Goal: Information Seeking & Learning: Find specific fact

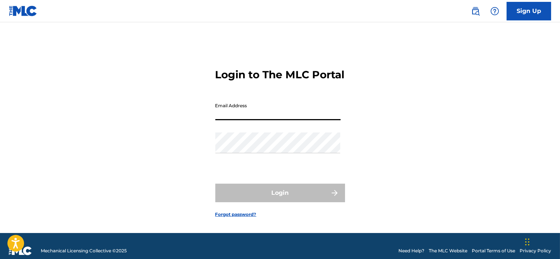
type input "[EMAIL_ADDRESS][DOMAIN_NAME]"
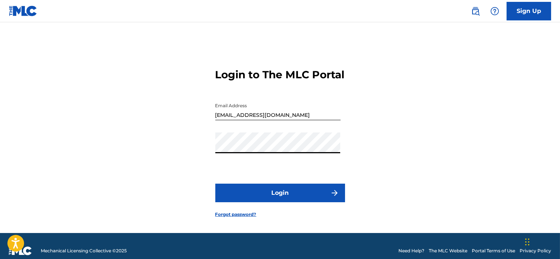
click at [260, 200] on button "Login" at bounding box center [280, 192] width 130 height 19
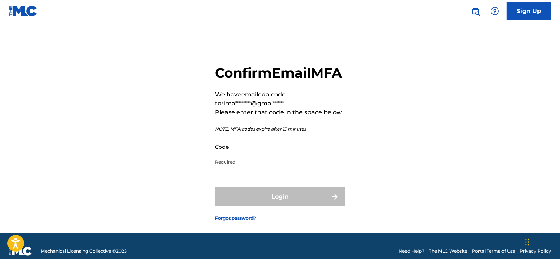
click at [245, 157] on input "Code" at bounding box center [277, 146] width 125 height 21
paste input "913880"
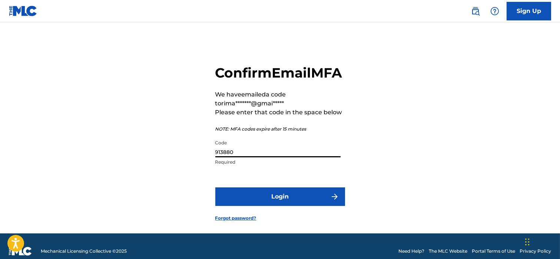
type input "913880"
click at [278, 206] on button "Login" at bounding box center [280, 196] width 130 height 19
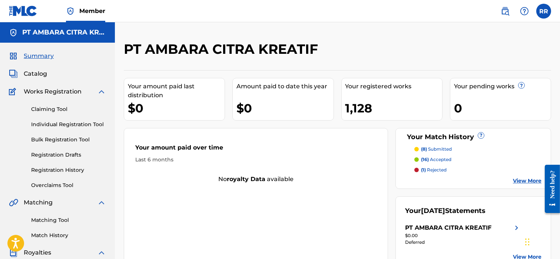
click at [72, 220] on link "Matching Tool" at bounding box center [68, 220] width 75 height 8
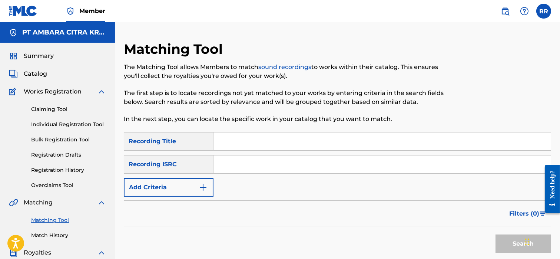
click at [225, 143] on input "Search Form" at bounding box center [381, 141] width 337 height 18
type input "BONGKAR"
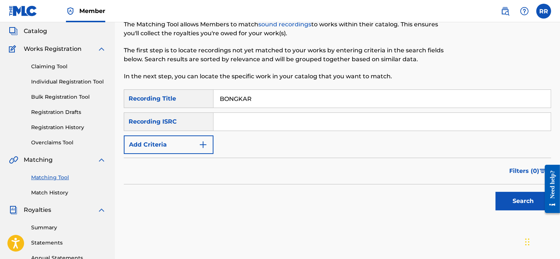
scroll to position [54, 0]
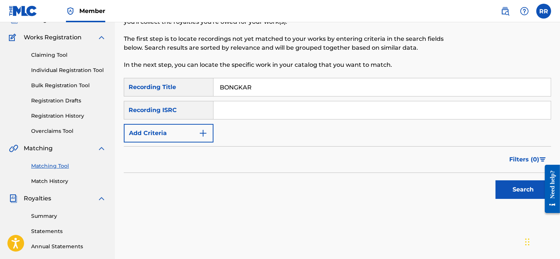
click at [507, 193] on button "Search" at bounding box center [523, 189] width 56 height 19
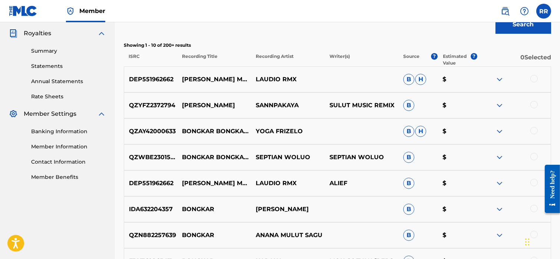
scroll to position [216, 0]
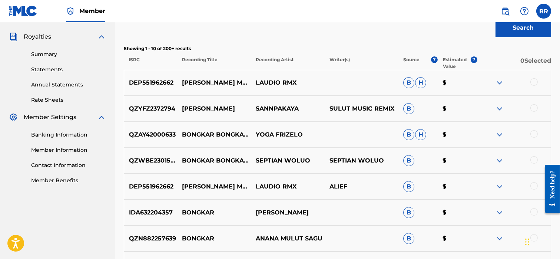
click at [497, 83] on img at bounding box center [499, 82] width 9 height 9
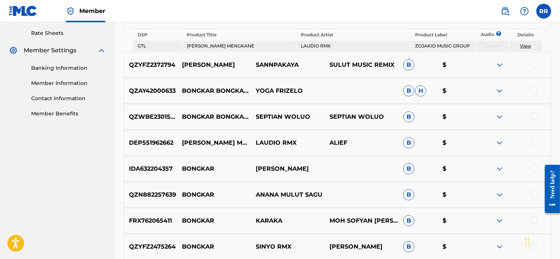
scroll to position [253, 0]
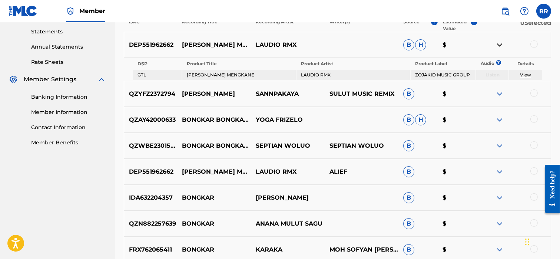
click at [501, 144] on img at bounding box center [499, 145] width 9 height 9
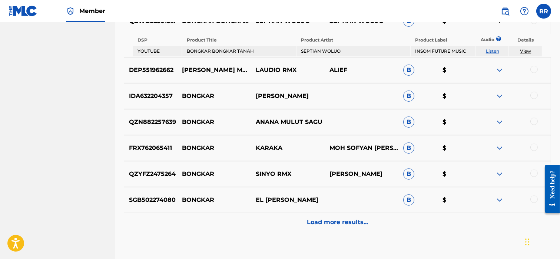
scroll to position [378, 0]
click at [498, 117] on img at bounding box center [499, 121] width 9 height 9
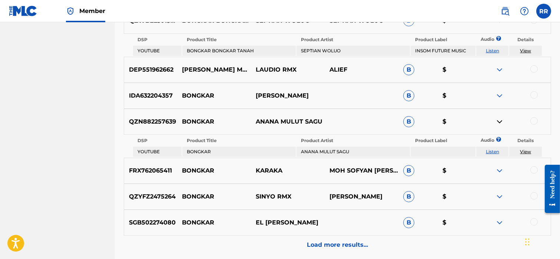
click at [498, 117] on img at bounding box center [499, 121] width 9 height 9
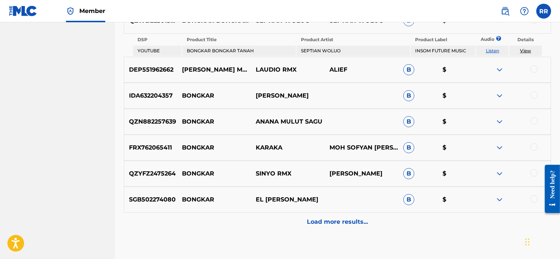
click at [319, 223] on p "Load more results..." at bounding box center [337, 221] width 61 height 9
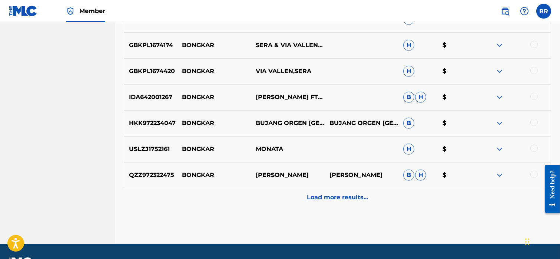
scroll to position [636, 0]
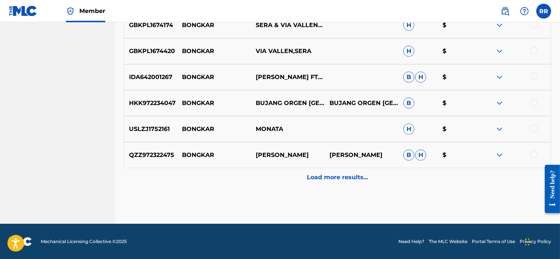
click at [499, 152] on img at bounding box center [499, 154] width 9 height 9
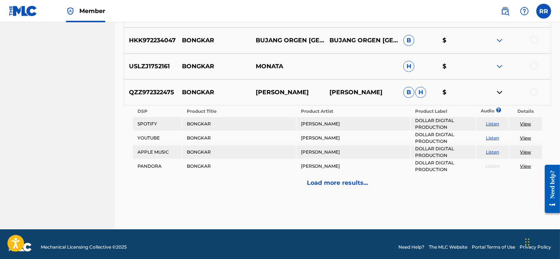
scroll to position [697, 0]
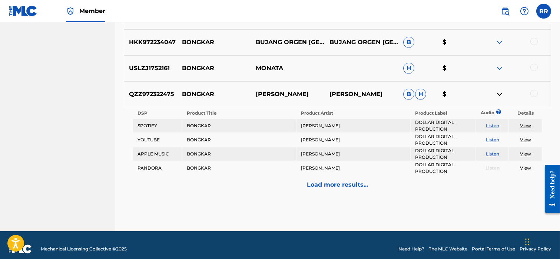
click at [524, 125] on link "View" at bounding box center [525, 126] width 11 height 6
click at [528, 123] on link "View" at bounding box center [525, 126] width 11 height 6
click at [525, 137] on link "View" at bounding box center [525, 140] width 11 height 6
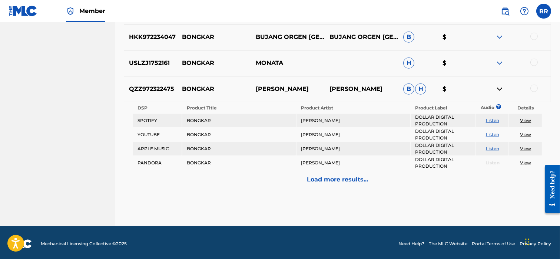
click at [321, 175] on p "Load more results..." at bounding box center [337, 179] width 61 height 9
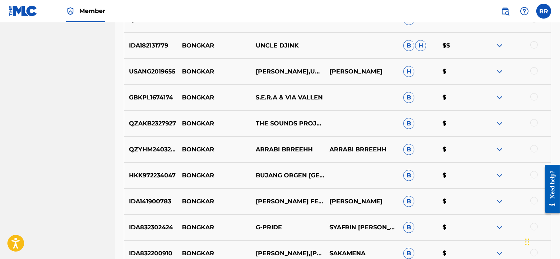
scroll to position [794, 0]
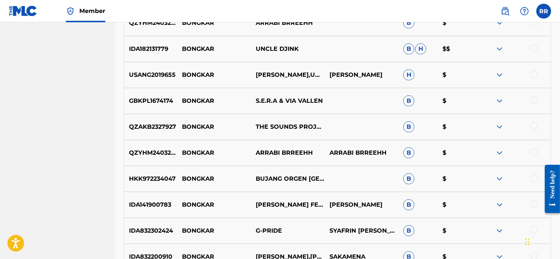
click at [502, 76] on img at bounding box center [499, 74] width 9 height 9
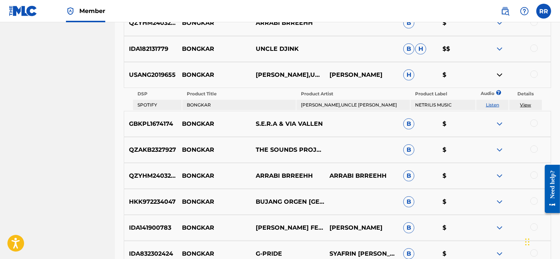
click at [527, 104] on link "View" at bounding box center [525, 105] width 11 height 6
click at [498, 149] on img at bounding box center [499, 149] width 9 height 9
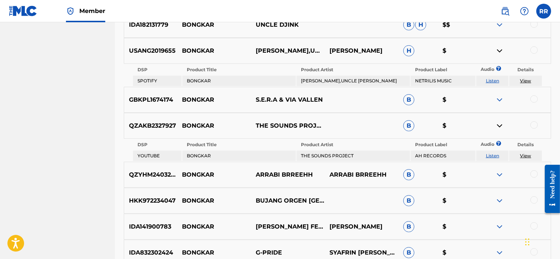
scroll to position [825, 0]
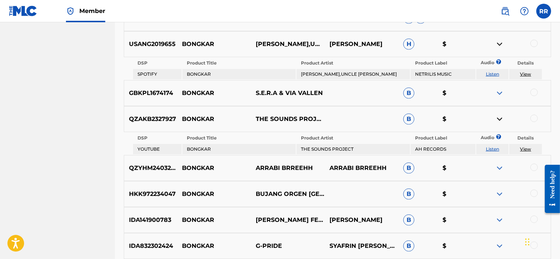
click at [527, 146] on link "View" at bounding box center [525, 149] width 11 height 6
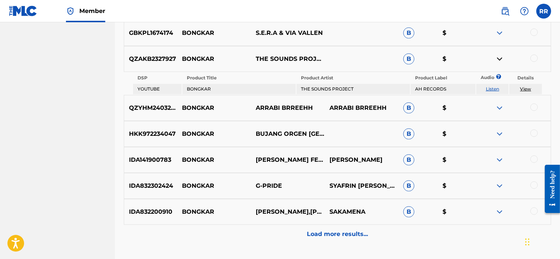
scroll to position [898, 0]
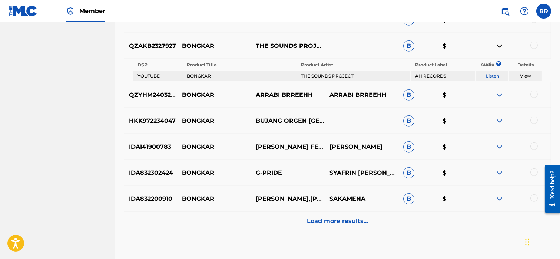
click at [499, 91] on img at bounding box center [499, 94] width 9 height 9
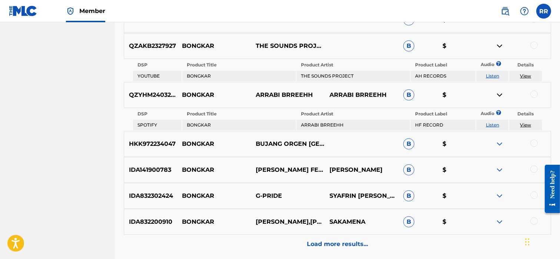
click at [499, 91] on img at bounding box center [499, 94] width 9 height 9
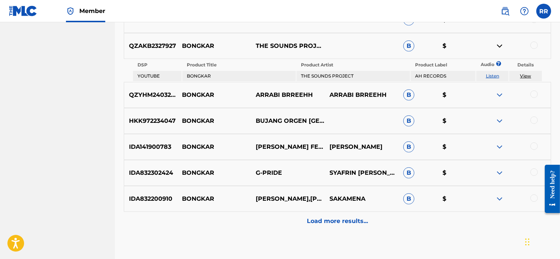
click at [498, 116] on img at bounding box center [499, 120] width 9 height 9
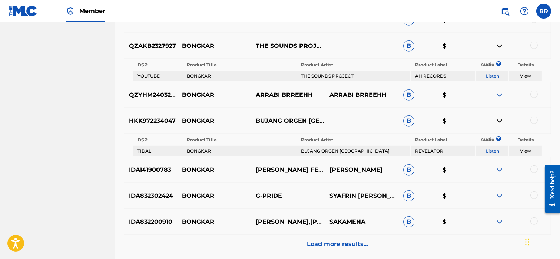
click at [498, 116] on img at bounding box center [499, 120] width 9 height 9
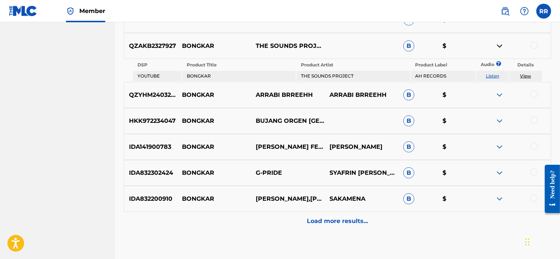
click at [499, 144] on img at bounding box center [499, 146] width 9 height 9
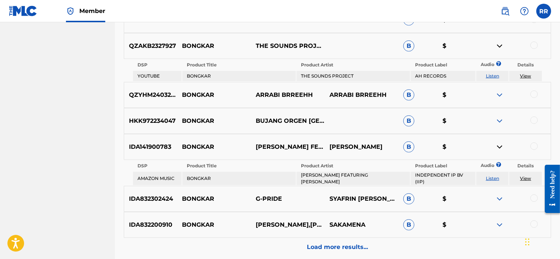
click at [499, 144] on img at bounding box center [499, 146] width 9 height 9
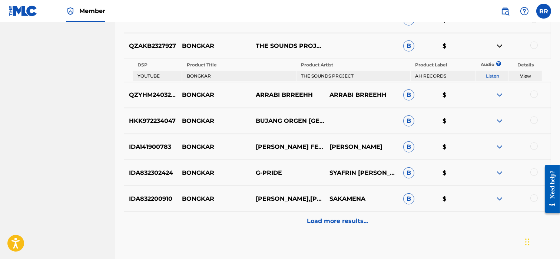
click at [499, 144] on img at bounding box center [499, 146] width 9 height 9
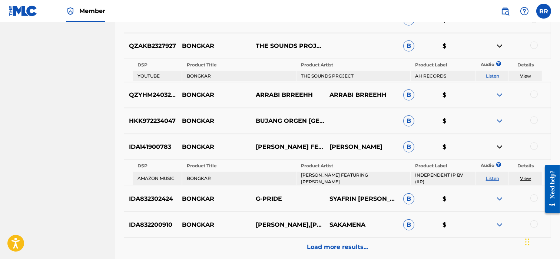
click at [499, 144] on img at bounding box center [499, 146] width 9 height 9
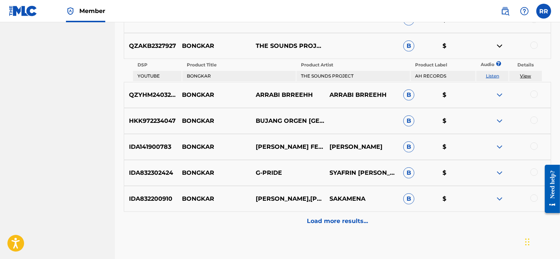
click at [498, 170] on img at bounding box center [499, 172] width 9 height 9
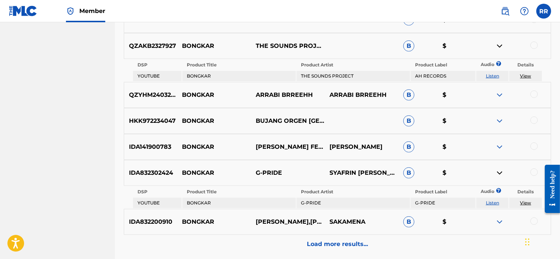
click at [498, 170] on img at bounding box center [499, 172] width 9 height 9
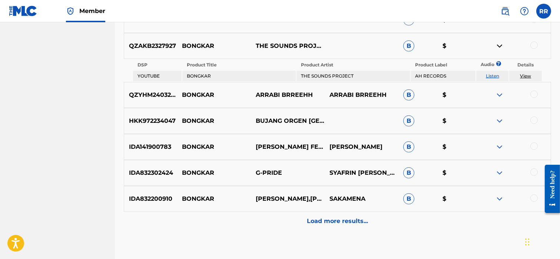
click at [335, 224] on div "Load more results..." at bounding box center [337, 221] width 427 height 19
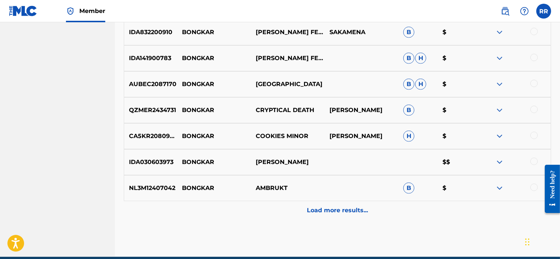
scroll to position [1122, 0]
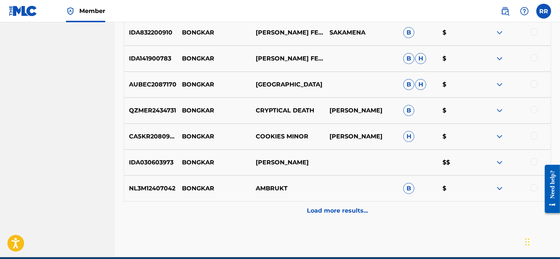
click at [498, 163] on img at bounding box center [499, 162] width 9 height 9
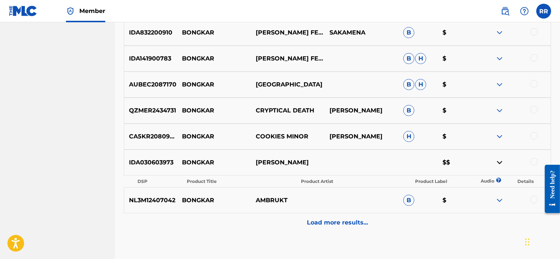
click at [497, 199] on img at bounding box center [499, 200] width 9 height 9
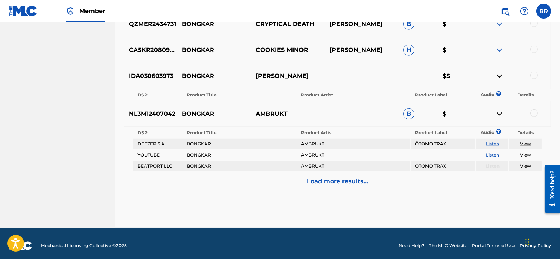
scroll to position [1207, 0]
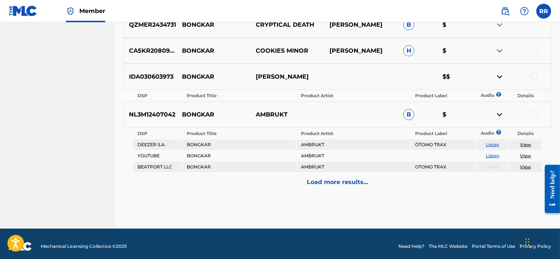
click at [528, 142] on link "View" at bounding box center [525, 145] width 11 height 6
click at [334, 180] on p "Load more results..." at bounding box center [337, 181] width 61 height 9
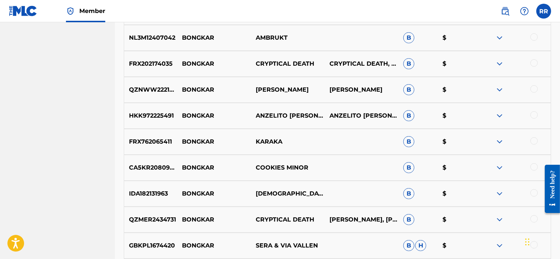
scroll to position [1271, 0]
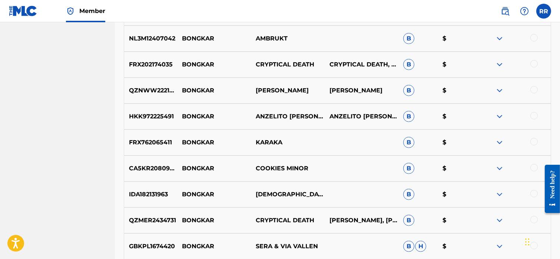
click at [499, 90] on img at bounding box center [499, 90] width 9 height 9
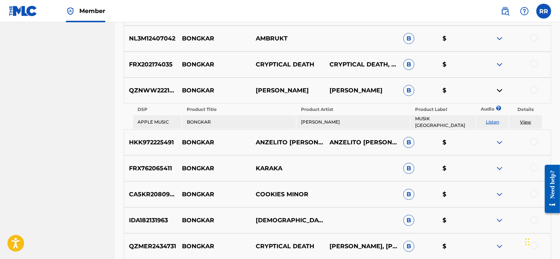
click at [527, 119] on link "View" at bounding box center [525, 122] width 11 height 6
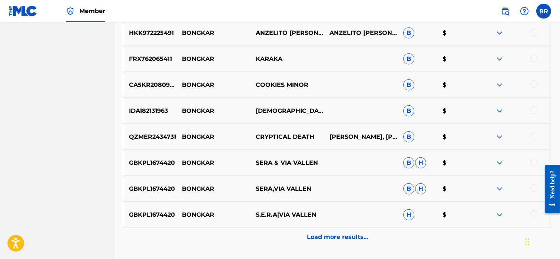
scroll to position [1368, 0]
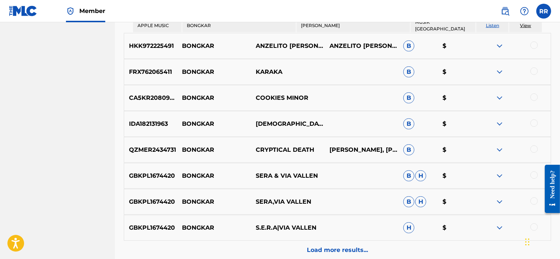
click at [499, 68] on img at bounding box center [499, 71] width 9 height 9
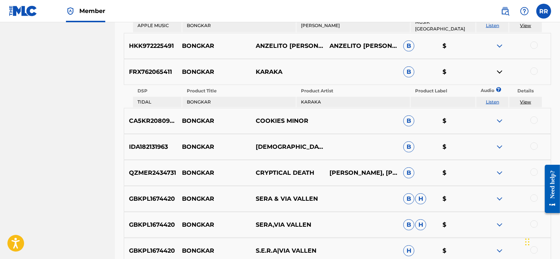
click at [525, 99] on link "View" at bounding box center [525, 102] width 11 height 6
click at [501, 116] on img at bounding box center [499, 120] width 9 height 9
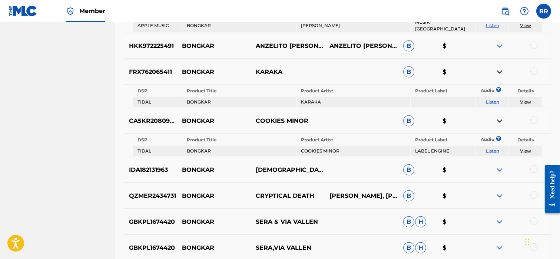
click at [524, 148] on link "View" at bounding box center [525, 151] width 11 height 6
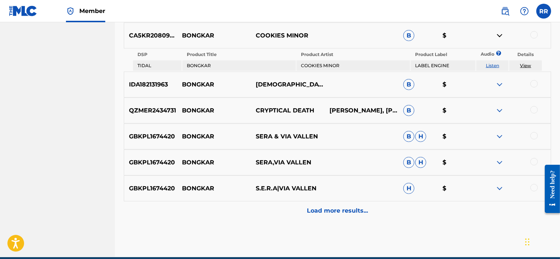
scroll to position [1452, 0]
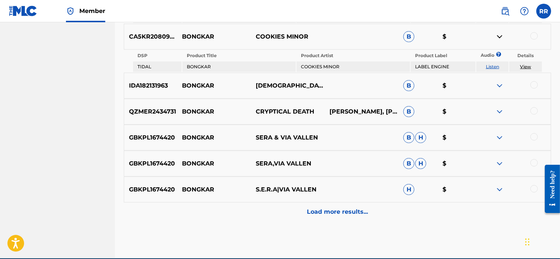
click at [500, 133] on img at bounding box center [499, 137] width 9 height 9
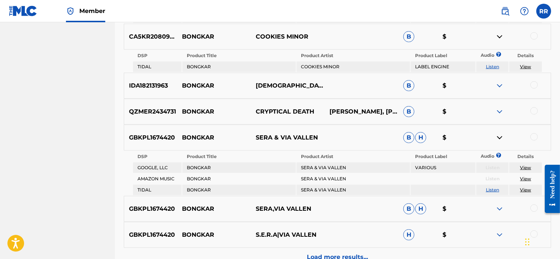
click at [525, 187] on link "View" at bounding box center [525, 190] width 11 height 6
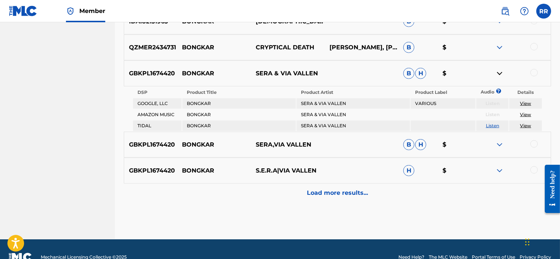
scroll to position [1516, 0]
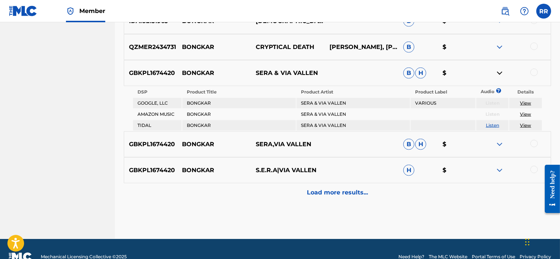
click at [497, 140] on img at bounding box center [499, 144] width 9 height 9
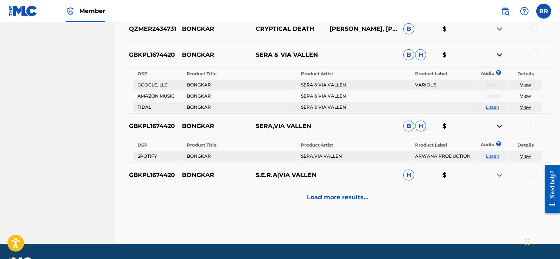
scroll to position [1546, 0]
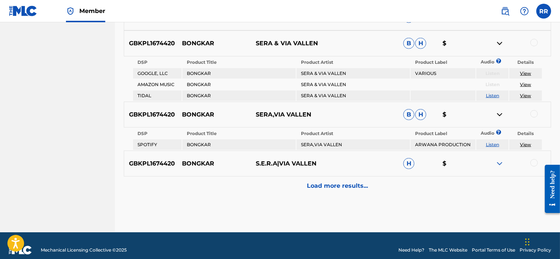
click at [339, 181] on p "Load more results..." at bounding box center [337, 185] width 61 height 9
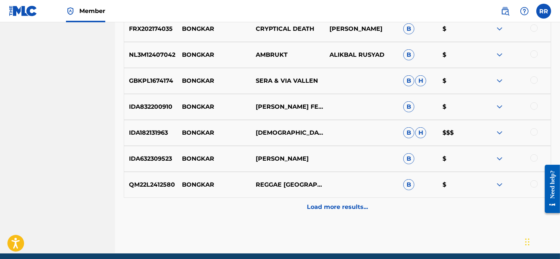
scroll to position [1647, 0]
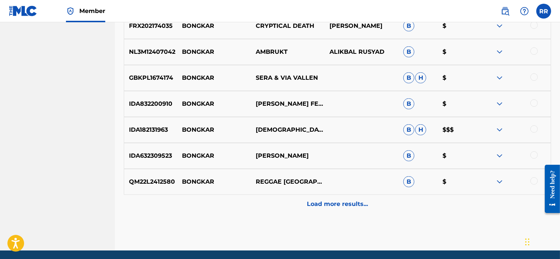
click at [498, 157] on img at bounding box center [499, 155] width 9 height 9
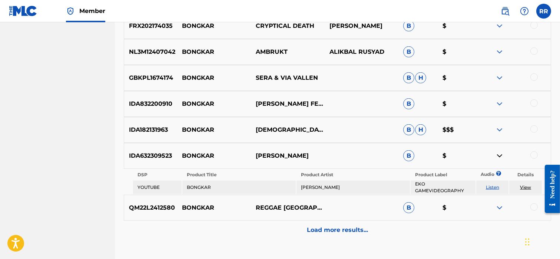
click at [526, 185] on link "View" at bounding box center [525, 187] width 11 height 6
click at [498, 208] on img at bounding box center [499, 207] width 9 height 9
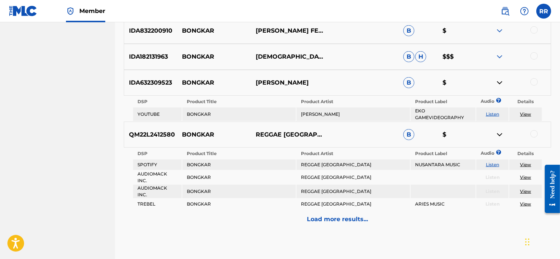
scroll to position [1725, 0]
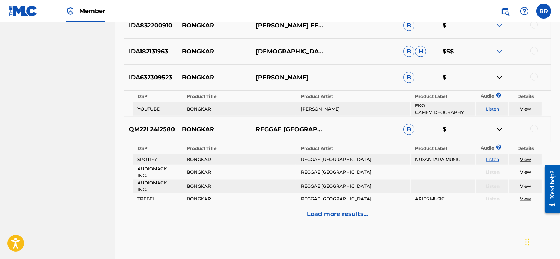
click at [523, 156] on link "View" at bounding box center [525, 159] width 11 height 6
click at [327, 209] on p "Load more results..." at bounding box center [337, 213] width 61 height 9
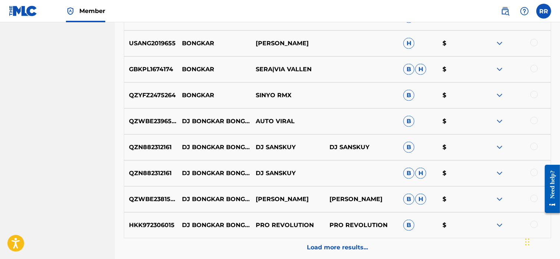
scroll to position [1861, 0]
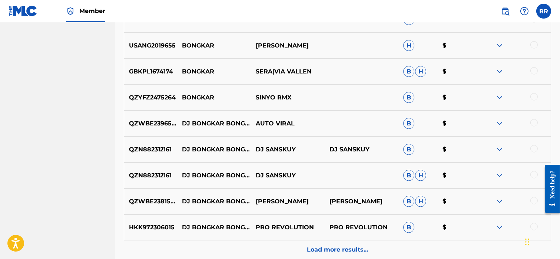
click at [499, 145] on img at bounding box center [499, 149] width 9 height 9
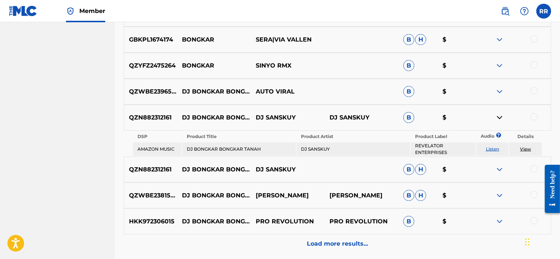
scroll to position [1898, 0]
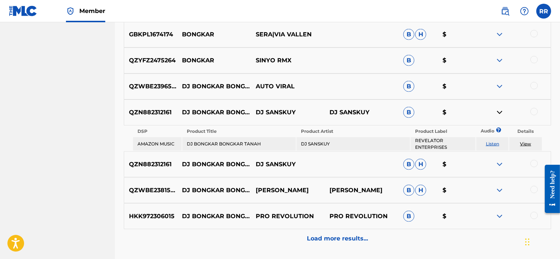
click at [521, 144] on link "View" at bounding box center [525, 144] width 11 height 6
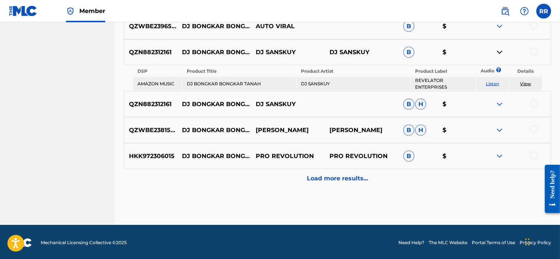
click at [320, 184] on div "Load more results..." at bounding box center [337, 178] width 427 height 19
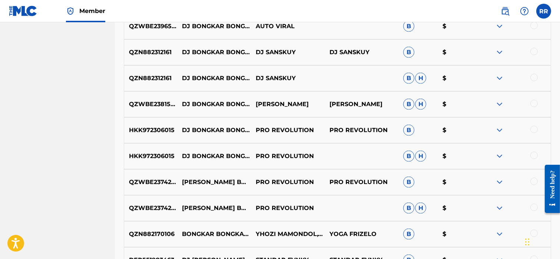
scroll to position [2192, 0]
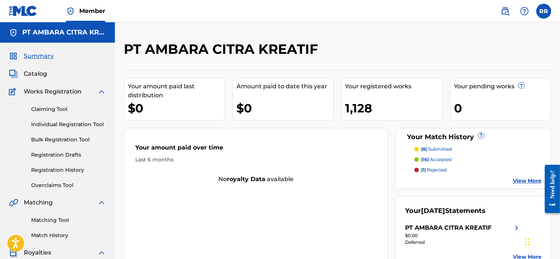
click at [46, 216] on link "Matching Tool" at bounding box center [68, 220] width 75 height 8
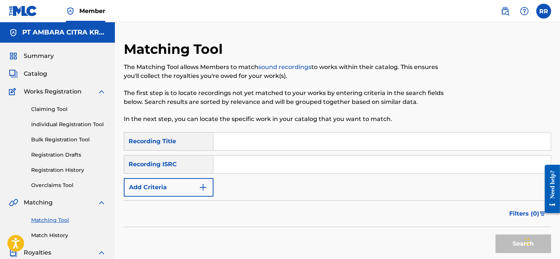
click at [235, 144] on input "Search Form" at bounding box center [381, 141] width 337 height 18
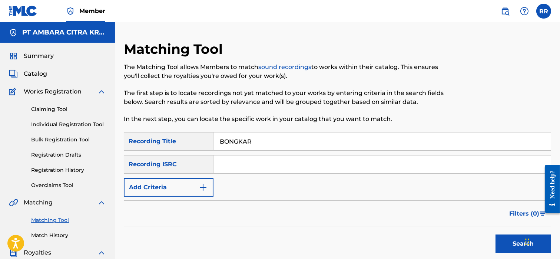
click at [505, 235] on button "Search" at bounding box center [523, 243] width 56 height 19
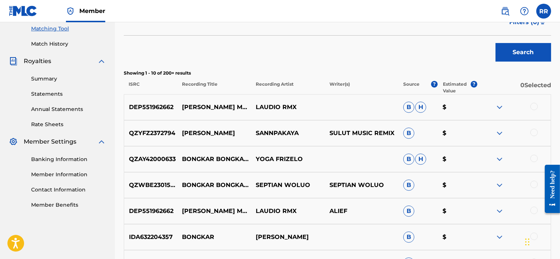
scroll to position [193, 0]
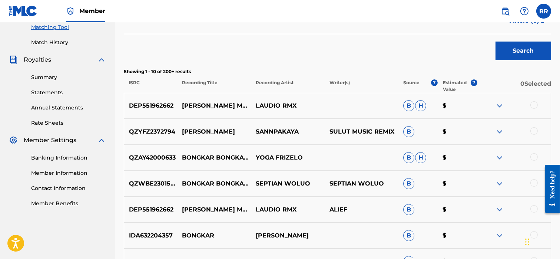
click at [499, 105] on img at bounding box center [499, 105] width 9 height 9
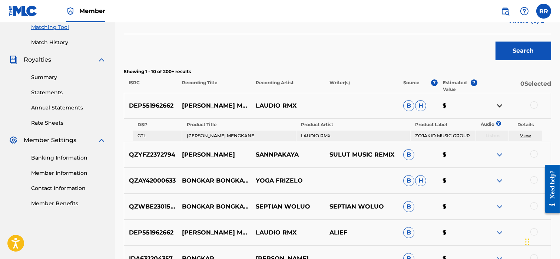
click at [499, 105] on img at bounding box center [499, 105] width 9 height 9
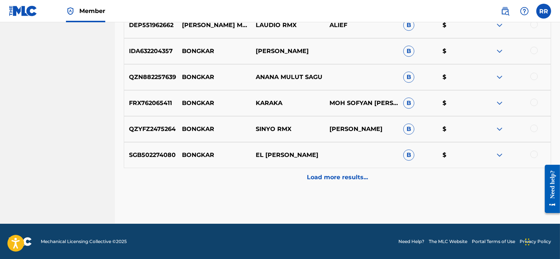
click at [324, 179] on p "Load more results..." at bounding box center [337, 177] width 61 height 9
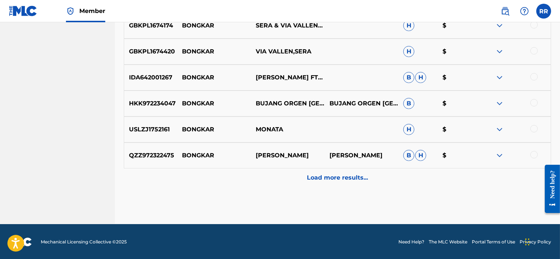
scroll to position [636, 0]
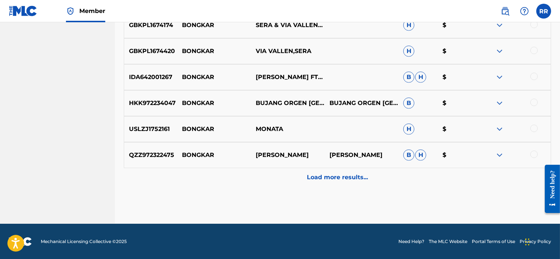
click at [316, 175] on p "Load more results..." at bounding box center [337, 177] width 61 height 9
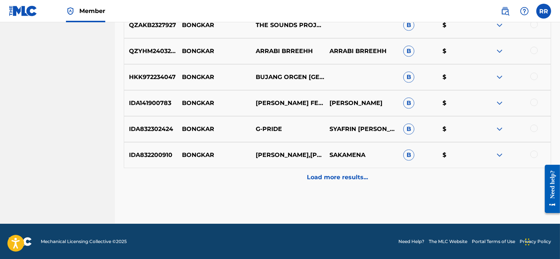
scroll to position [894, 0]
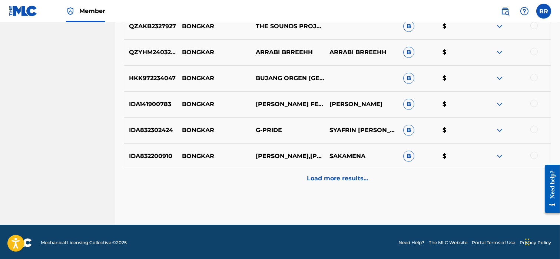
click at [326, 180] on p "Load more results..." at bounding box center [337, 178] width 61 height 9
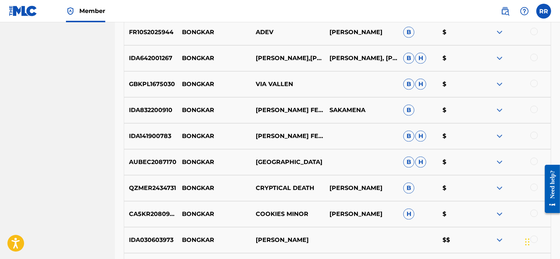
scroll to position [1146, 0]
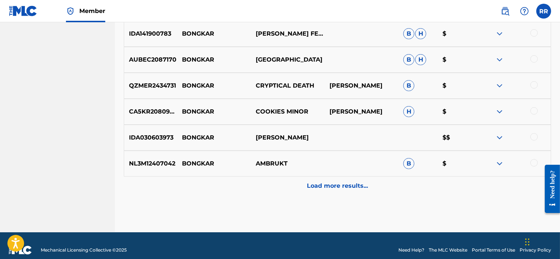
click at [328, 184] on p "Load more results..." at bounding box center [337, 185] width 61 height 9
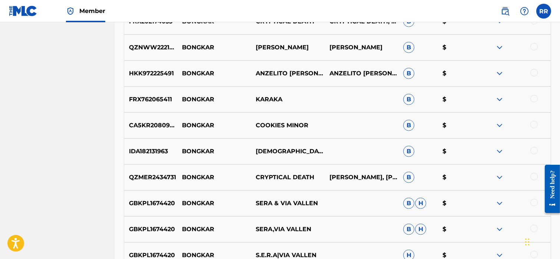
scroll to position [1370, 0]
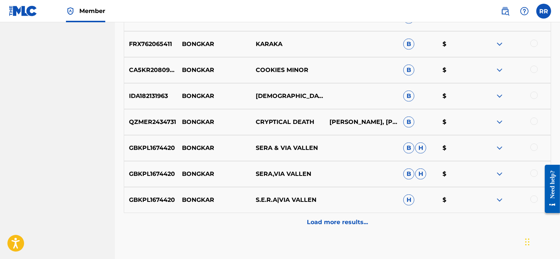
click at [331, 216] on div "Load more results..." at bounding box center [337, 222] width 427 height 19
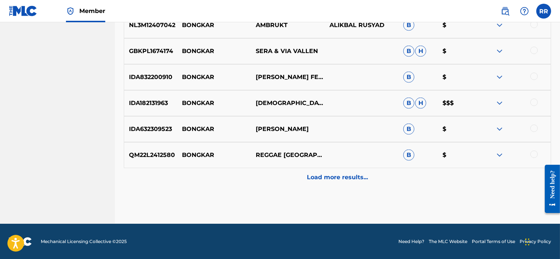
click at [315, 174] on p "Load more results..." at bounding box center [337, 177] width 61 height 9
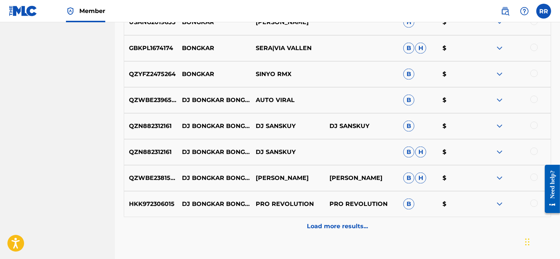
scroll to position [1884, 0]
click at [325, 227] on p "Load more results..." at bounding box center [337, 226] width 61 height 9
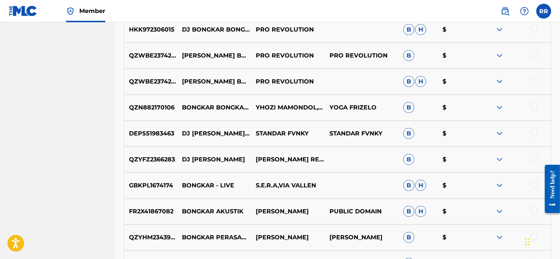
scroll to position [2084, 0]
click at [501, 185] on img at bounding box center [499, 185] width 9 height 9
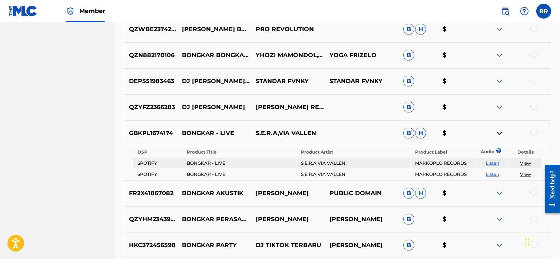
scroll to position [2137, 0]
click at [523, 162] on link "View" at bounding box center [525, 162] width 11 height 6
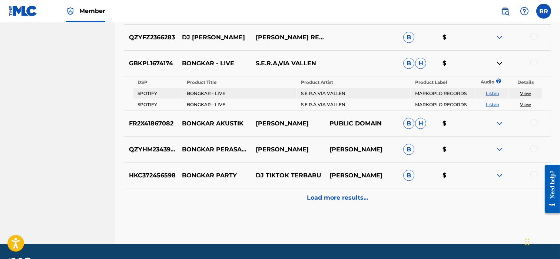
scroll to position [2212, 0]
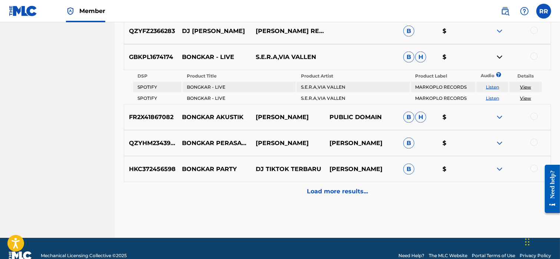
click at [501, 115] on img at bounding box center [499, 117] width 9 height 9
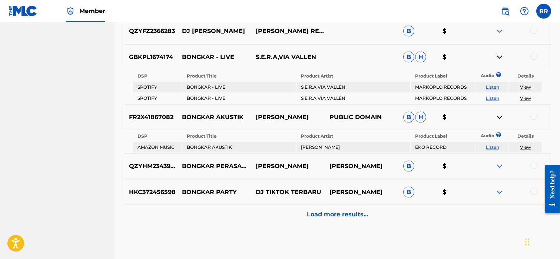
click at [528, 145] on link "View" at bounding box center [525, 147] width 11 height 6
click at [497, 165] on img at bounding box center [499, 166] width 9 height 9
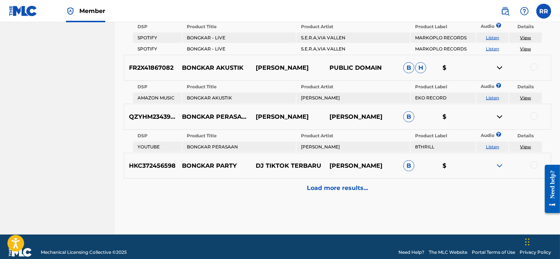
scroll to position [2261, 0]
click at [498, 162] on img at bounding box center [499, 166] width 9 height 9
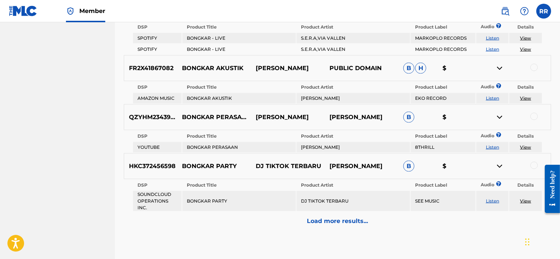
click at [525, 198] on link "View" at bounding box center [525, 201] width 11 height 6
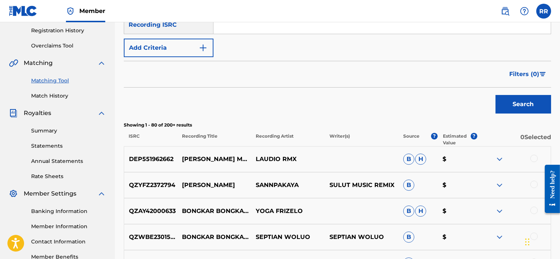
scroll to position [0, 0]
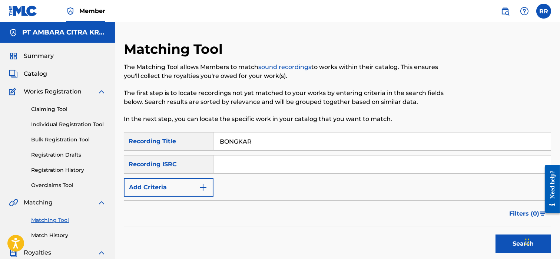
click at [239, 143] on input "BONGKAR" at bounding box center [381, 141] width 337 height 18
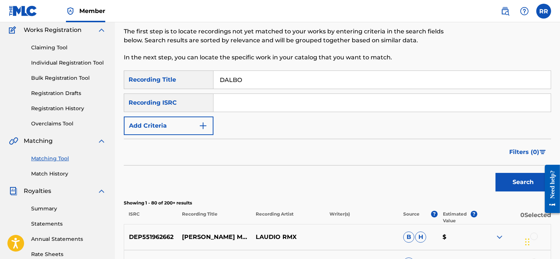
scroll to position [72, 0]
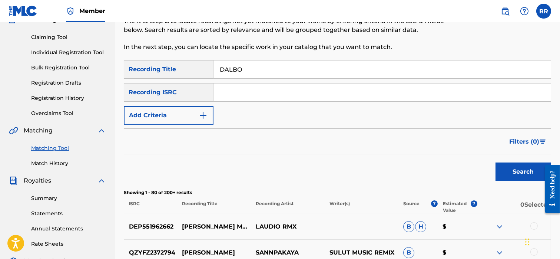
click at [508, 177] on button "Search" at bounding box center [523, 171] width 56 height 19
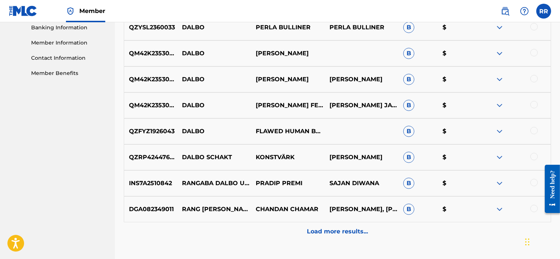
scroll to position [312, 0]
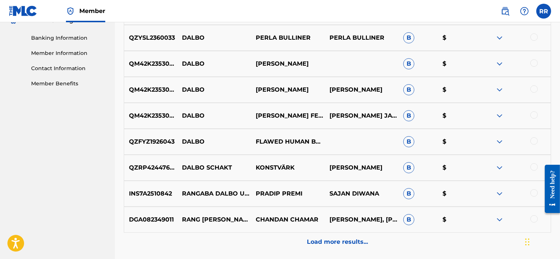
click at [498, 64] on img at bounding box center [499, 63] width 9 height 9
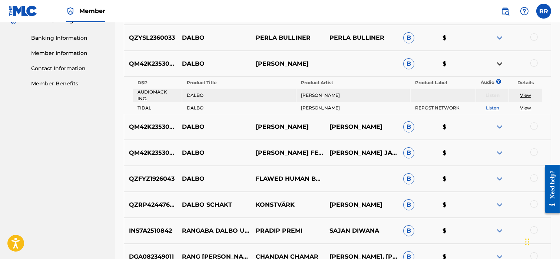
click at [498, 64] on img at bounding box center [499, 63] width 9 height 9
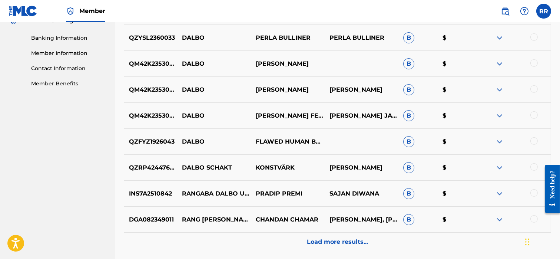
click at [313, 237] on p "Load more results..." at bounding box center [337, 241] width 61 height 9
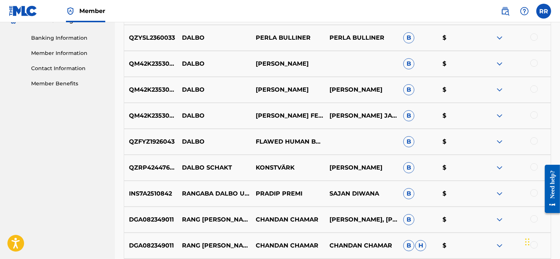
scroll to position [301, 0]
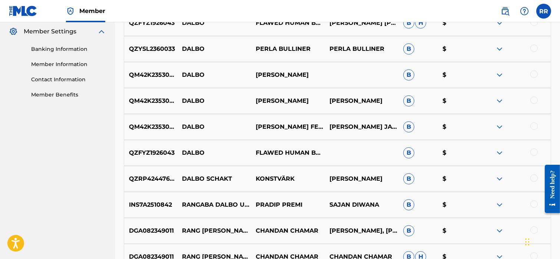
click at [501, 100] on img at bounding box center [499, 100] width 9 height 9
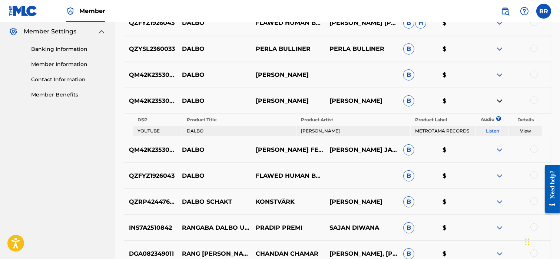
click at [496, 149] on img at bounding box center [499, 149] width 9 height 9
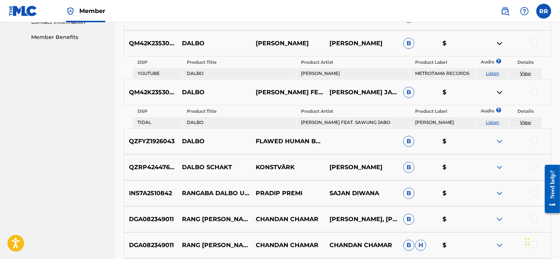
scroll to position [357, 0]
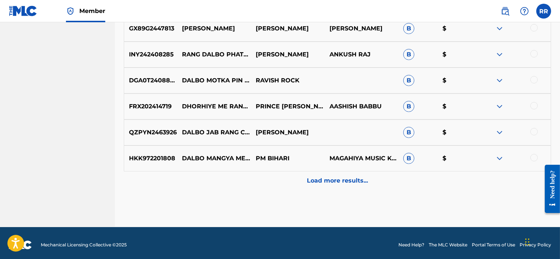
click at [323, 176] on p "Load more results..." at bounding box center [337, 180] width 61 height 9
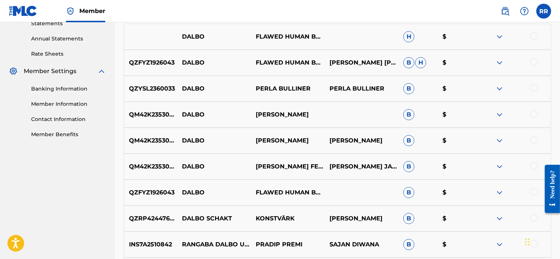
scroll to position [261, 0]
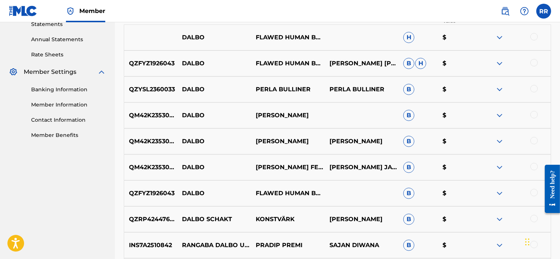
click at [497, 142] on img at bounding box center [499, 141] width 9 height 9
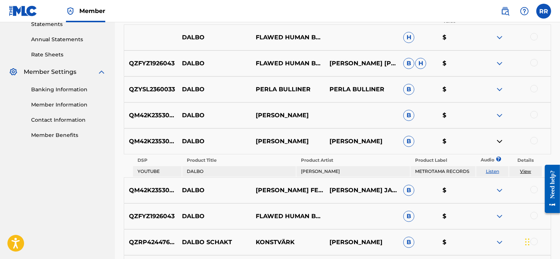
click at [497, 142] on img at bounding box center [499, 141] width 9 height 9
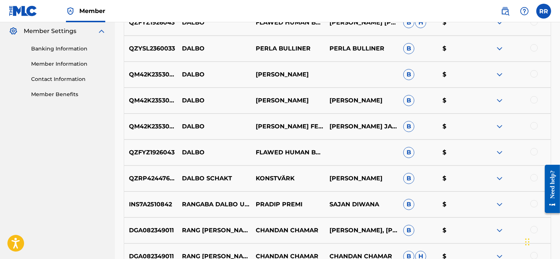
scroll to position [305, 0]
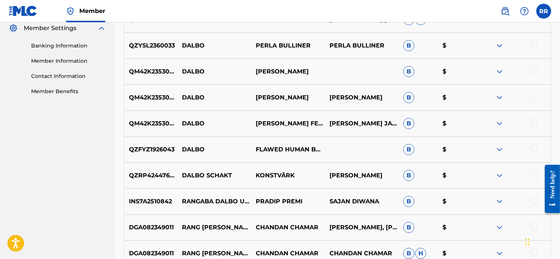
click at [496, 122] on img at bounding box center [499, 123] width 9 height 9
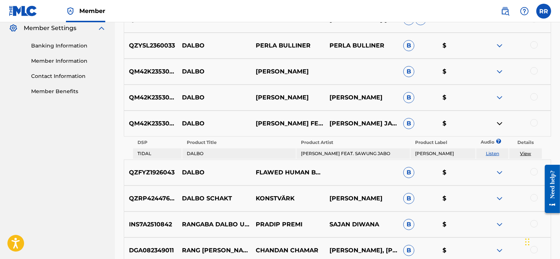
click at [496, 122] on img at bounding box center [499, 123] width 9 height 9
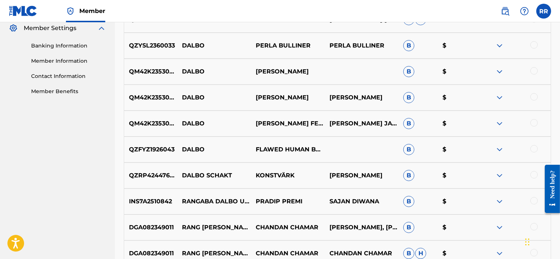
click at [504, 124] on div at bounding box center [514, 123] width 74 height 9
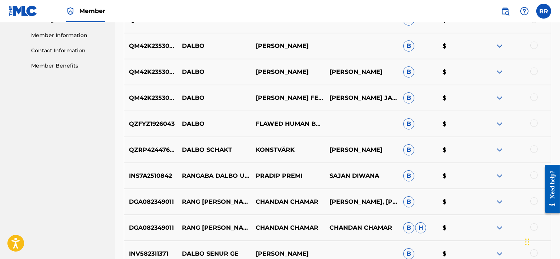
scroll to position [331, 0]
click at [494, 97] on div at bounding box center [514, 97] width 74 height 9
click at [501, 98] on img at bounding box center [499, 97] width 9 height 9
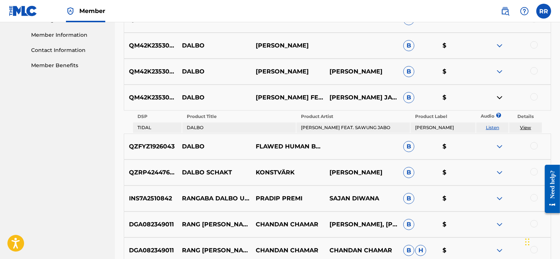
click at [524, 126] on link "View" at bounding box center [525, 128] width 11 height 6
click at [499, 99] on img at bounding box center [499, 97] width 9 height 9
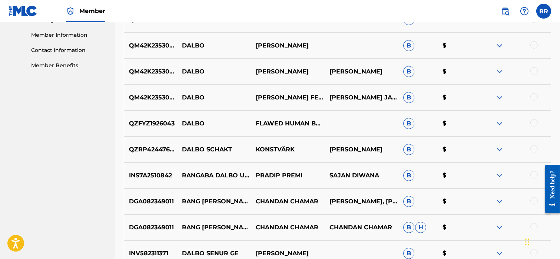
click at [497, 70] on img at bounding box center [499, 71] width 9 height 9
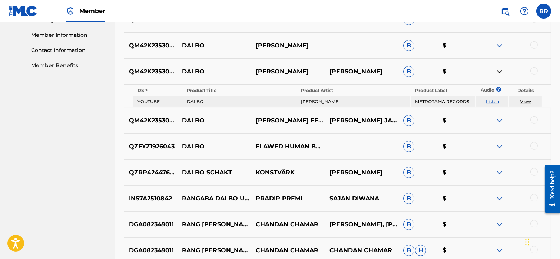
click at [523, 100] on link "View" at bounding box center [525, 102] width 11 height 6
click at [498, 119] on img at bounding box center [499, 120] width 9 height 9
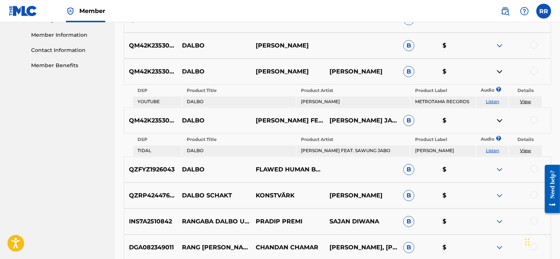
click at [498, 119] on img at bounding box center [499, 120] width 9 height 9
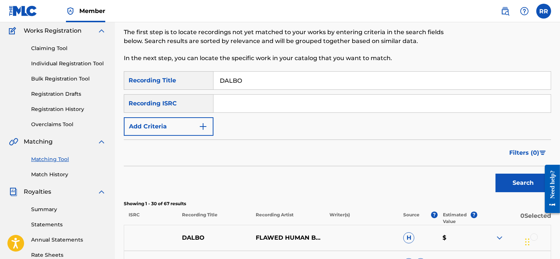
scroll to position [59, 0]
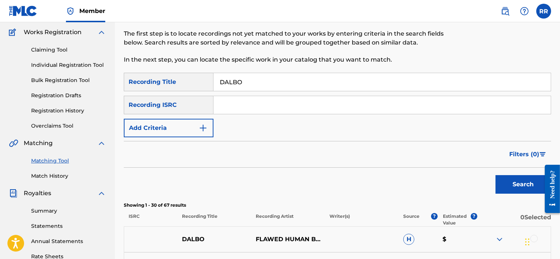
click at [251, 82] on input "DALBO" at bounding box center [381, 82] width 337 height 18
click at [505, 185] on button "Search" at bounding box center [523, 184] width 56 height 19
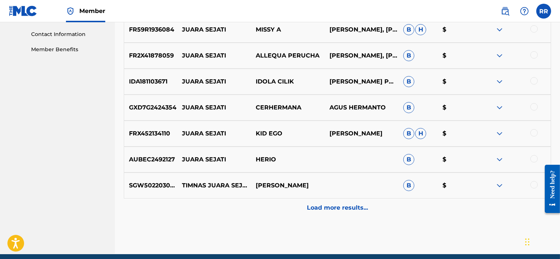
scroll to position [350, 0]
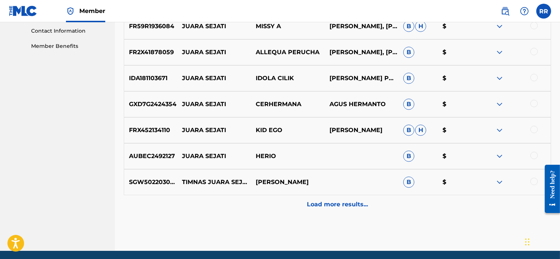
click at [498, 178] on img at bounding box center [499, 181] width 9 height 9
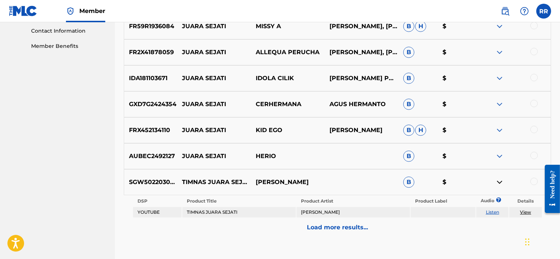
click at [498, 178] on img at bounding box center [499, 181] width 9 height 9
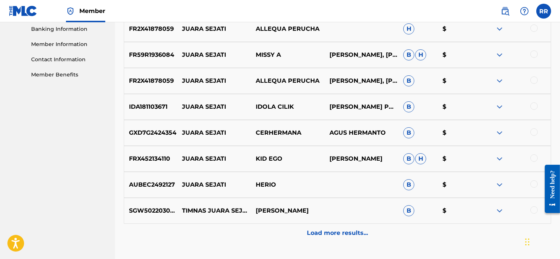
scroll to position [331, 0]
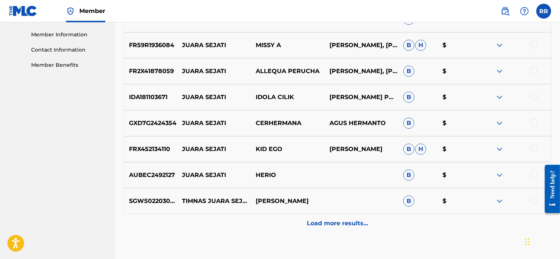
click at [335, 226] on p "Load more results..." at bounding box center [337, 223] width 61 height 9
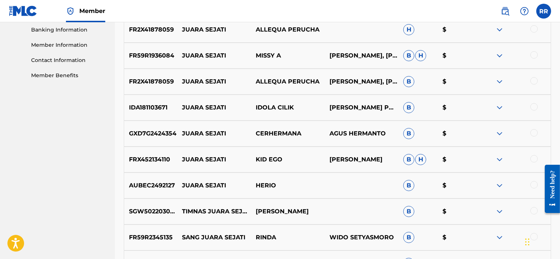
scroll to position [0, 0]
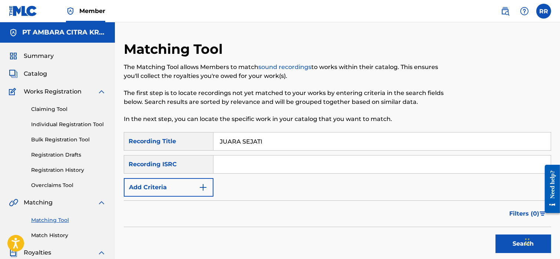
click at [249, 142] on input "JUARA SEJATI" at bounding box center [381, 141] width 337 height 18
type input "U"
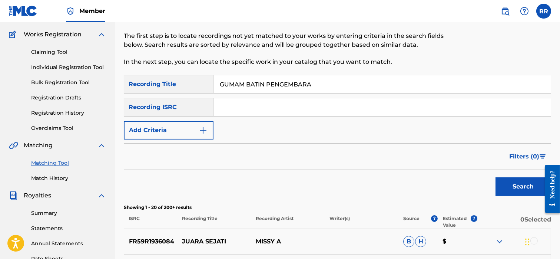
click at [502, 180] on button "Search" at bounding box center [523, 186] width 56 height 19
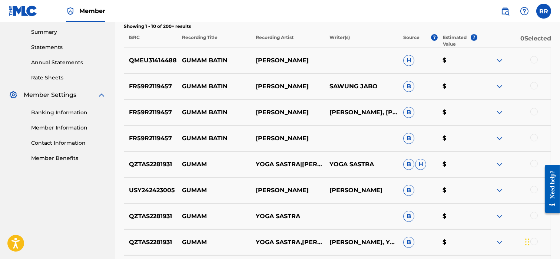
scroll to position [236, 0]
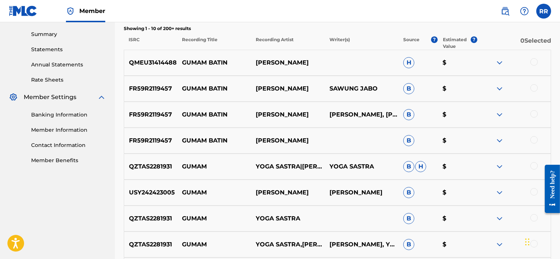
click at [496, 89] on img at bounding box center [499, 88] width 9 height 9
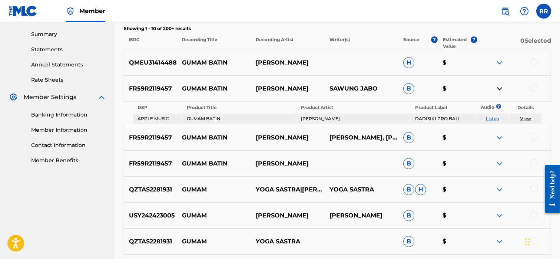
click at [524, 118] on link "View" at bounding box center [525, 119] width 11 height 6
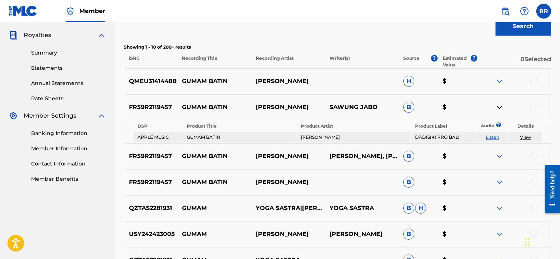
scroll to position [215, 0]
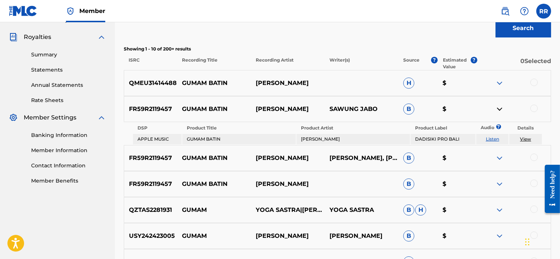
click at [498, 84] on img at bounding box center [499, 83] width 9 height 9
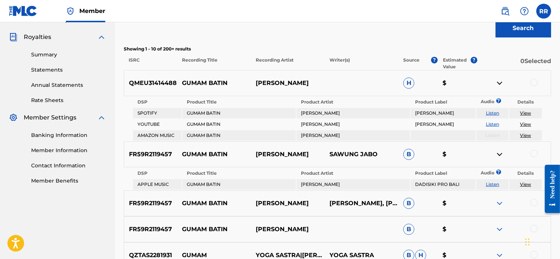
click at [527, 110] on link "View" at bounding box center [525, 113] width 11 height 6
click at [527, 122] on link "View" at bounding box center [525, 124] width 11 height 6
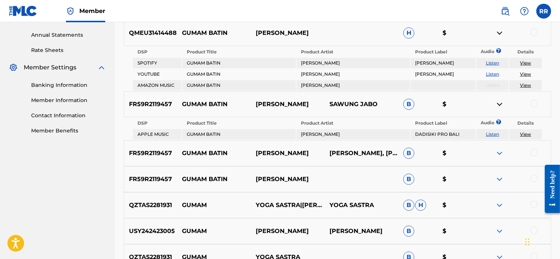
scroll to position [265, 0]
click at [501, 101] on img at bounding box center [499, 104] width 9 height 9
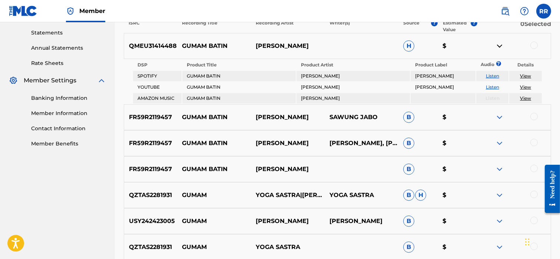
scroll to position [251, 0]
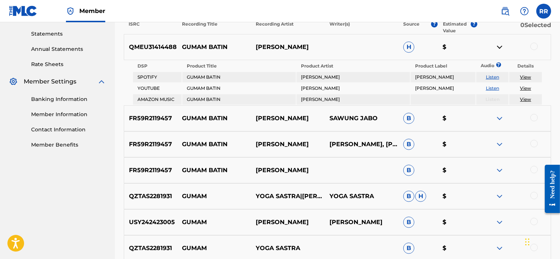
click at [497, 47] on img at bounding box center [499, 47] width 9 height 9
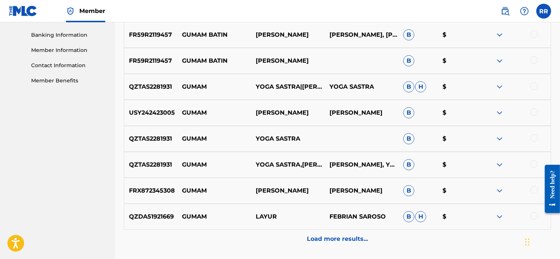
scroll to position [312, 0]
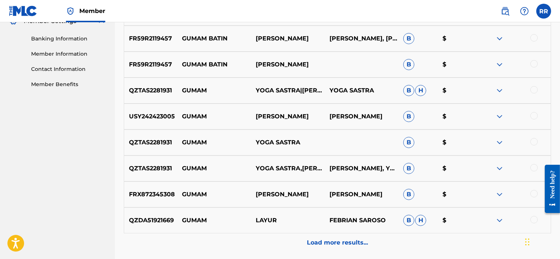
click at [498, 91] on img at bounding box center [499, 90] width 9 height 9
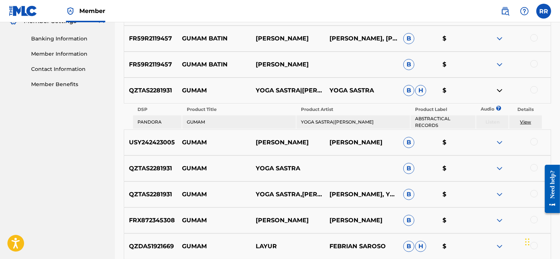
click at [498, 91] on img at bounding box center [499, 90] width 9 height 9
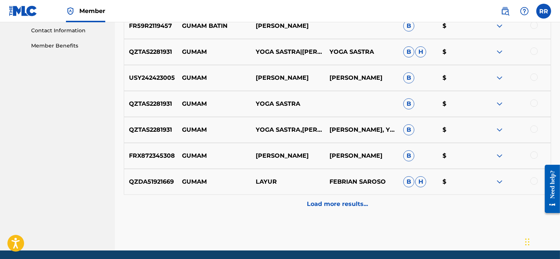
scroll to position [357, 0]
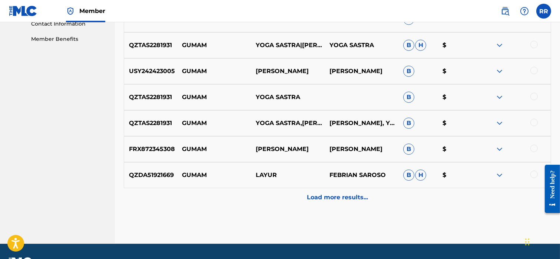
click at [344, 197] on p "Load more results..." at bounding box center [337, 197] width 61 height 9
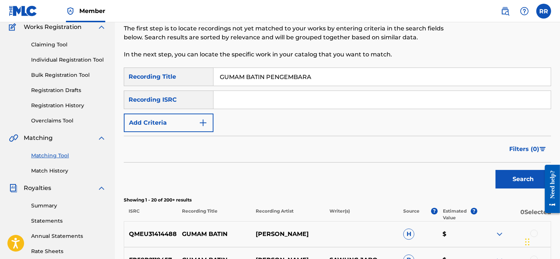
scroll to position [16, 0]
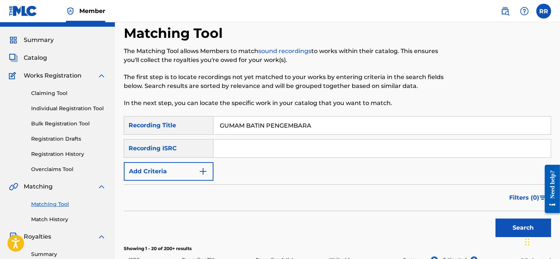
click at [263, 127] on input "GUMAM BATIN PENGEMBARA" at bounding box center [381, 125] width 337 height 18
type input "j"
click at [503, 222] on button "Search" at bounding box center [523, 227] width 56 height 19
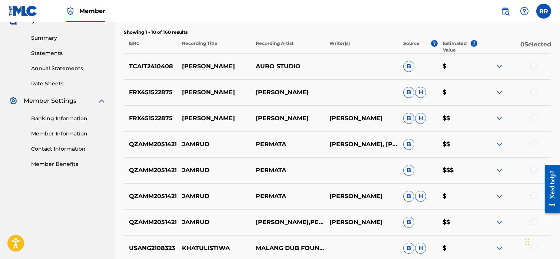
scroll to position [232, 0]
click at [499, 64] on img at bounding box center [499, 66] width 9 height 9
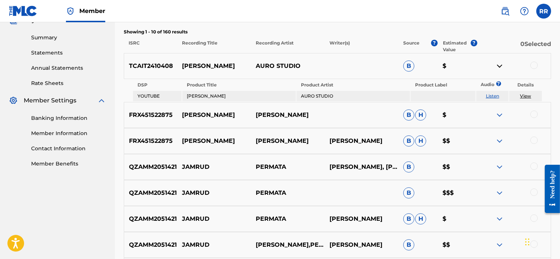
click at [499, 64] on img at bounding box center [499, 66] width 9 height 9
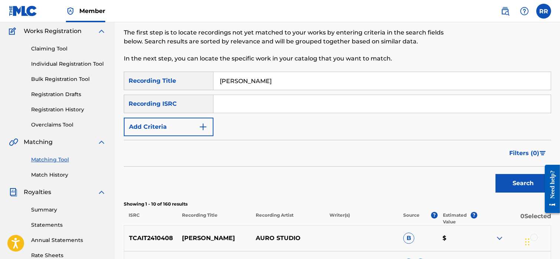
scroll to position [54, 0]
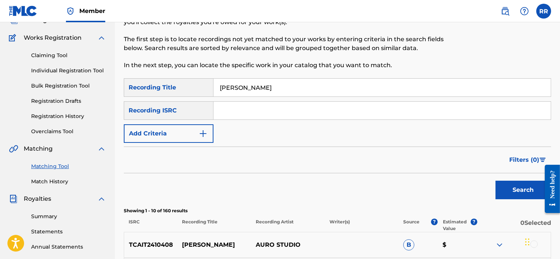
click at [266, 88] on input "JAMRUD KHATULISTIWA" at bounding box center [381, 88] width 337 height 18
click at [516, 183] on button "Search" at bounding box center [523, 189] width 56 height 19
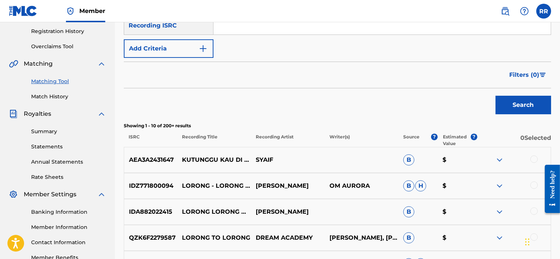
scroll to position [0, 0]
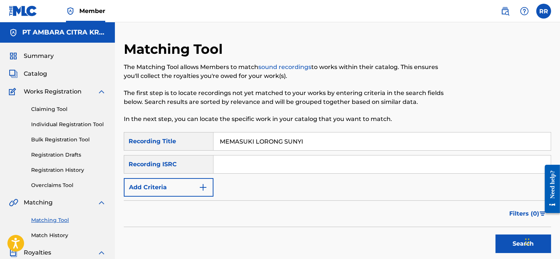
click at [259, 143] on input "MEMASUKI LORONG SUNYI" at bounding box center [381, 141] width 337 height 18
type input "PETARUNG HIDUP"
click at [505, 243] on button "Search" at bounding box center [523, 243] width 56 height 19
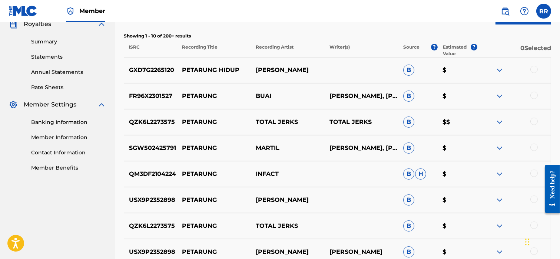
scroll to position [228, 0]
click at [495, 70] on img at bounding box center [499, 70] width 9 height 9
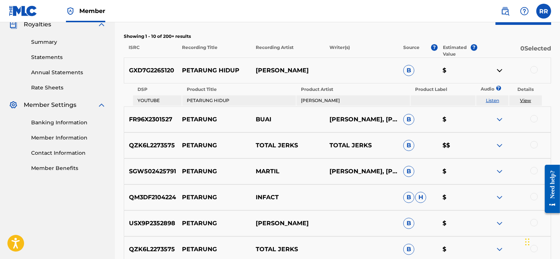
click at [529, 99] on link "View" at bounding box center [525, 100] width 11 height 6
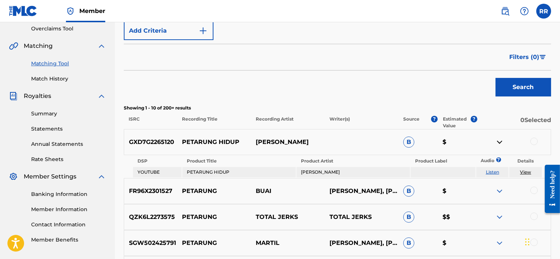
scroll to position [168, 0]
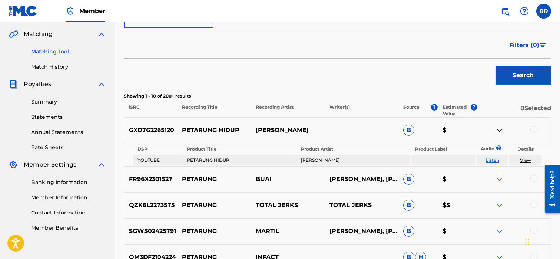
click at [498, 128] on img at bounding box center [499, 130] width 9 height 9
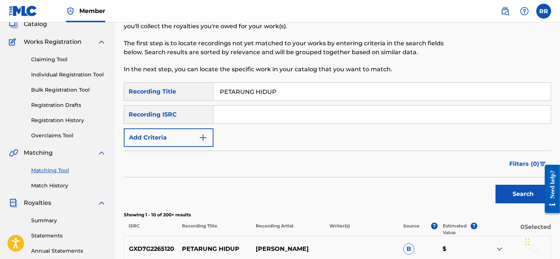
scroll to position [0, 0]
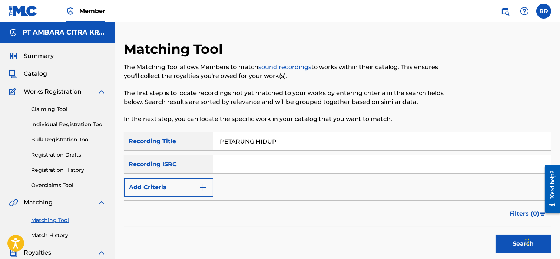
click at [255, 142] on input "PETARUNG HIDUP" at bounding box center [381, 141] width 337 height 18
click at [506, 244] on button "Search" at bounding box center [523, 243] width 56 height 19
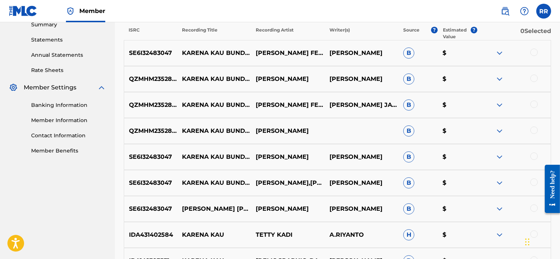
scroll to position [246, 0]
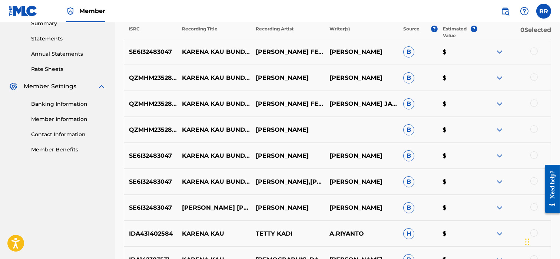
click at [502, 50] on img at bounding box center [499, 51] width 9 height 9
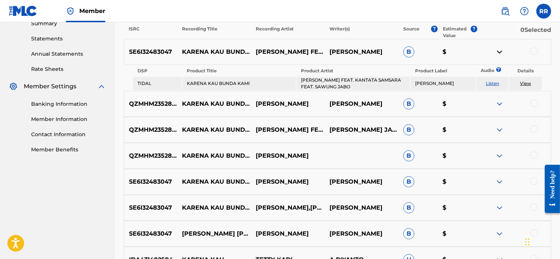
click at [502, 50] on img at bounding box center [499, 51] width 9 height 9
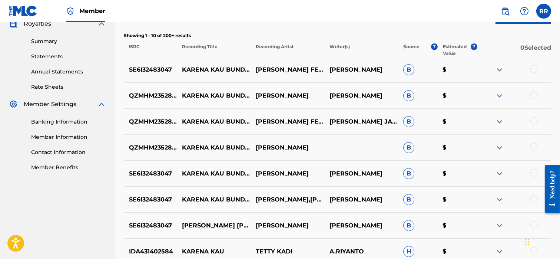
scroll to position [227, 0]
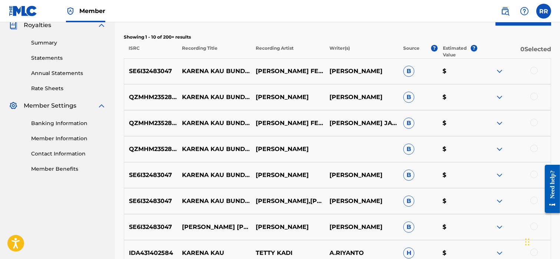
click at [495, 124] on img at bounding box center [499, 123] width 9 height 9
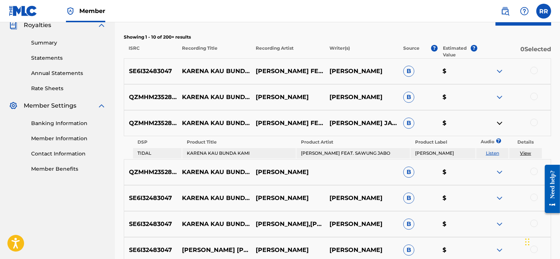
click at [499, 123] on img at bounding box center [499, 123] width 9 height 9
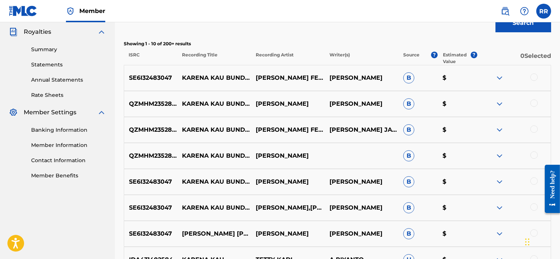
scroll to position [219, 0]
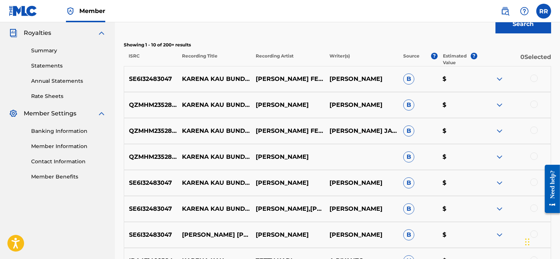
click at [499, 131] on img at bounding box center [499, 130] width 9 height 9
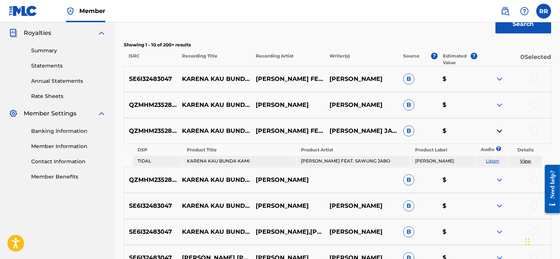
click at [499, 131] on img at bounding box center [499, 130] width 9 height 9
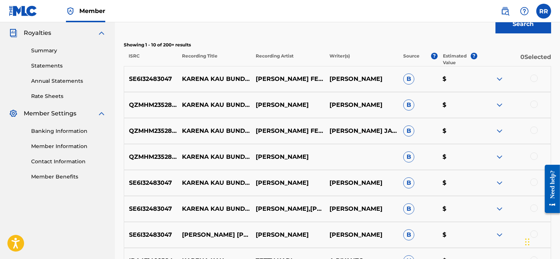
click at [502, 131] on img at bounding box center [499, 130] width 9 height 9
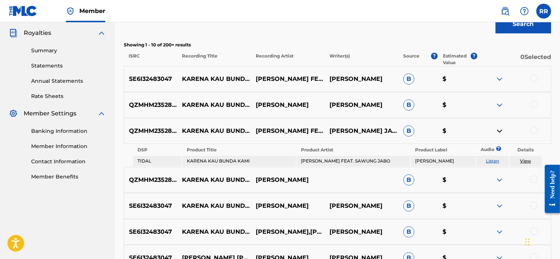
click at [502, 131] on img at bounding box center [499, 130] width 9 height 9
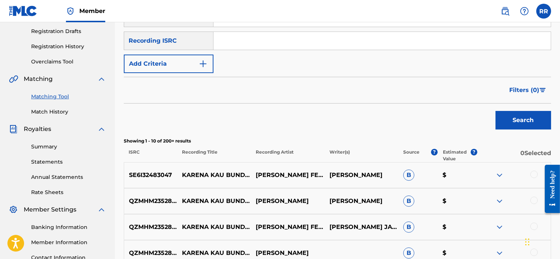
scroll to position [0, 0]
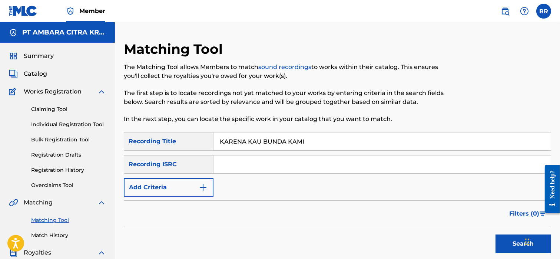
click at [250, 142] on input "KARENA KAU BUNDA KAMI" at bounding box center [381, 141] width 337 height 18
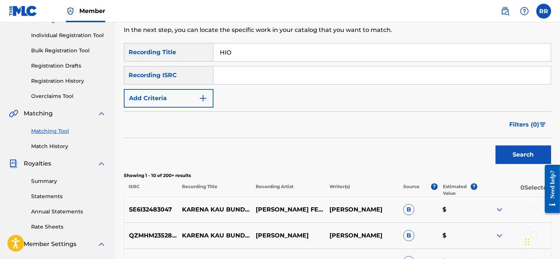
scroll to position [88, 0]
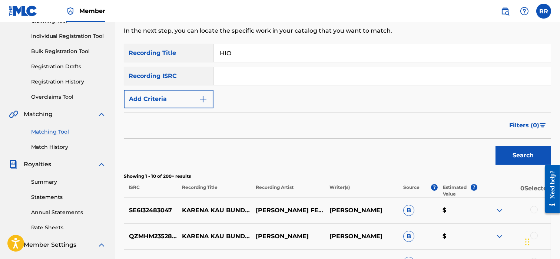
type input "HIO"
click at [508, 156] on button "Search" at bounding box center [523, 155] width 56 height 19
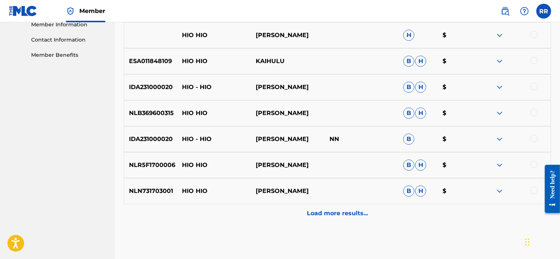
scroll to position [349, 0]
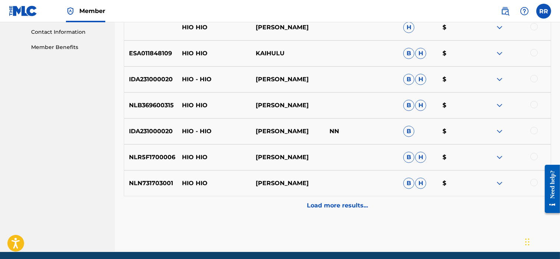
click at [312, 201] on p "Load more results..." at bounding box center [337, 205] width 61 height 9
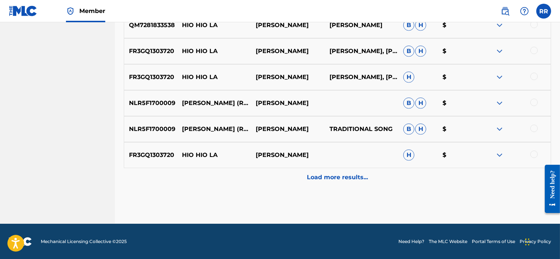
scroll to position [636, 0]
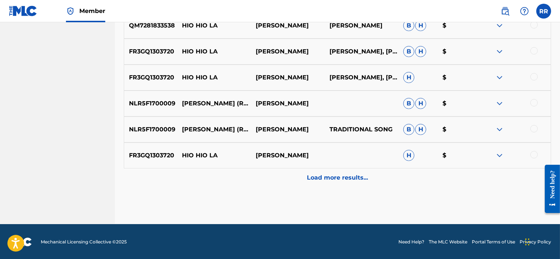
click at [329, 175] on p "Load more results..." at bounding box center [337, 177] width 61 height 9
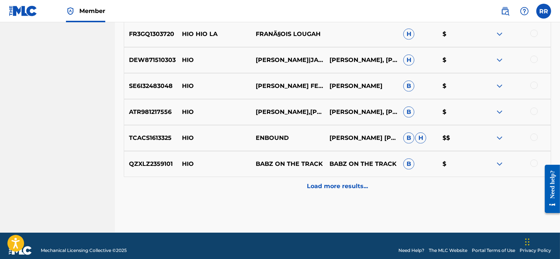
scroll to position [886, 0]
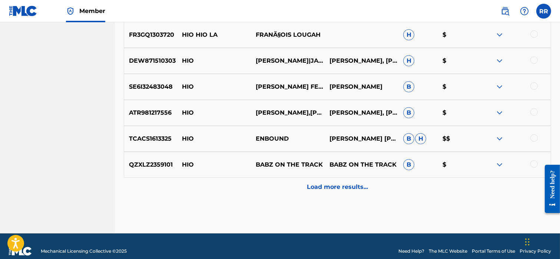
click at [500, 86] on img at bounding box center [499, 86] width 9 height 9
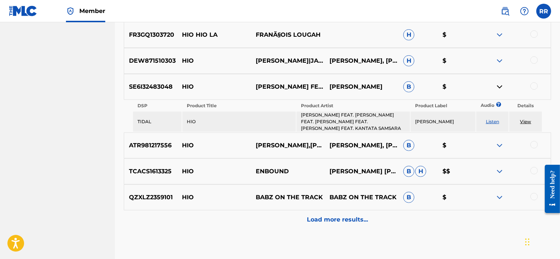
click at [500, 86] on img at bounding box center [499, 86] width 9 height 9
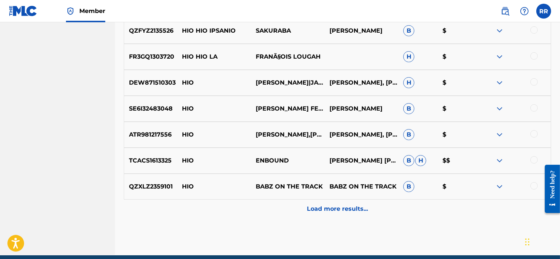
scroll to position [864, 0]
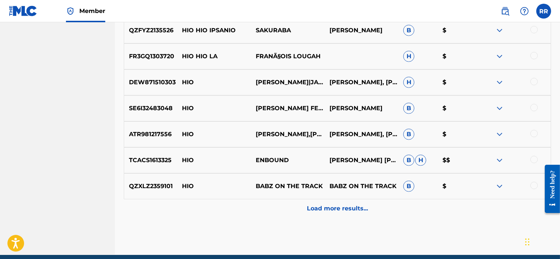
click at [500, 105] on img at bounding box center [499, 108] width 9 height 9
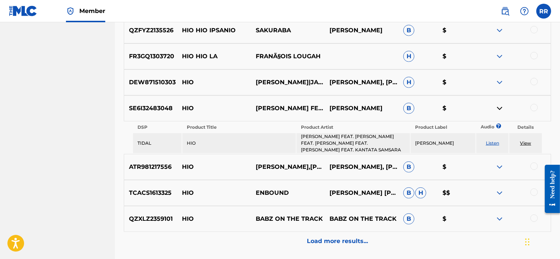
click at [527, 141] on link "View" at bounding box center [525, 143] width 11 height 6
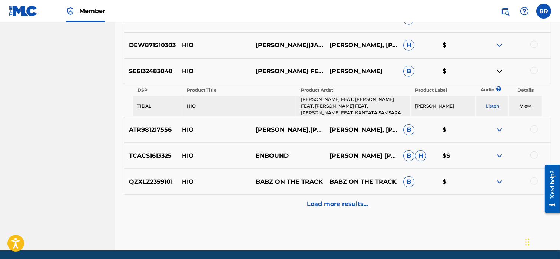
scroll to position [900, 0]
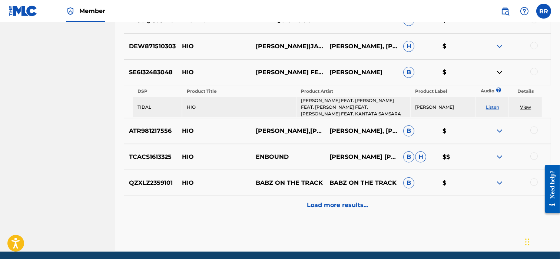
click at [329, 203] on p "Load more results..." at bounding box center [337, 204] width 61 height 9
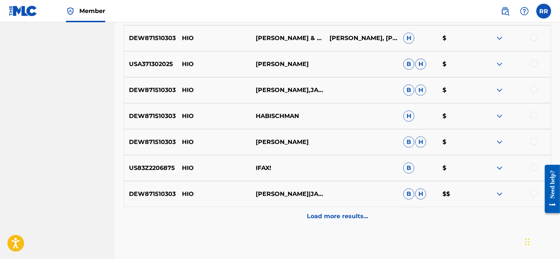
scroll to position [1117, 0]
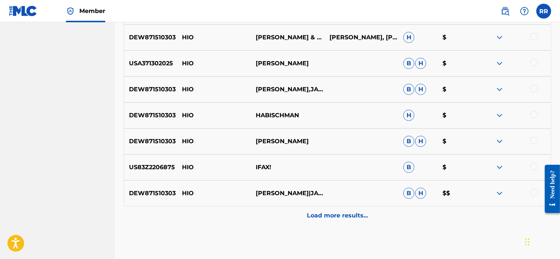
click at [319, 213] on p "Load more results..." at bounding box center [337, 215] width 61 height 9
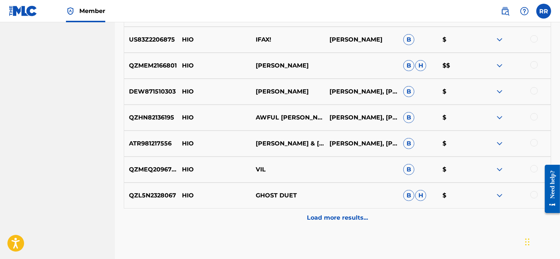
scroll to position [1407, 0]
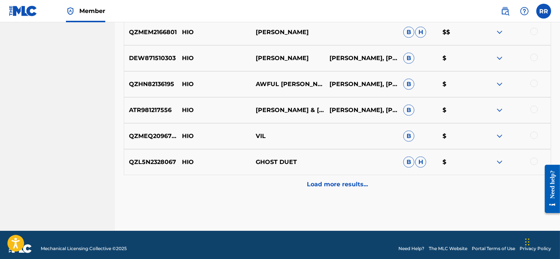
click at [318, 186] on p "Load more results..." at bounding box center [337, 184] width 61 height 9
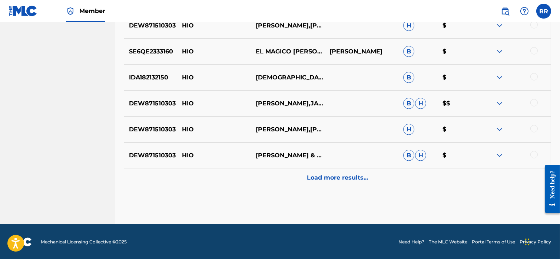
click at [329, 178] on p "Load more results..." at bounding box center [337, 177] width 61 height 9
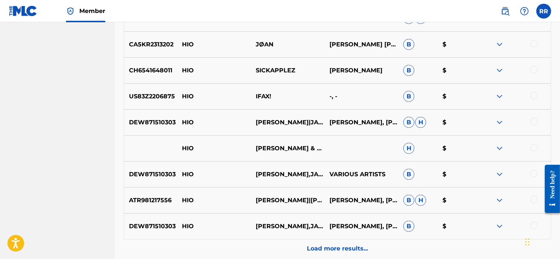
scroll to position [1933, 0]
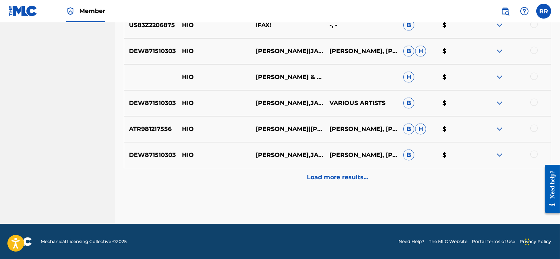
click at [332, 176] on p "Load more results..." at bounding box center [337, 177] width 61 height 9
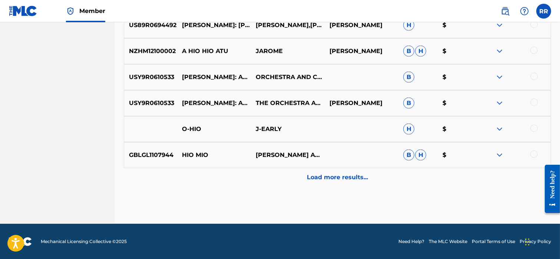
scroll to position [2192, 0]
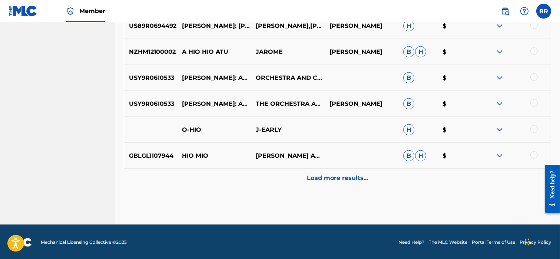
click at [329, 174] on p "Load more results..." at bounding box center [337, 177] width 61 height 9
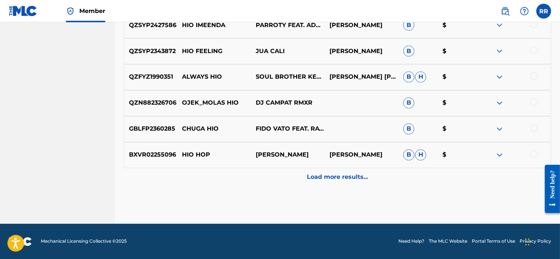
scroll to position [2451, 0]
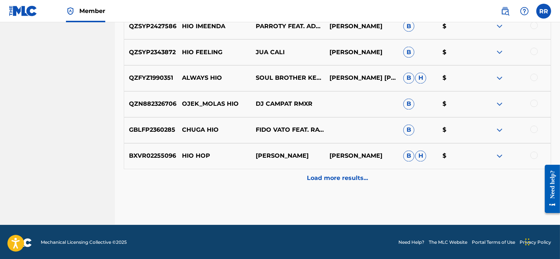
click at [321, 180] on p "Load more results..." at bounding box center [337, 178] width 61 height 9
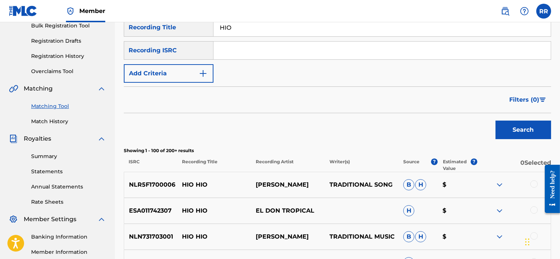
scroll to position [0, 0]
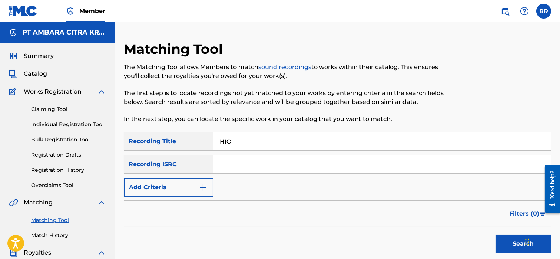
click at [233, 163] on input "Search Form" at bounding box center [381, 164] width 337 height 18
click at [197, 185] on button "Add Criteria" at bounding box center [169, 187] width 90 height 19
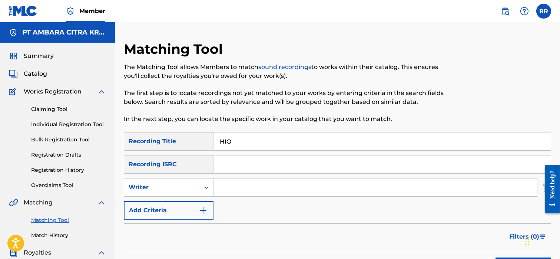
click at [228, 184] on input "Search Form" at bounding box center [374, 187] width 323 height 18
type input "I"
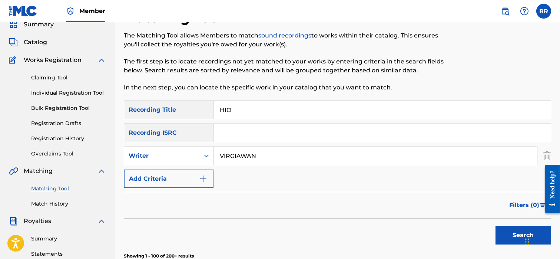
scroll to position [32, 0]
click at [499, 233] on button "Search" at bounding box center [523, 234] width 56 height 19
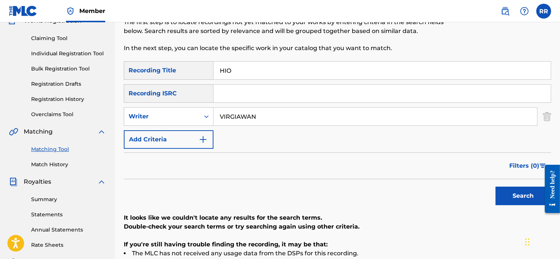
scroll to position [61, 0]
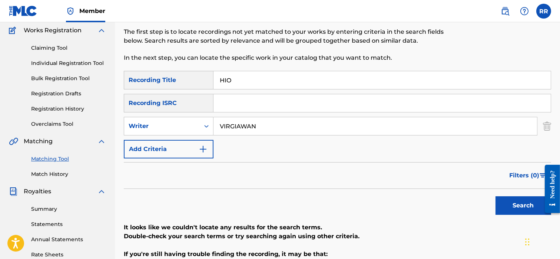
click at [258, 124] on input "VIRGIAWAN" at bounding box center [374, 126] width 323 height 18
type input "IWAN FALS"
click at [499, 208] on button "Search" at bounding box center [523, 205] width 56 height 19
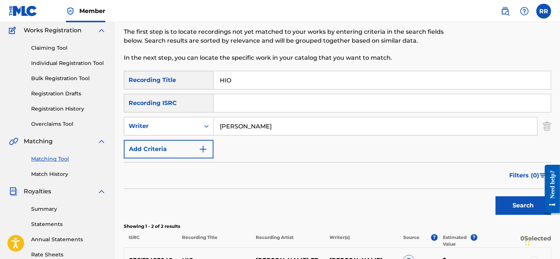
scroll to position [185, 0]
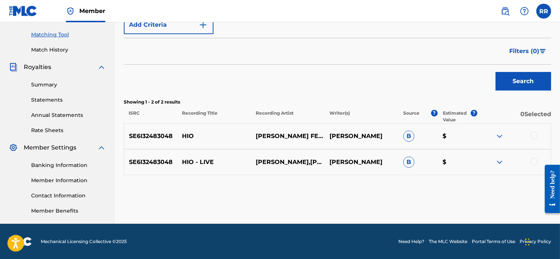
click at [497, 164] on img at bounding box center [499, 161] width 9 height 9
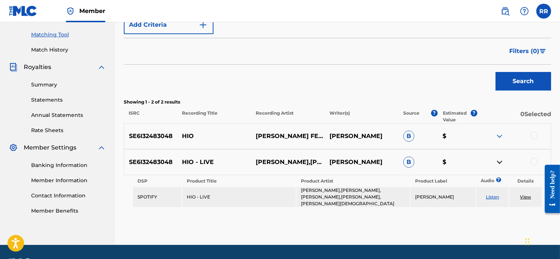
click at [496, 137] on img at bounding box center [499, 136] width 9 height 9
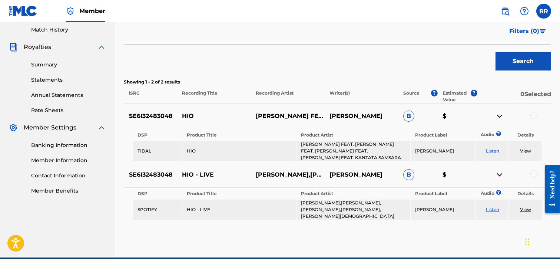
scroll to position [205, 0]
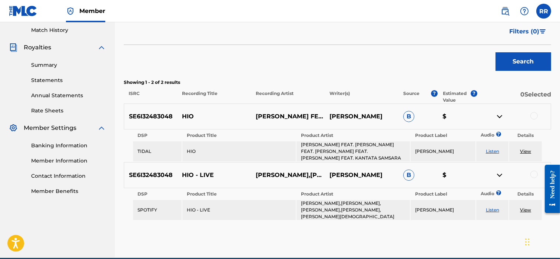
click at [370, 141] on td "IWAN FALS FEAT. SAWUNG JABO FEAT. SETIAWAN DJODY FEAT. SWAMI FEAT. KANTATA SAMS…" at bounding box center [352, 151] width 113 height 20
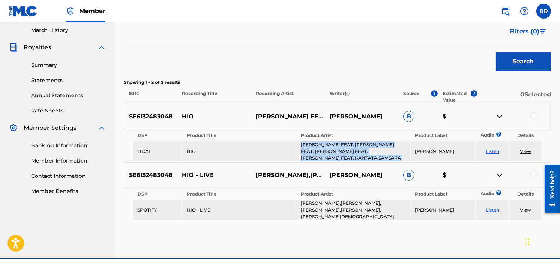
click at [534, 116] on div at bounding box center [533, 115] width 7 height 7
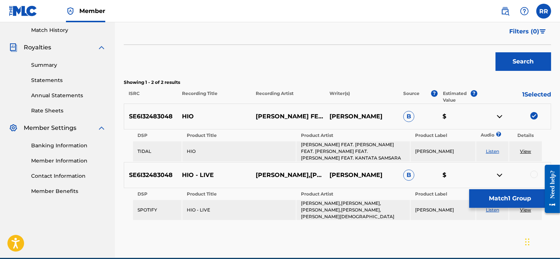
click at [535, 115] on img at bounding box center [533, 115] width 7 height 7
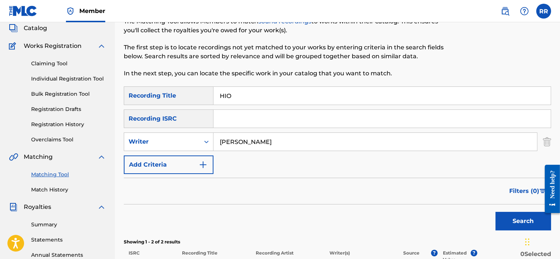
scroll to position [0, 0]
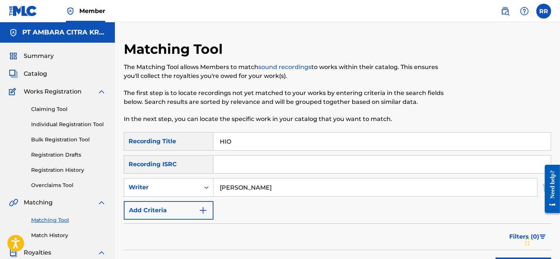
click at [246, 140] on input "HIO" at bounding box center [381, 141] width 337 height 18
click at [229, 186] on input "IWAN FALS" at bounding box center [374, 187] width 323 height 18
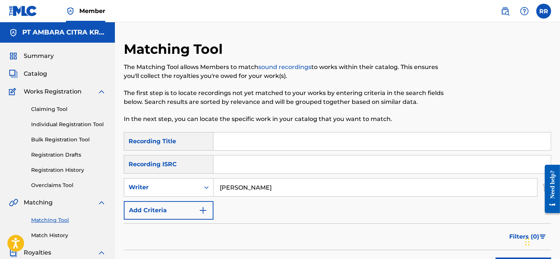
click at [229, 186] on input "IWAN FALS" at bounding box center [374, 187] width 323 height 18
click at [236, 142] on input "Search Form" at bounding box center [381, 141] width 337 height 18
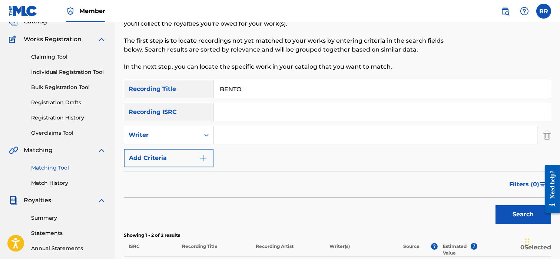
scroll to position [53, 0]
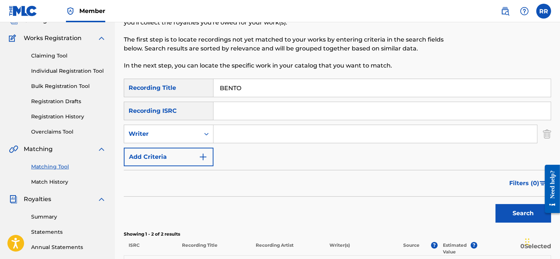
type input "BENTO"
click at [507, 208] on button "Search" at bounding box center [523, 213] width 56 height 19
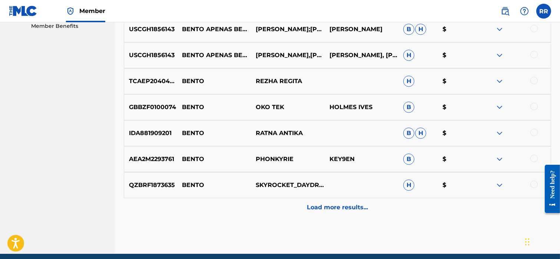
scroll to position [371, 0]
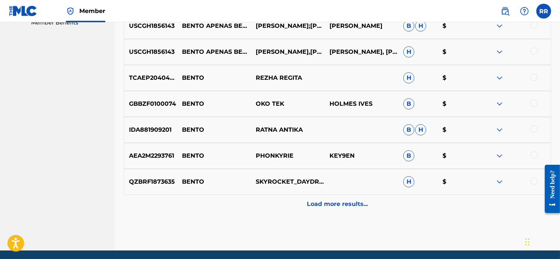
click at [321, 202] on p "Load more results..." at bounding box center [337, 203] width 61 height 9
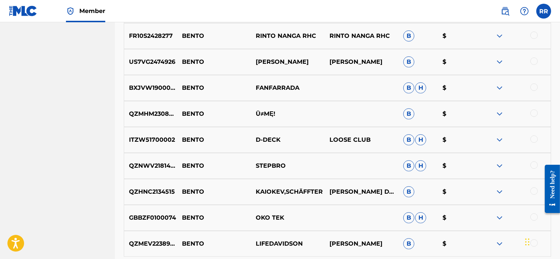
scroll to position [659, 0]
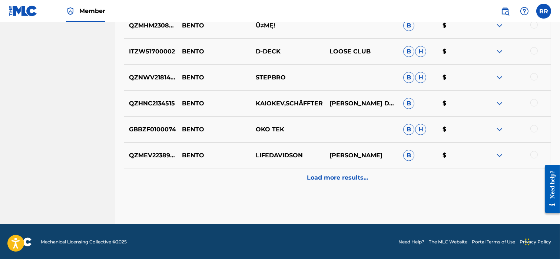
click at [310, 179] on p "Load more results..." at bounding box center [337, 177] width 61 height 9
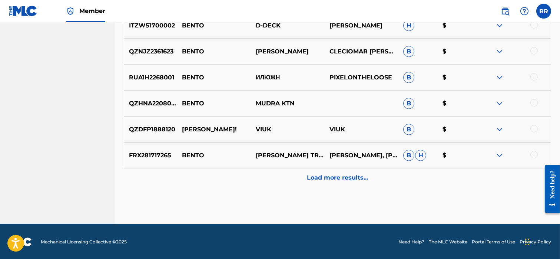
click at [338, 178] on p "Load more results..." at bounding box center [337, 177] width 61 height 9
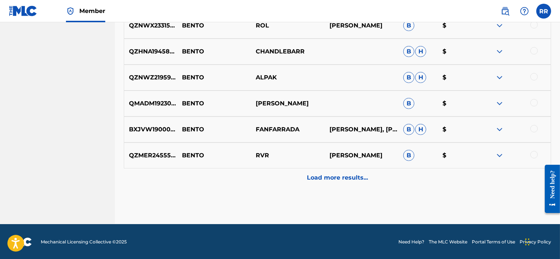
click at [312, 175] on p "Load more results..." at bounding box center [337, 177] width 61 height 9
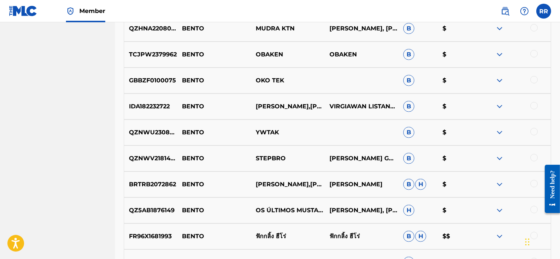
scroll to position [1331, 0]
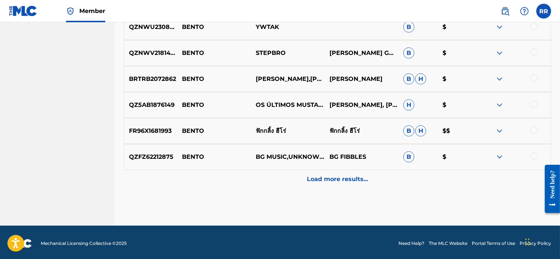
click at [330, 177] on p "Load more results..." at bounding box center [337, 179] width 61 height 9
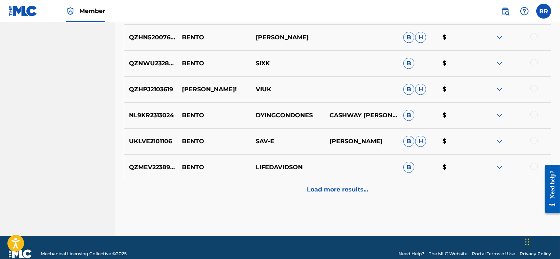
scroll to position [1696, 0]
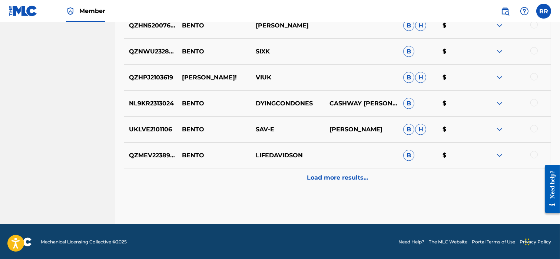
click at [306, 176] on div "Load more results..." at bounding box center [337, 177] width 427 height 19
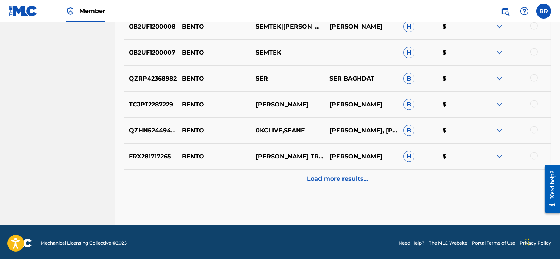
click at [321, 176] on p "Load more results..." at bounding box center [337, 178] width 61 height 9
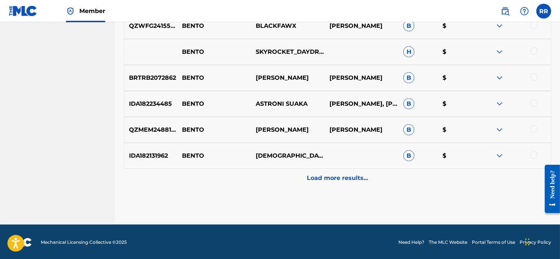
scroll to position [2215, 0]
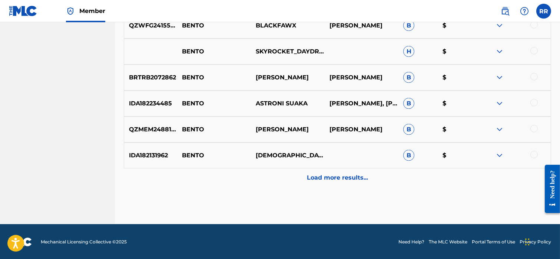
click at [330, 176] on p "Load more results..." at bounding box center [337, 177] width 61 height 9
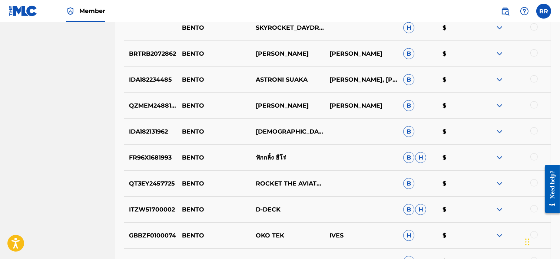
scroll to position [2240, 0]
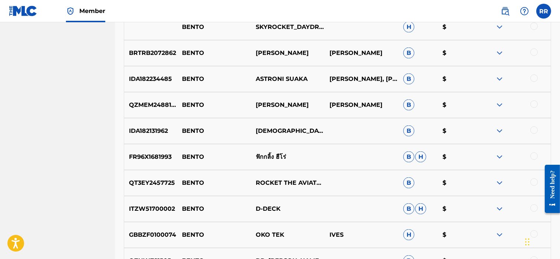
click at [501, 130] on img at bounding box center [499, 130] width 9 height 9
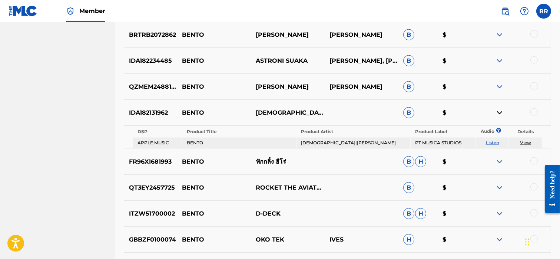
scroll to position [2270, 0]
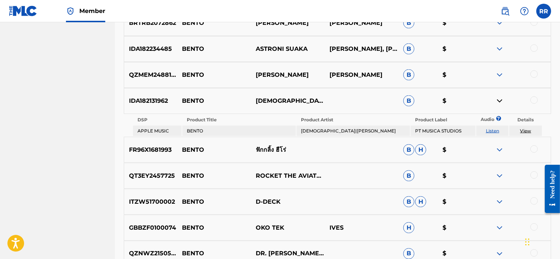
click at [305, 129] on td "SWAMI|IWAN FALS" at bounding box center [352, 131] width 113 height 10
click at [524, 130] on link "View" at bounding box center [525, 131] width 11 height 6
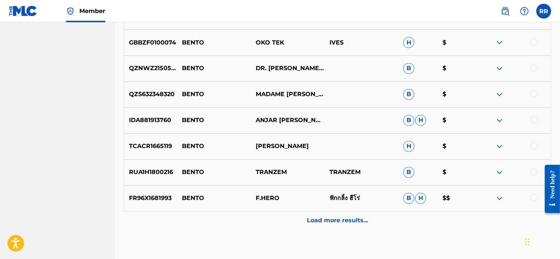
scroll to position [2454, 0]
click at [335, 218] on p "Load more results..." at bounding box center [337, 220] width 61 height 9
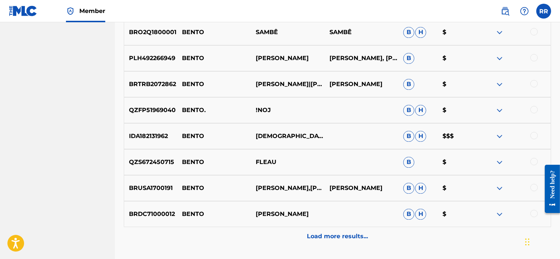
scroll to position [2674, 0]
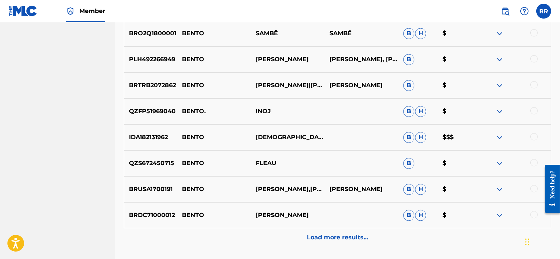
click at [499, 137] on img at bounding box center [499, 137] width 9 height 9
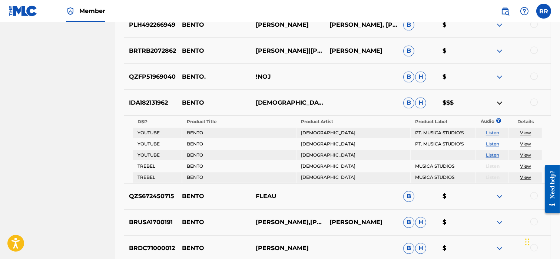
scroll to position [2708, 0]
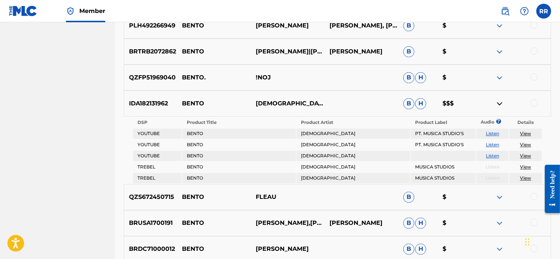
click at [447, 102] on p "$$$" at bounding box center [457, 103] width 39 height 9
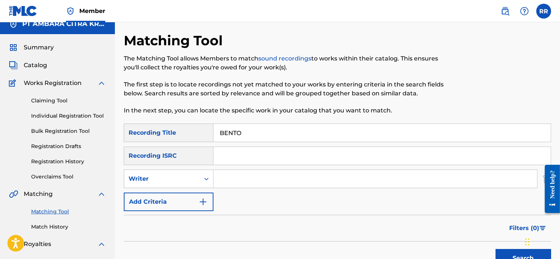
scroll to position [0, 0]
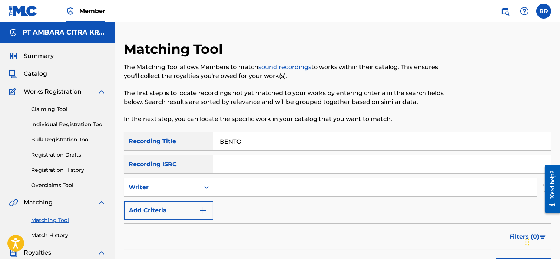
click at [236, 182] on input "Search Form" at bounding box center [374, 187] width 323 height 18
click at [408, 94] on p "The first step is to locate recordings not yet matched to your works by enterin…" at bounding box center [288, 98] width 329 height 18
click at [269, 185] on input "Search Form" at bounding box center [374, 187] width 323 height 18
click at [359, 43] on div "Matching Tool The Matching Tool allows Members to match sound recordings to wor…" at bounding box center [288, 86] width 329 height 91
click at [241, 137] on input "BENTO" at bounding box center [381, 141] width 337 height 18
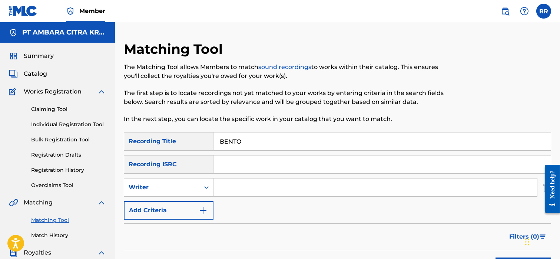
click at [241, 137] on input "BENTO" at bounding box center [381, 141] width 337 height 18
click at [240, 185] on input "Search Form" at bounding box center [374, 187] width 323 height 18
click at [388, 92] on p "The first step is to locate recordings not yet matched to your works by enterin…" at bounding box center [288, 98] width 329 height 18
click at [189, 183] on div "Writer" at bounding box center [162, 187] width 67 height 9
click at [185, 202] on div "Recording Artist" at bounding box center [168, 205] width 89 height 19
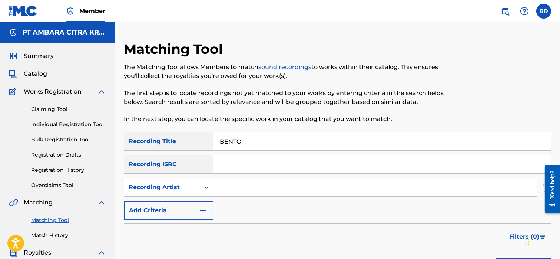
click at [224, 188] on input "Search Form" at bounding box center [374, 187] width 323 height 18
type input "W"
type input "a"
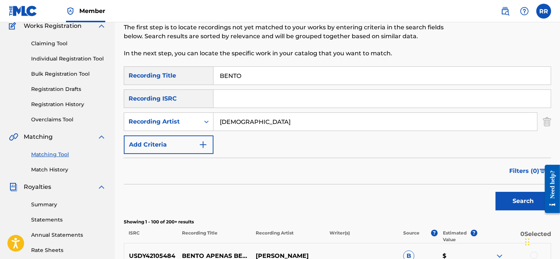
scroll to position [69, 0]
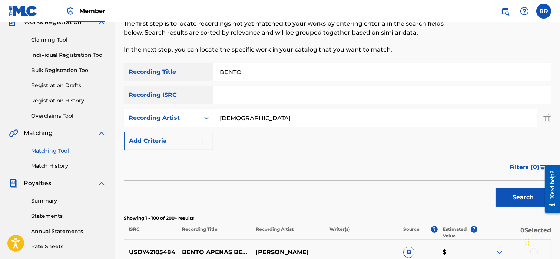
type input "SWAMI"
click at [494, 199] on div "Search" at bounding box center [521, 195] width 59 height 30
click at [508, 199] on button "Search" at bounding box center [523, 197] width 56 height 19
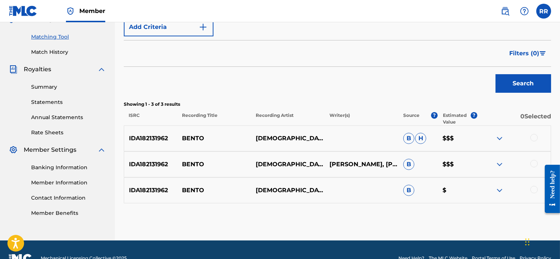
scroll to position [178, 0]
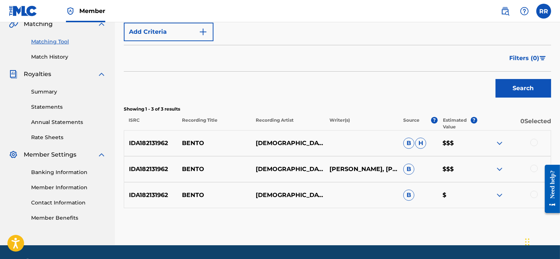
click at [502, 168] on img at bounding box center [499, 169] width 9 height 9
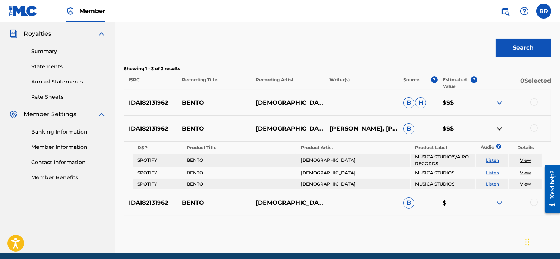
scroll to position [218, 0]
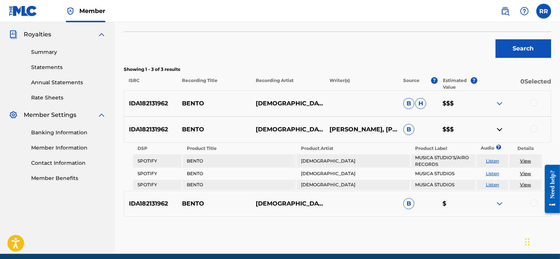
click at [434, 163] on td "MUSICA STUDIO'S/AIRO RECORDS" at bounding box center [443, 160] width 65 height 13
click at [434, 175] on td "MUSICA STUDIOS" at bounding box center [443, 173] width 65 height 10
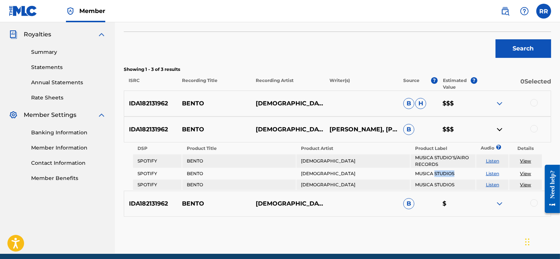
click at [434, 175] on td "MUSICA STUDIOS" at bounding box center [443, 173] width 65 height 10
click at [435, 180] on td "MUSICA STUDIOS" at bounding box center [443, 184] width 65 height 10
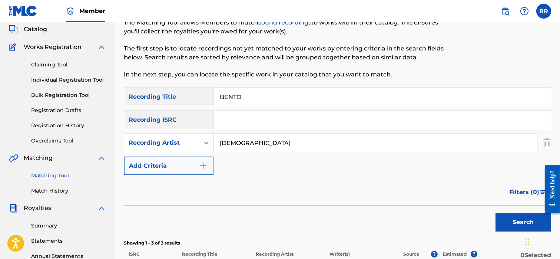
scroll to position [0, 0]
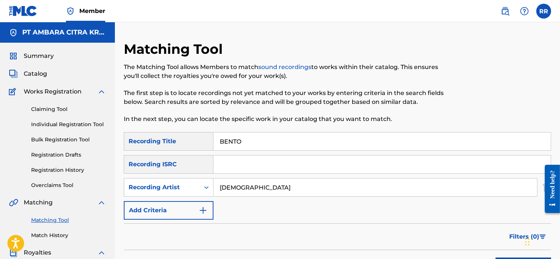
click at [248, 137] on input "BENTO" at bounding box center [381, 141] width 337 height 18
click at [232, 189] on input "SWAMI" at bounding box center [374, 187] width 323 height 18
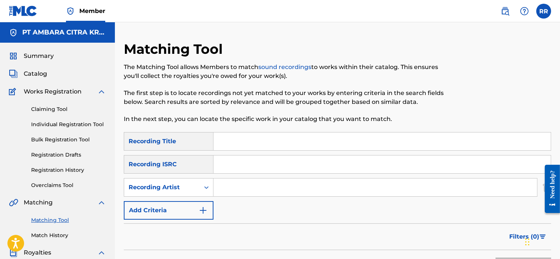
click at [227, 144] on input "Search Form" at bounding box center [381, 141] width 337 height 18
type input "b"
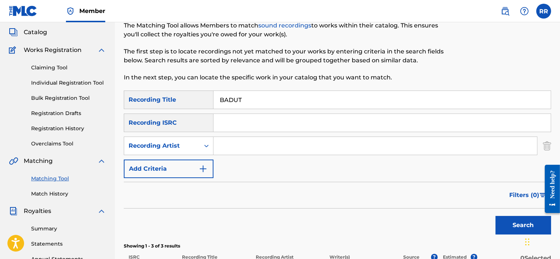
scroll to position [45, 0]
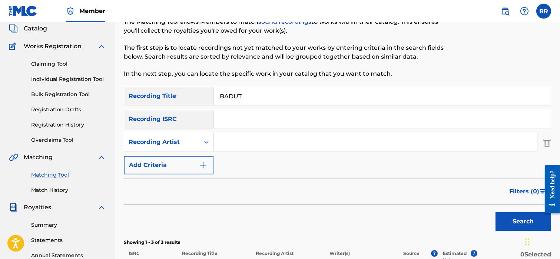
click at [519, 219] on button "Search" at bounding box center [523, 221] width 56 height 19
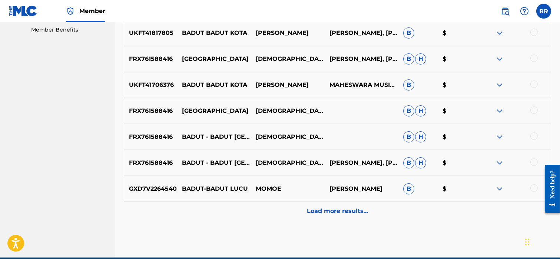
scroll to position [363, 0]
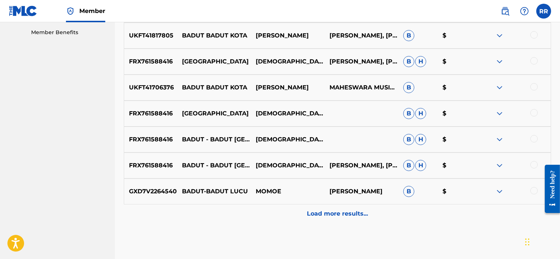
click at [348, 210] on p "Load more results..." at bounding box center [337, 213] width 61 height 9
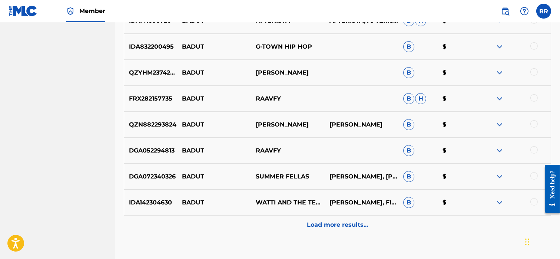
scroll to position [623, 0]
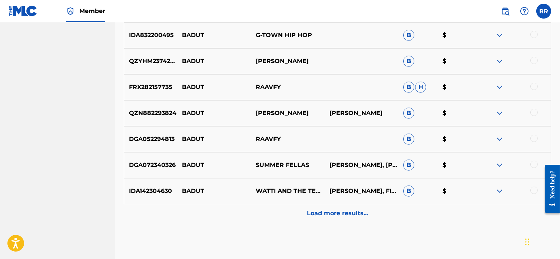
click at [318, 209] on p "Load more results..." at bounding box center [337, 213] width 61 height 9
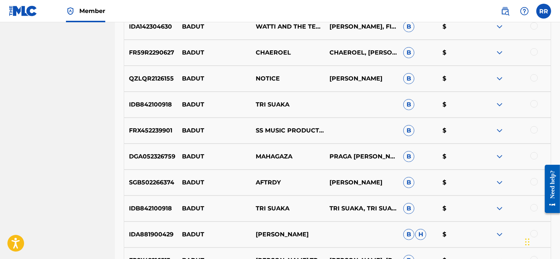
scroll to position [783, 0]
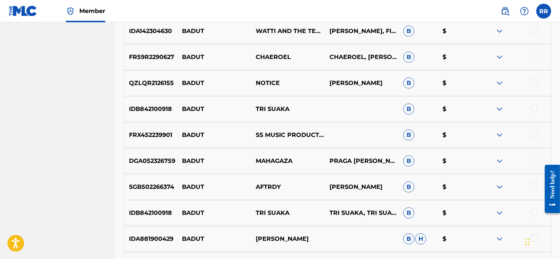
click at [498, 109] on img at bounding box center [499, 108] width 9 height 9
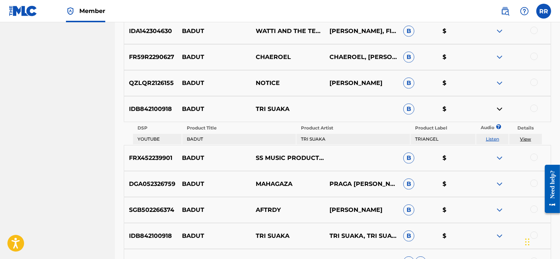
click at [498, 109] on img at bounding box center [499, 108] width 9 height 9
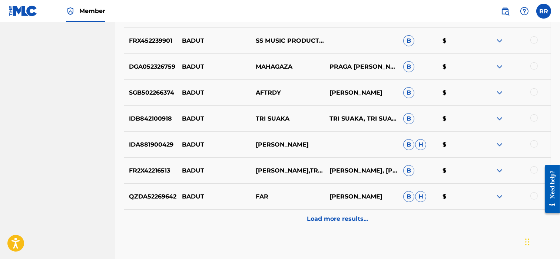
scroll to position [877, 0]
click at [361, 216] on p "Load more results..." at bounding box center [337, 218] width 61 height 9
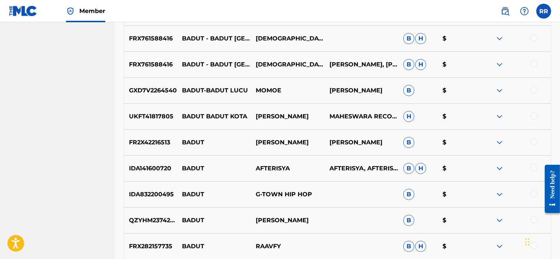
scroll to position [0, 0]
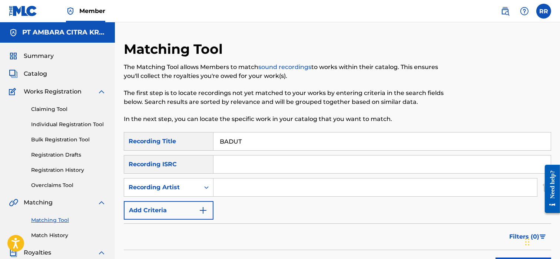
click at [239, 140] on input "BADUT" at bounding box center [381, 141] width 337 height 18
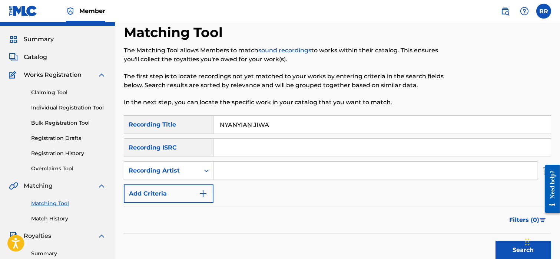
scroll to position [17, 0]
type input "NYANYIAN JIWA"
click at [497, 242] on button "Search" at bounding box center [523, 249] width 56 height 19
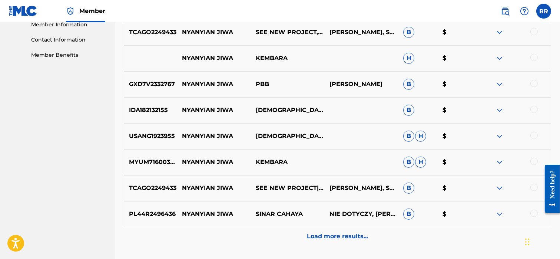
scroll to position [339, 0]
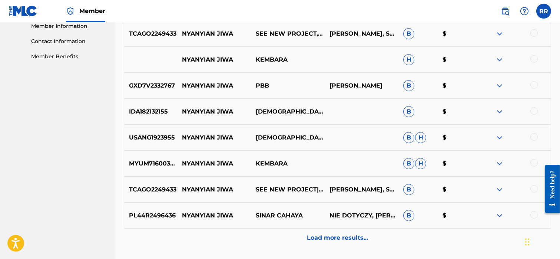
click at [499, 188] on img at bounding box center [499, 189] width 9 height 9
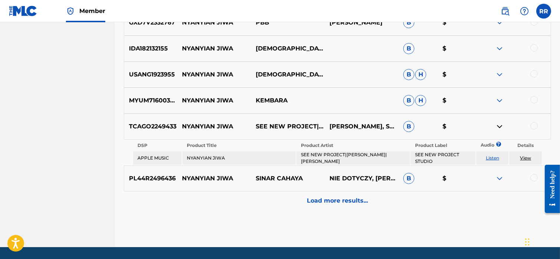
scroll to position [400, 0]
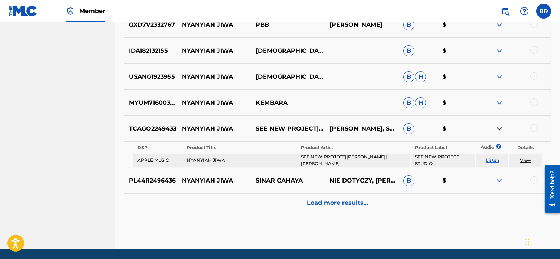
click at [495, 129] on img at bounding box center [499, 128] width 9 height 9
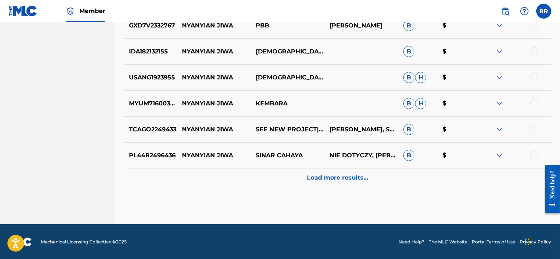
click at [315, 178] on p "Load more results..." at bounding box center [337, 177] width 61 height 9
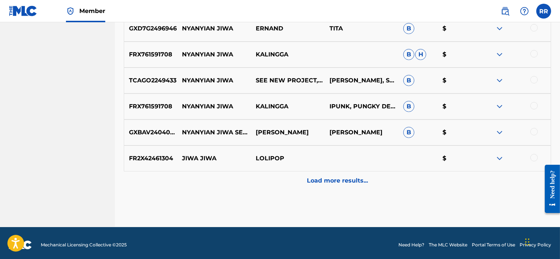
scroll to position [654, 0]
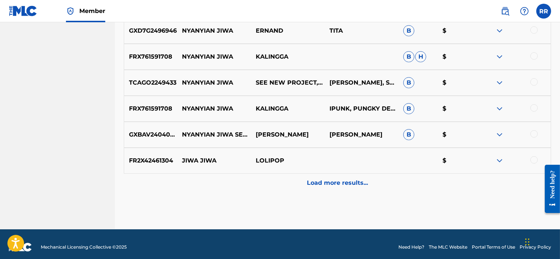
click at [315, 178] on p "Load more results..." at bounding box center [337, 182] width 61 height 9
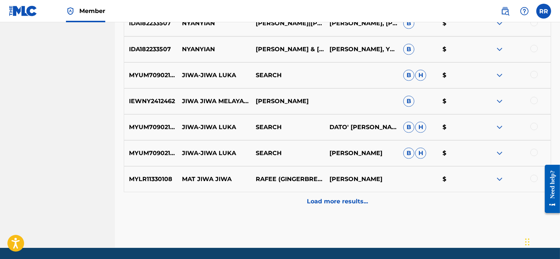
scroll to position [892, 0]
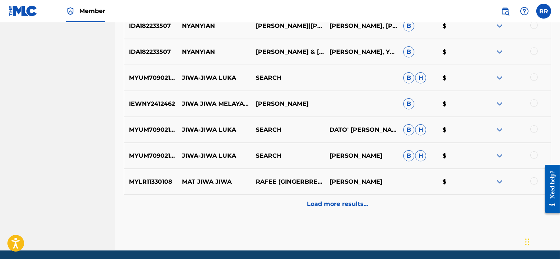
click at [333, 197] on div "Load more results..." at bounding box center [337, 204] width 427 height 19
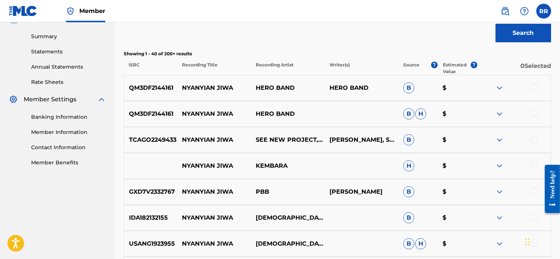
scroll to position [234, 0]
click at [497, 84] on img at bounding box center [499, 87] width 9 height 9
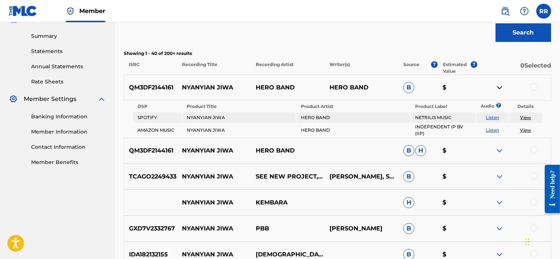
click at [526, 114] on link "View" at bounding box center [525, 117] width 11 height 6
click at [528, 129] on link "View" at bounding box center [525, 130] width 11 height 6
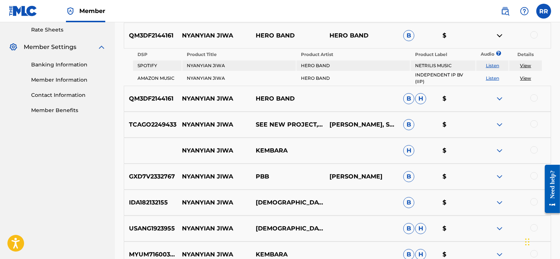
scroll to position [289, 0]
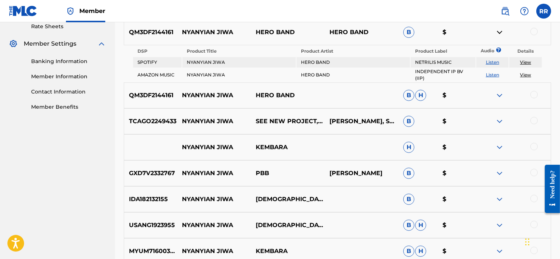
click at [497, 119] on img at bounding box center [499, 121] width 9 height 9
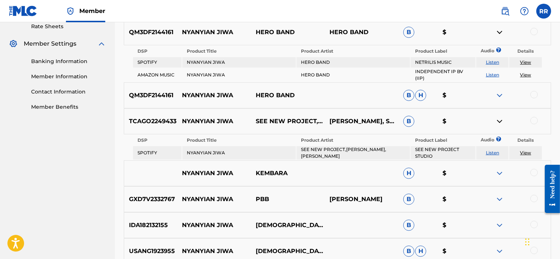
click at [496, 172] on img at bounding box center [499, 173] width 9 height 9
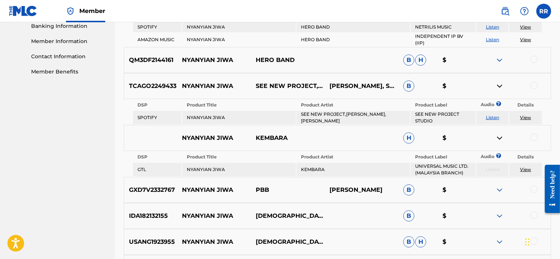
scroll to position [371, 0]
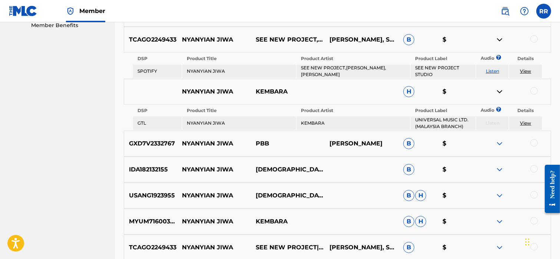
click at [499, 165] on img at bounding box center [499, 169] width 9 height 9
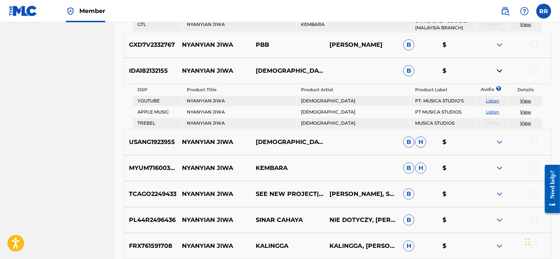
scroll to position [412, 0]
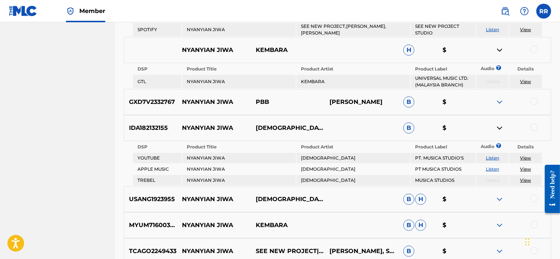
click at [501, 97] on img at bounding box center [499, 101] width 9 height 9
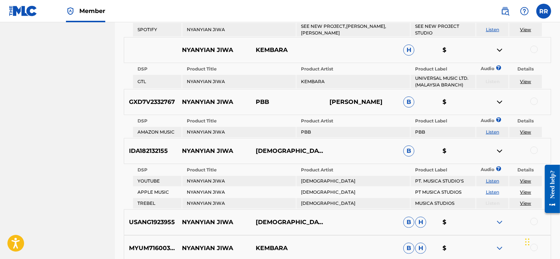
click at [501, 97] on img at bounding box center [499, 101] width 9 height 9
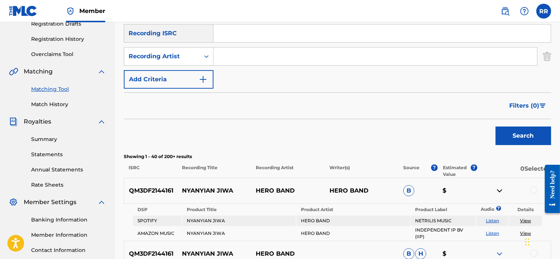
scroll to position [120, 0]
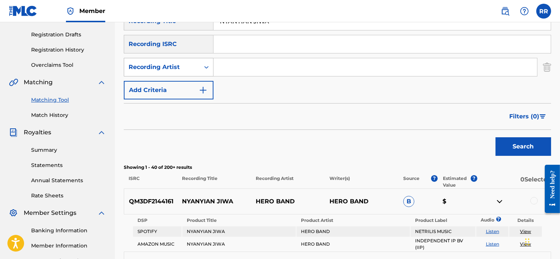
click at [200, 64] on div "Search Form" at bounding box center [206, 66] width 13 height 13
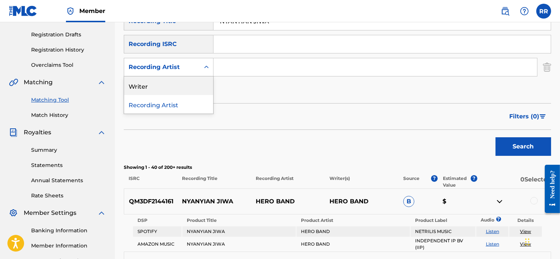
click at [178, 84] on div "Writer" at bounding box center [168, 85] width 89 height 19
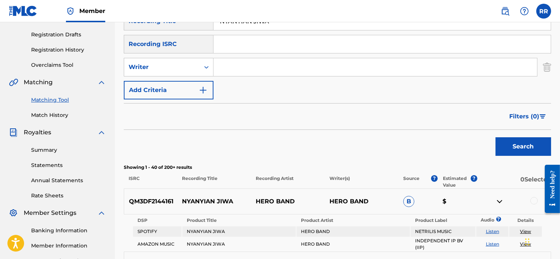
click at [223, 65] on input "Search Form" at bounding box center [374, 67] width 323 height 18
type input "SAWUNG JABO"
click at [512, 142] on button "Search" at bounding box center [523, 146] width 56 height 19
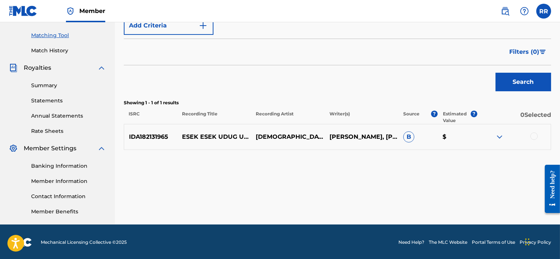
scroll to position [184, 0]
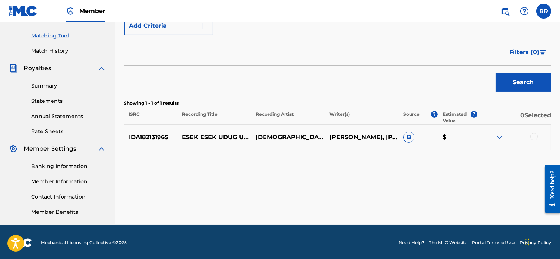
click at [499, 137] on img at bounding box center [499, 137] width 9 height 9
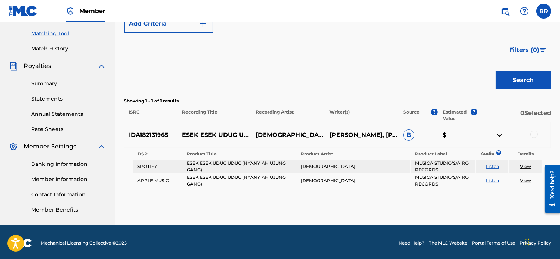
scroll to position [186, 0]
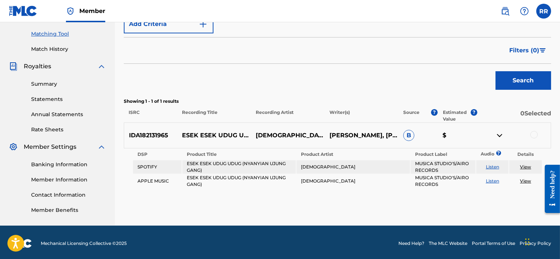
click at [442, 163] on td "MUSICA STUDIO'S/AIRO RECORDS" at bounding box center [443, 166] width 65 height 13
click at [351, 92] on div "Search" at bounding box center [337, 79] width 427 height 30
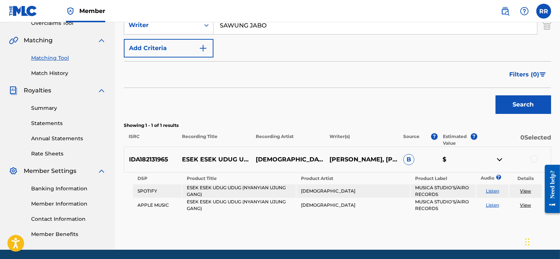
scroll to position [159, 0]
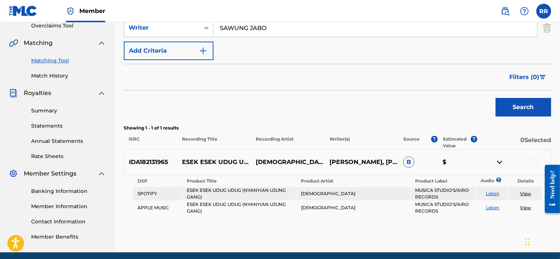
click at [342, 159] on p "IWAN FALS, NANIEL, S. JABO" at bounding box center [362, 161] width 74 height 9
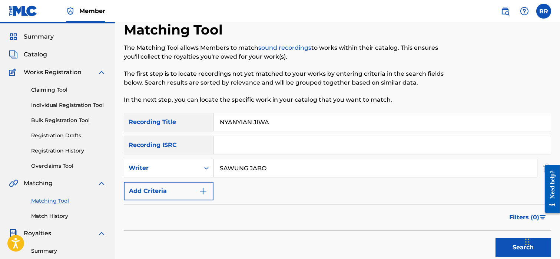
scroll to position [0, 0]
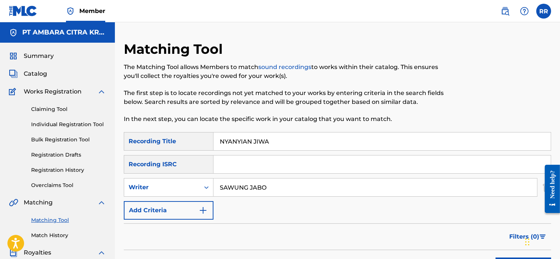
click at [362, 70] on p "The Matching Tool allows Members to match sound recordings to works within thei…" at bounding box center [288, 72] width 329 height 18
click at [240, 182] on input "SAWUNG JABO" at bounding box center [374, 187] width 323 height 18
click at [256, 185] on input "SAWUNG JABO" at bounding box center [374, 187] width 323 height 18
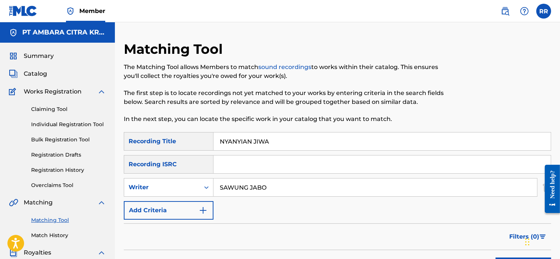
click at [256, 185] on input "SAWUNG JABO" at bounding box center [374, 187] width 323 height 18
click at [235, 140] on input "NYANYIAN JIWA" at bounding box center [381, 141] width 337 height 18
click at [506, 10] on img at bounding box center [505, 11] width 9 height 9
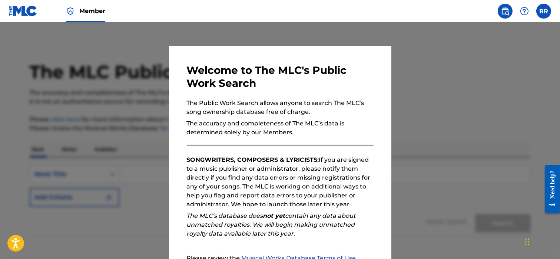
scroll to position [80, 0]
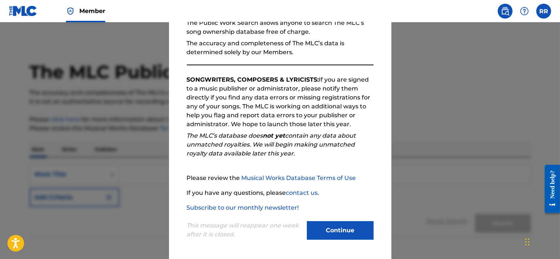
click at [349, 228] on button "Continue" at bounding box center [340, 230] width 67 height 19
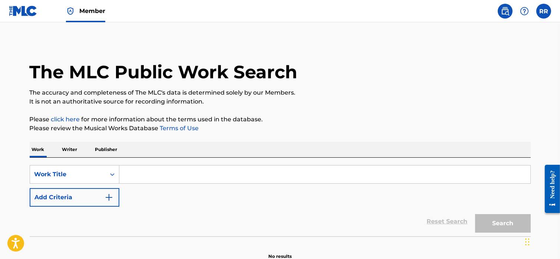
click at [169, 174] on input "Search Form" at bounding box center [324, 174] width 411 height 18
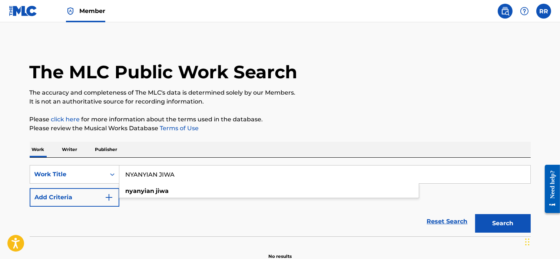
type input "NYANYIAN JIWA"
click at [414, 115] on p "Please click here for more information about the terms used in the database." at bounding box center [280, 119] width 501 height 9
click at [496, 223] on button "Search" at bounding box center [503, 223] width 56 height 19
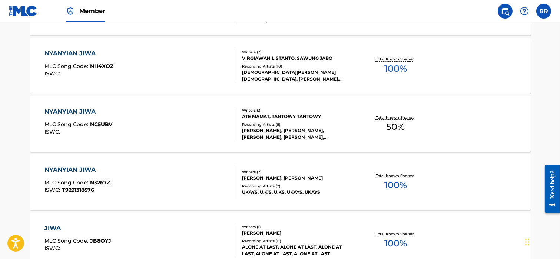
scroll to position [270, 0]
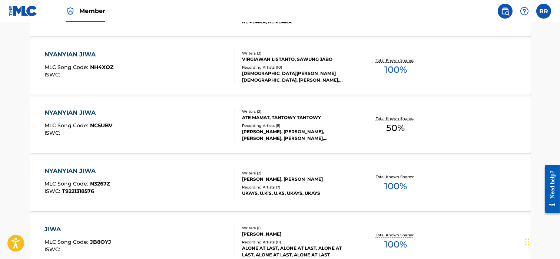
click at [256, 63] on div "VIRGIAWAN LISTANTO, SAWUNG JABO" at bounding box center [298, 59] width 112 height 7
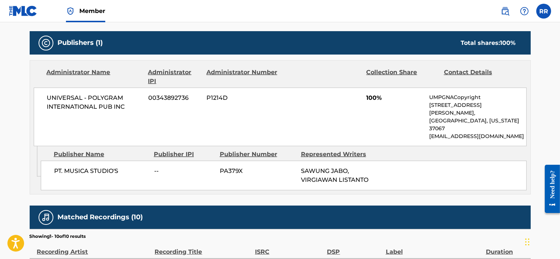
scroll to position [320, 0]
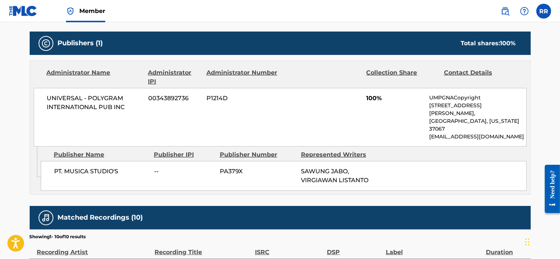
click at [436, 107] on p "1550 W. McEwen Drive, Unit 400," at bounding box center [477, 110] width 97 height 16
click at [438, 133] on p "NACopyright@umusic.com" at bounding box center [477, 137] width 97 height 8
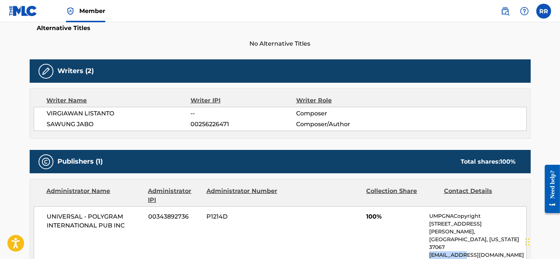
scroll to position [200, 0]
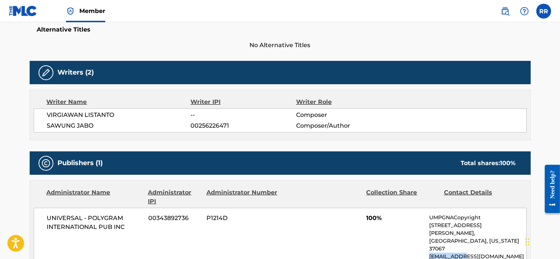
click at [74, 126] on span "SAWUNG JABO" at bounding box center [119, 125] width 144 height 9
click at [73, 116] on span "VIRGIAWAN LISTANTO" at bounding box center [119, 114] width 144 height 9
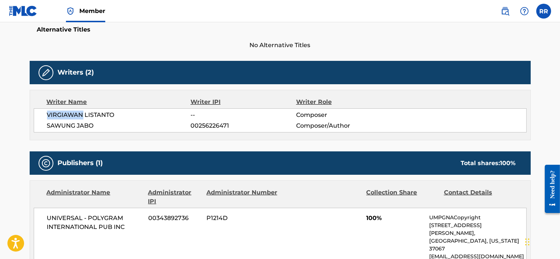
click at [73, 116] on span "VIRGIAWAN LISTANTO" at bounding box center [119, 114] width 144 height 9
copy div "VIRGIAWAN LISTANTO"
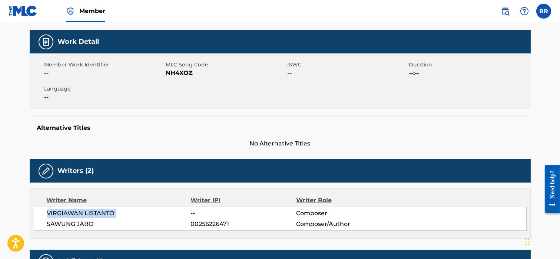
scroll to position [0, 0]
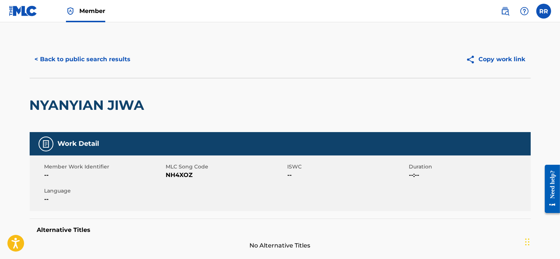
click at [65, 59] on button "< Back to public search results" at bounding box center [83, 59] width 106 height 19
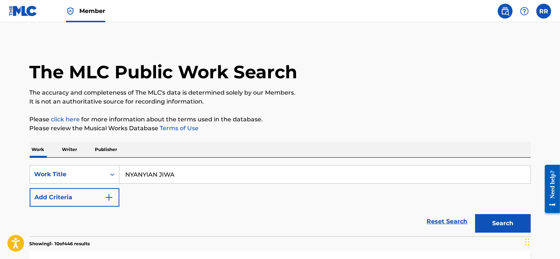
click at [29, 14] on img at bounding box center [23, 11] width 29 height 11
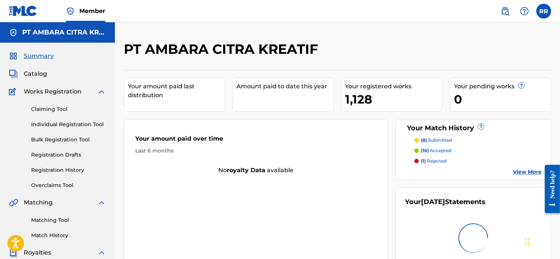
click at [53, 218] on link "Matching Tool" at bounding box center [68, 220] width 75 height 8
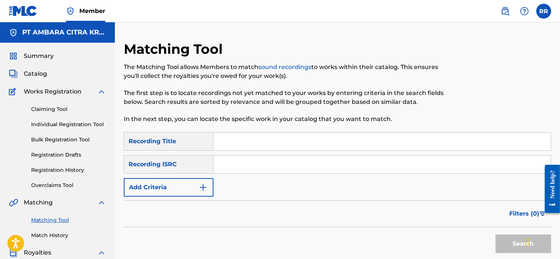
click at [230, 140] on input "Search Form" at bounding box center [381, 141] width 337 height 18
click at [179, 186] on button "Add Criteria" at bounding box center [169, 187] width 90 height 19
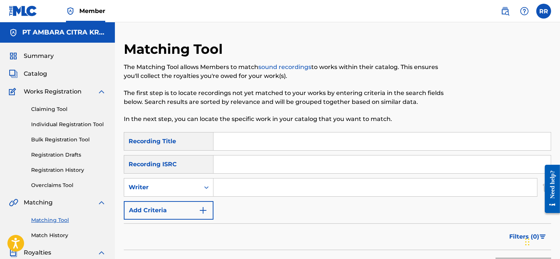
click at [179, 186] on div "Writer" at bounding box center [162, 187] width 67 height 9
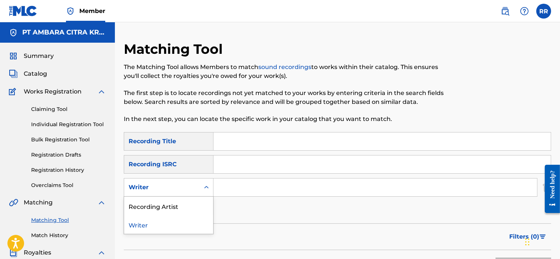
click at [251, 187] on input "Search Form" at bounding box center [374, 187] width 323 height 18
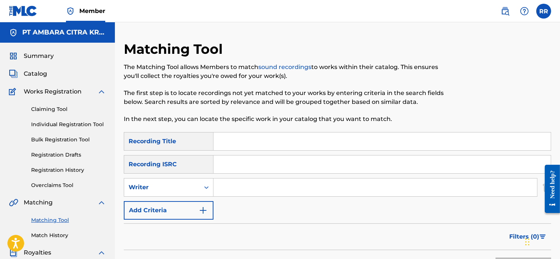
paste input "VIRGIAWAN LISTANTO"
type input "VIRGIAWAN LISTANTO"
click at [235, 145] on input "Search Form" at bounding box center [381, 141] width 337 height 18
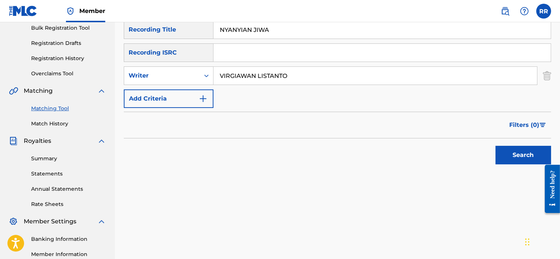
scroll to position [120, 0]
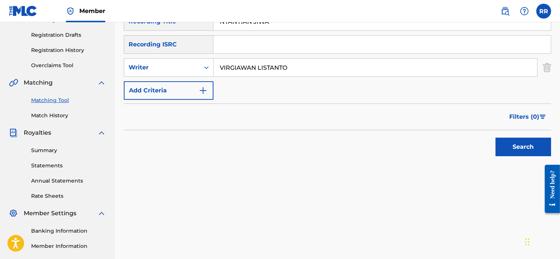
type input "NYANYIAN JIWA"
click at [511, 149] on button "Search" at bounding box center [523, 146] width 56 height 19
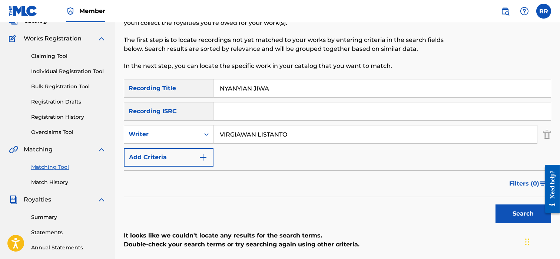
scroll to position [50, 0]
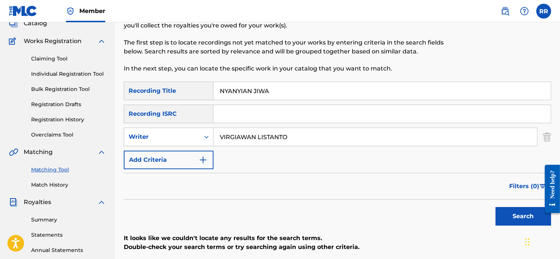
click at [234, 114] on input "Search Form" at bounding box center [381, 114] width 337 height 18
click at [234, 135] on input "VIRGIAWAN LISTANTO" at bounding box center [374, 137] width 323 height 18
type input "SAWUNG JABO"
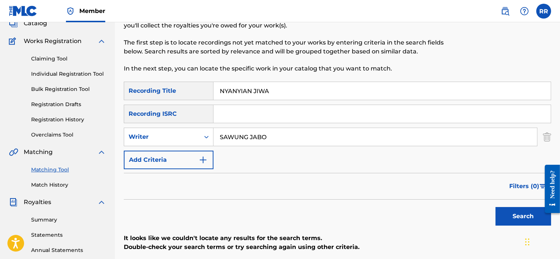
click at [513, 213] on button "Search" at bounding box center [523, 216] width 56 height 19
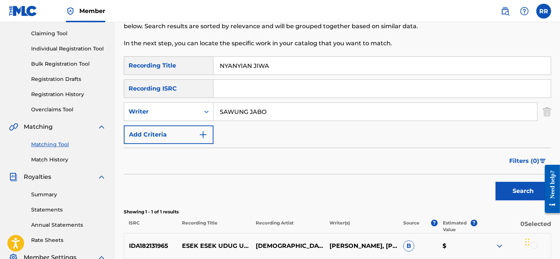
scroll to position [76, 0]
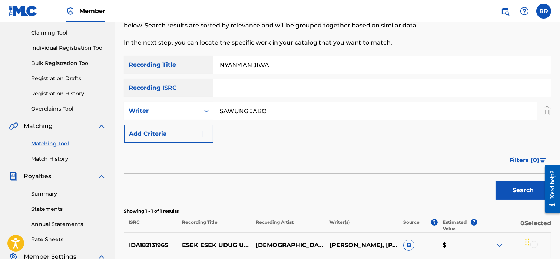
click at [238, 114] on input "SAWUNG JABO" at bounding box center [374, 111] width 323 height 18
click at [505, 183] on button "Search" at bounding box center [523, 190] width 56 height 19
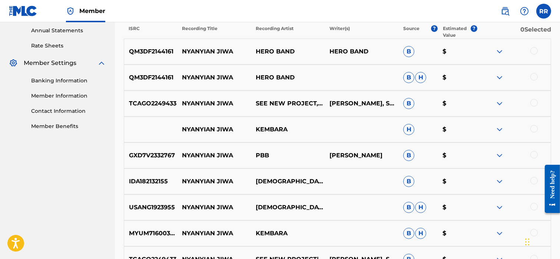
scroll to position [250, 0]
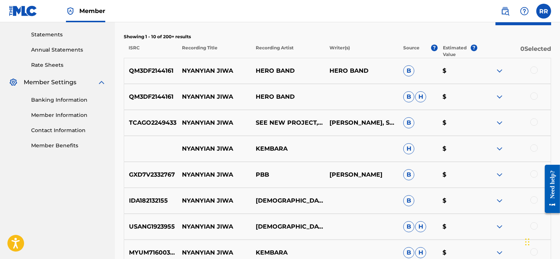
click at [496, 72] on img at bounding box center [499, 70] width 9 height 9
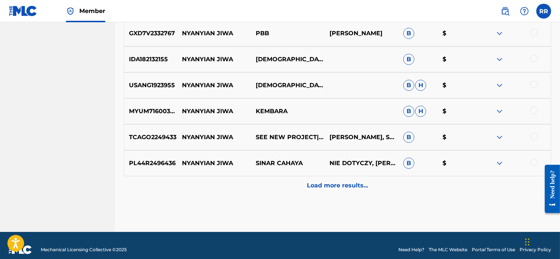
click at [322, 181] on p "Load more results..." at bounding box center [337, 185] width 61 height 9
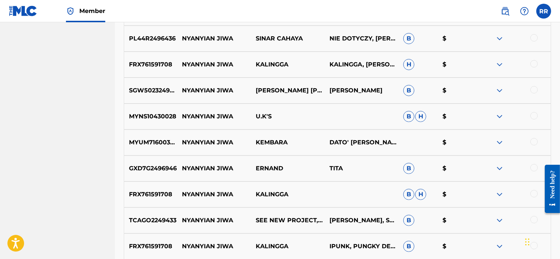
scroll to position [518, 0]
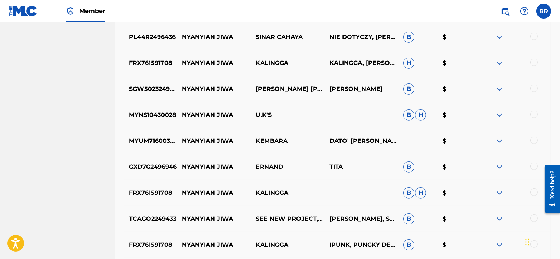
click at [446, 243] on p "$" at bounding box center [457, 244] width 39 height 9
click at [444, 243] on p "$" at bounding box center [457, 244] width 39 height 9
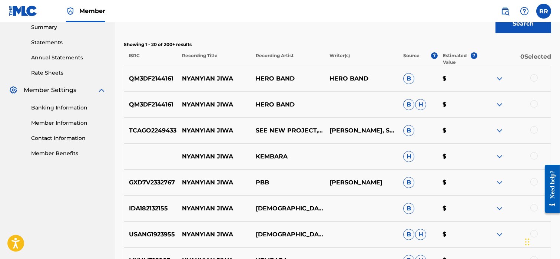
scroll to position [232, 0]
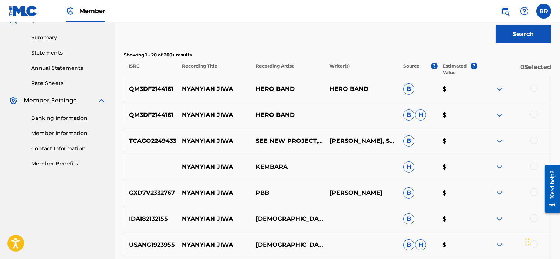
click at [502, 140] on img at bounding box center [499, 140] width 9 height 9
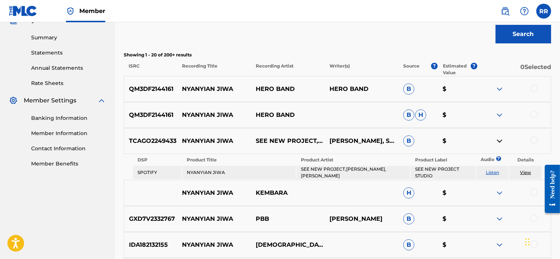
click at [526, 170] on link "View" at bounding box center [525, 172] width 11 height 6
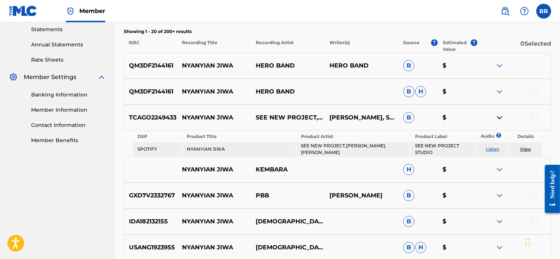
scroll to position [255, 0]
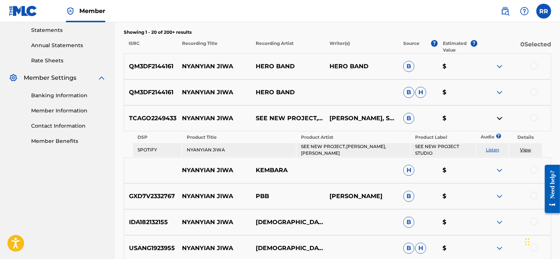
click at [499, 65] on img at bounding box center [499, 66] width 9 height 9
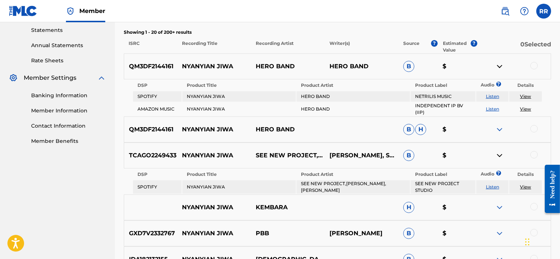
click at [527, 94] on link "View" at bounding box center [525, 96] width 11 height 6
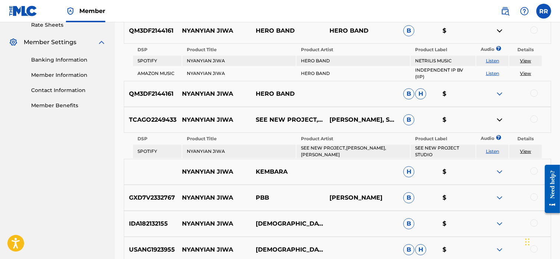
scroll to position [288, 0]
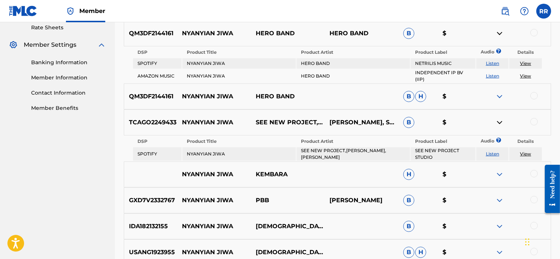
click at [501, 122] on img at bounding box center [499, 122] width 9 height 9
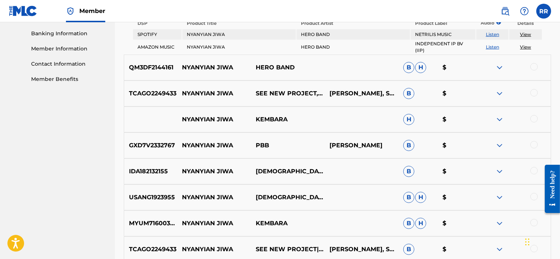
scroll to position [316, 0]
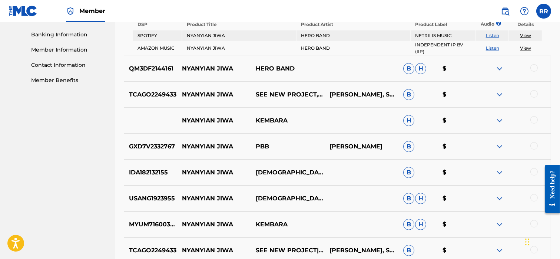
click at [499, 143] on img at bounding box center [499, 146] width 9 height 9
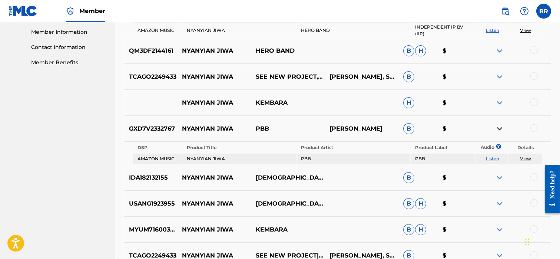
scroll to position [335, 0]
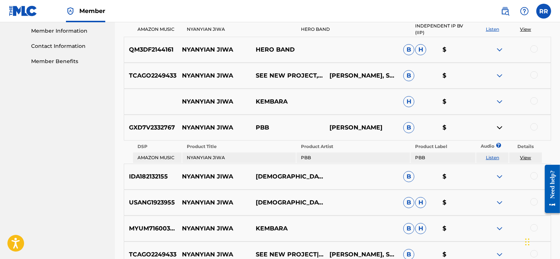
click at [523, 156] on link "View" at bounding box center [525, 158] width 11 height 6
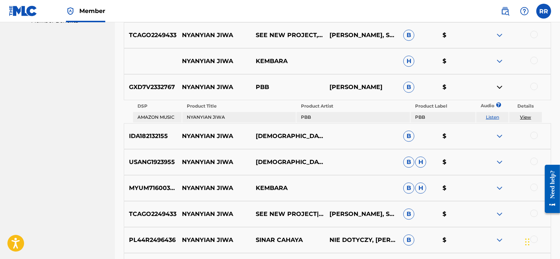
scroll to position [375, 0]
click at [497, 133] on img at bounding box center [499, 135] width 9 height 9
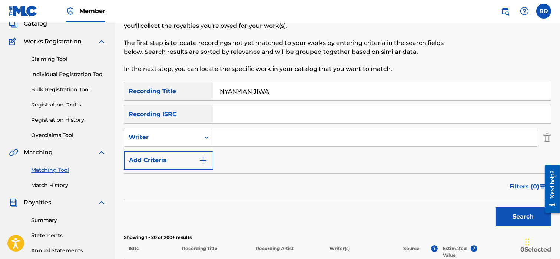
scroll to position [0, 0]
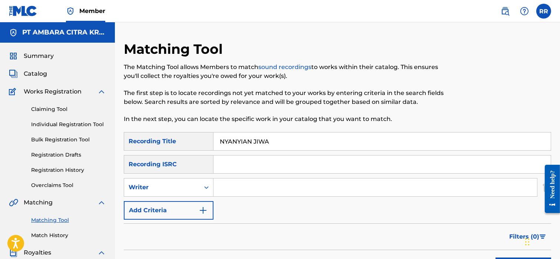
click at [251, 142] on input "NYANYIAN JIWA" at bounding box center [381, 141] width 337 height 18
type input "BONGKAR"
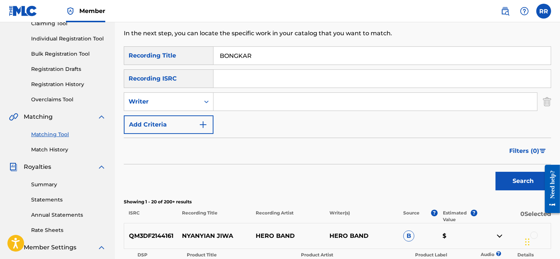
scroll to position [102, 0]
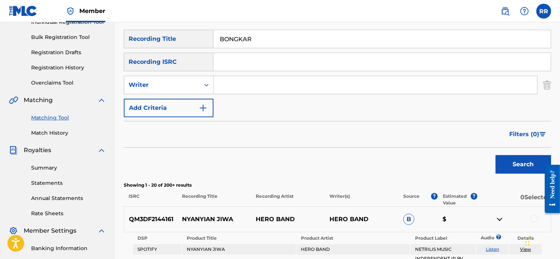
click at [507, 163] on button "Search" at bounding box center [523, 164] width 56 height 19
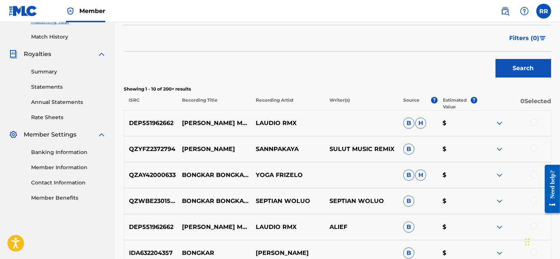
scroll to position [197, 0]
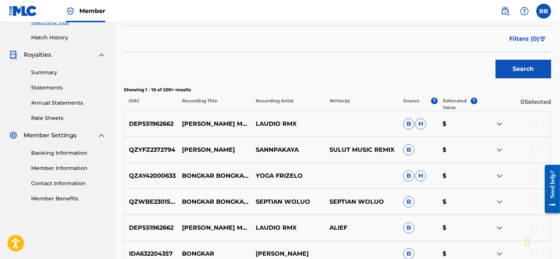
click at [497, 123] on img at bounding box center [499, 123] width 9 height 9
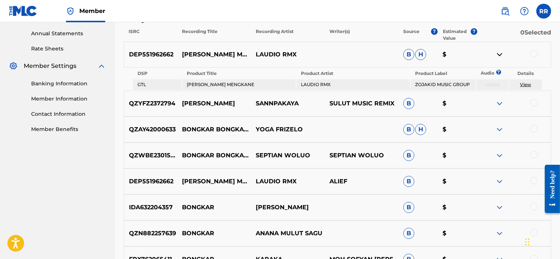
scroll to position [265, 0]
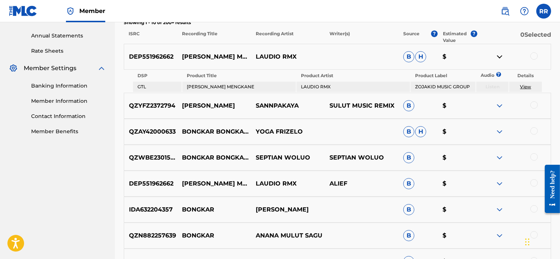
click at [503, 107] on img at bounding box center [499, 105] width 9 height 9
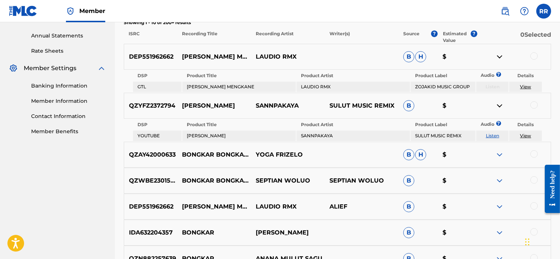
click at [525, 133] on link "View" at bounding box center [525, 136] width 11 height 6
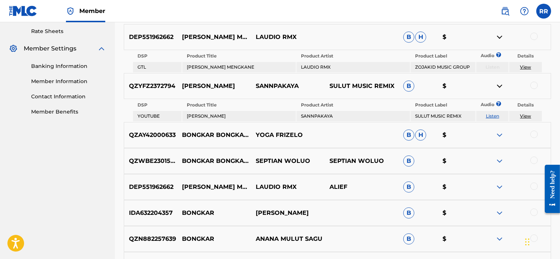
scroll to position [286, 0]
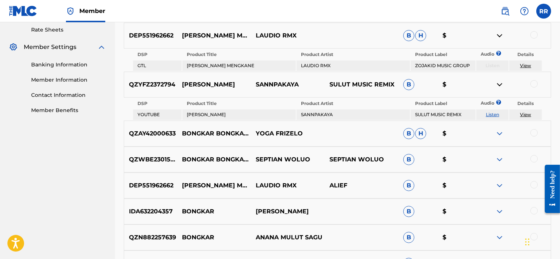
click at [498, 129] on img at bounding box center [499, 133] width 9 height 9
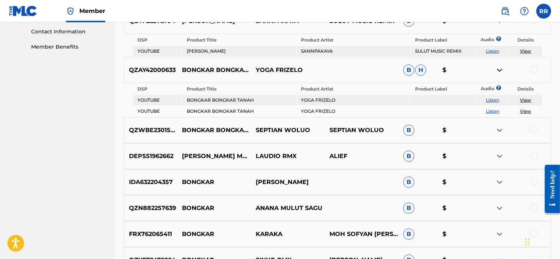
scroll to position [347, 0]
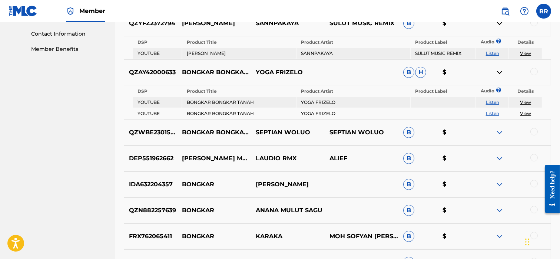
click at [523, 100] on link "View" at bounding box center [525, 102] width 11 height 6
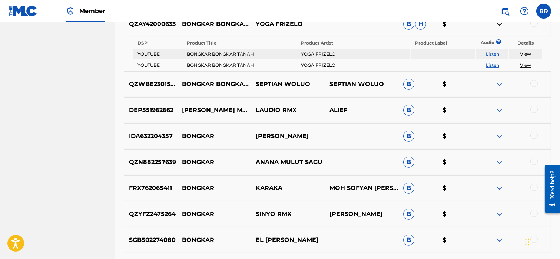
scroll to position [391, 0]
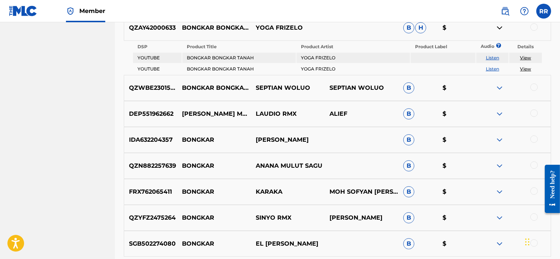
click at [502, 135] on img at bounding box center [499, 139] width 9 height 9
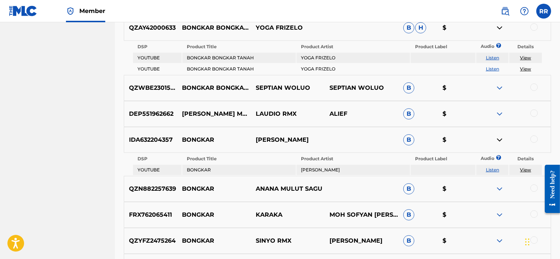
click at [527, 167] on link "View" at bounding box center [525, 170] width 11 height 6
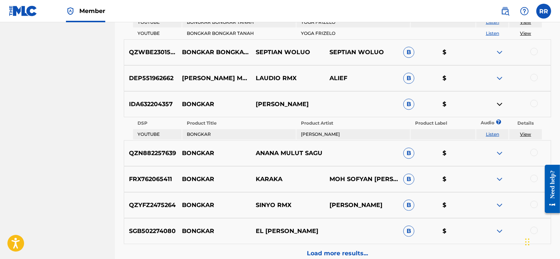
scroll to position [431, 0]
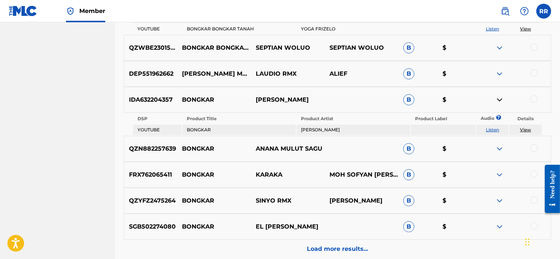
click at [502, 144] on img at bounding box center [499, 148] width 9 height 9
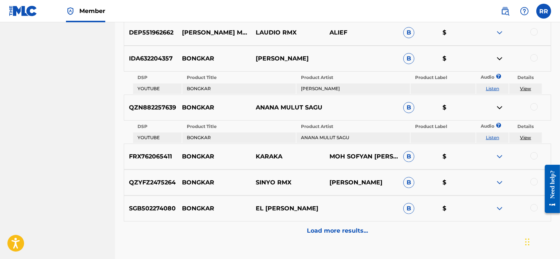
scroll to position [481, 0]
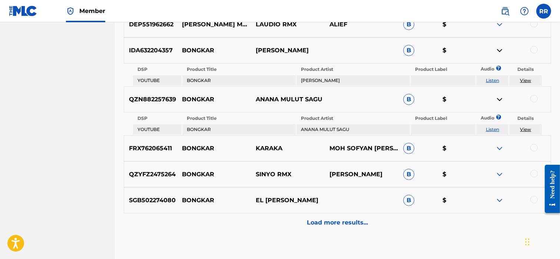
click at [497, 144] on img at bounding box center [499, 148] width 9 height 9
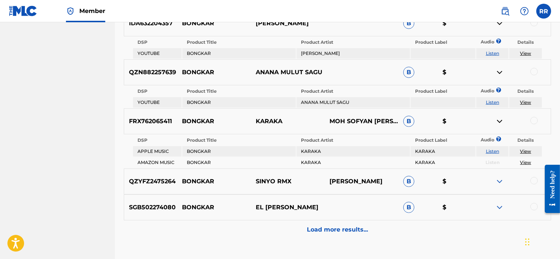
scroll to position [509, 0]
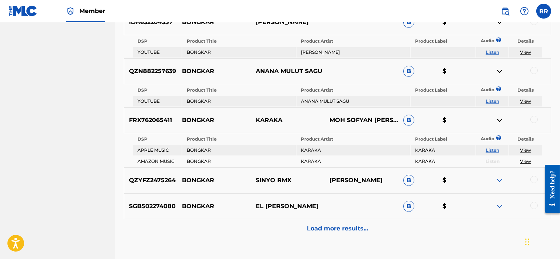
click at [524, 147] on link "View" at bounding box center [525, 150] width 11 height 6
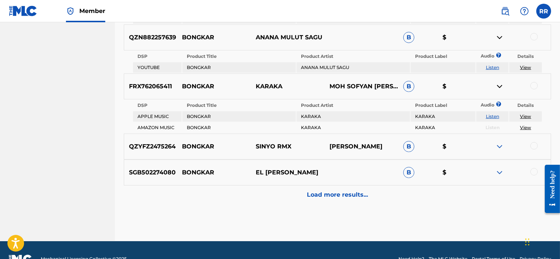
click at [321, 190] on p "Load more results..." at bounding box center [337, 194] width 61 height 9
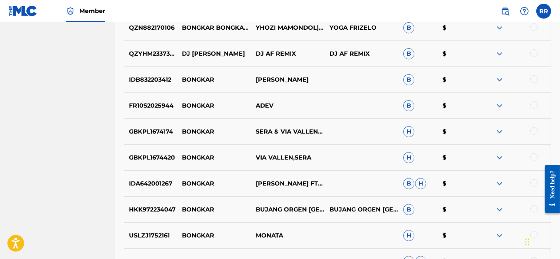
scroll to position [544, 0]
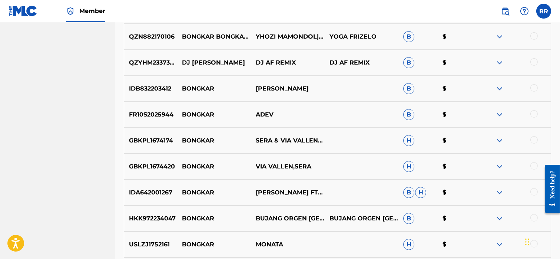
click at [501, 62] on img at bounding box center [499, 62] width 9 height 9
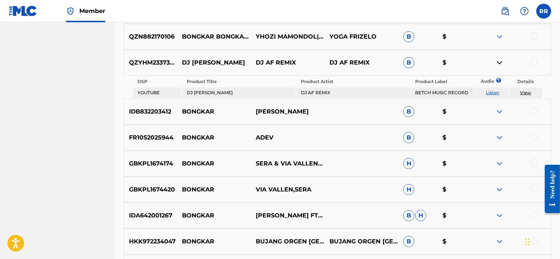
click at [526, 91] on link "View" at bounding box center [525, 93] width 11 height 6
click at [501, 112] on img at bounding box center [499, 111] width 9 height 9
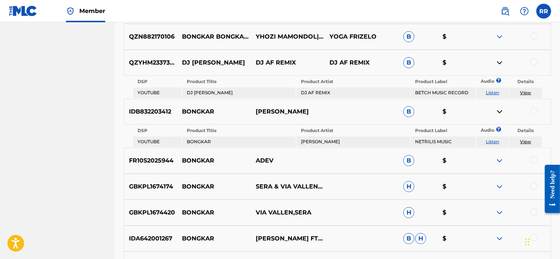
click at [525, 139] on link "View" at bounding box center [525, 142] width 11 height 6
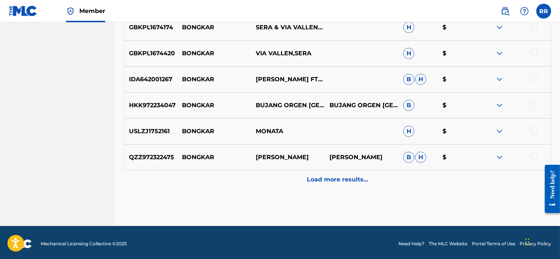
scroll to position [703, 0]
click at [495, 129] on img at bounding box center [499, 131] width 9 height 9
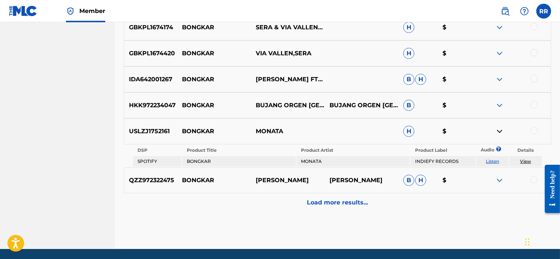
click at [526, 158] on link "View" at bounding box center [525, 161] width 11 height 6
click at [497, 180] on img at bounding box center [499, 180] width 9 height 9
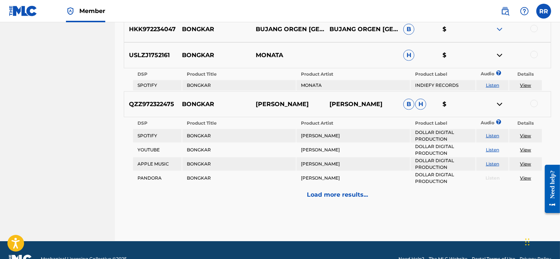
scroll to position [775, 0]
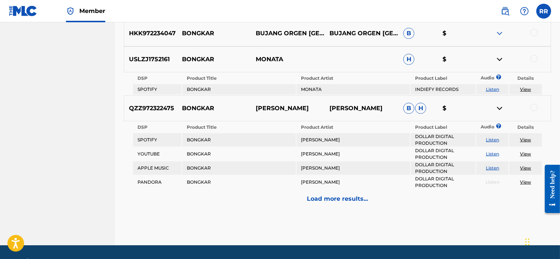
click at [331, 194] on p "Load more results..." at bounding box center [337, 198] width 61 height 9
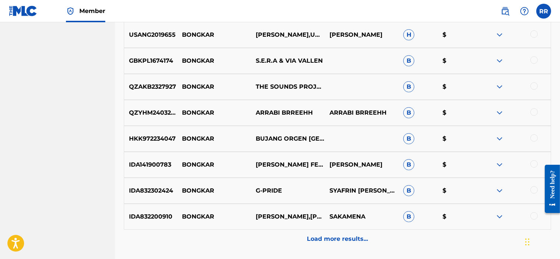
scroll to position [823, 0]
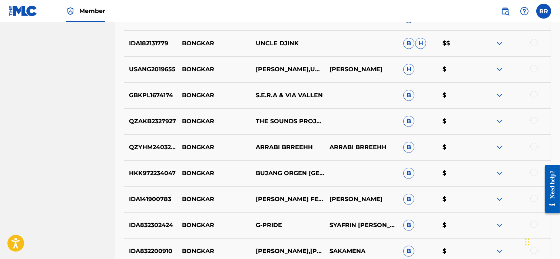
click at [498, 69] on img at bounding box center [499, 69] width 9 height 9
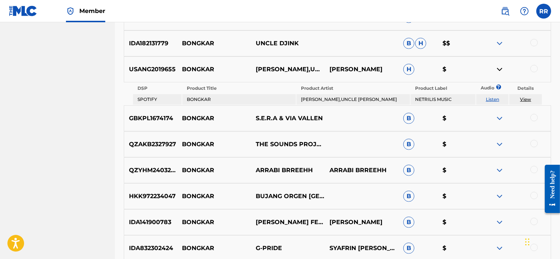
click at [525, 100] on link "View" at bounding box center [525, 99] width 11 height 6
click at [500, 144] on img at bounding box center [499, 144] width 9 height 9
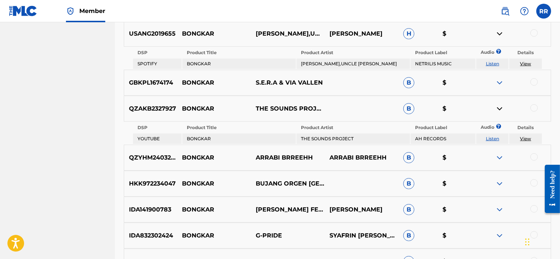
scroll to position [862, 0]
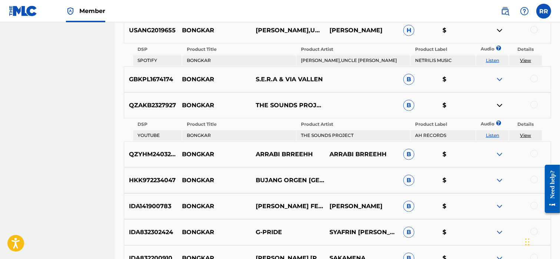
click at [523, 135] on link "View" at bounding box center [525, 135] width 11 height 6
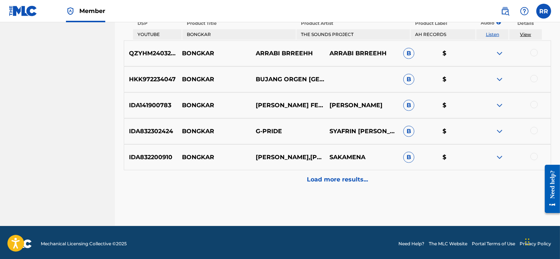
scroll to position [962, 0]
click at [329, 176] on p "Load more results..." at bounding box center [337, 179] width 61 height 9
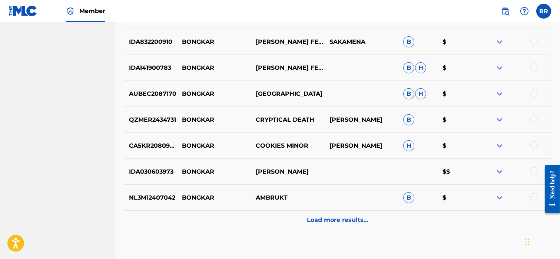
scroll to position [1136, 0]
click at [503, 171] on img at bounding box center [499, 171] width 9 height 9
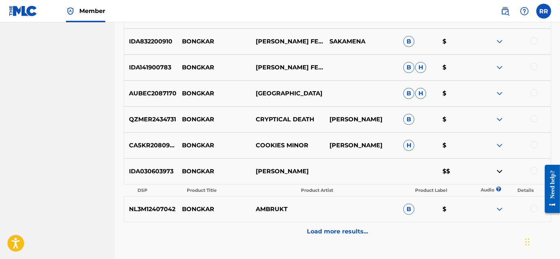
click at [500, 171] on img at bounding box center [499, 171] width 9 height 9
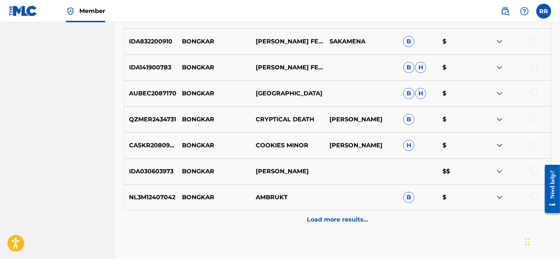
click at [500, 171] on img at bounding box center [499, 171] width 9 height 9
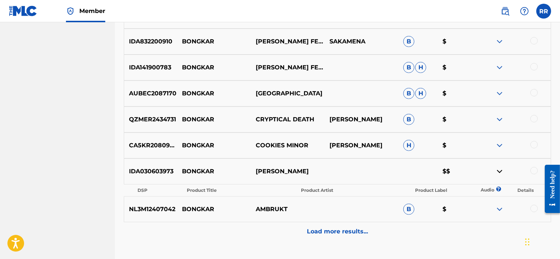
click at [501, 169] on img at bounding box center [499, 171] width 9 height 9
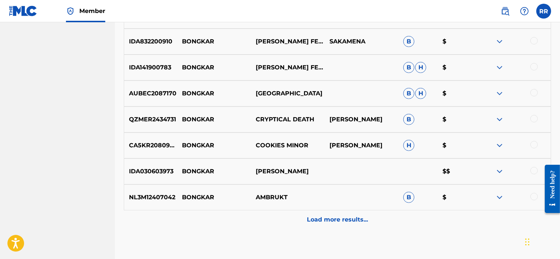
click at [335, 219] on p "Load more results..." at bounding box center [337, 219] width 61 height 9
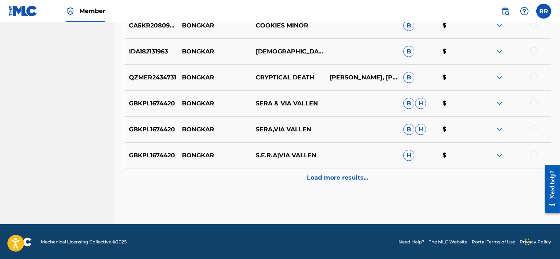
click at [303, 178] on div "Load more results..." at bounding box center [337, 177] width 427 height 19
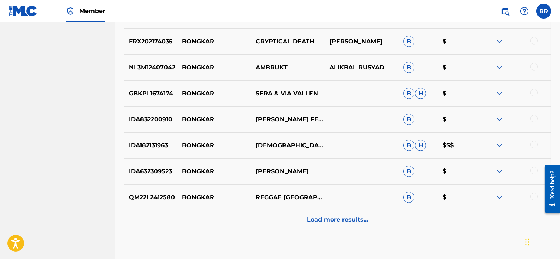
scroll to position [1669, 0]
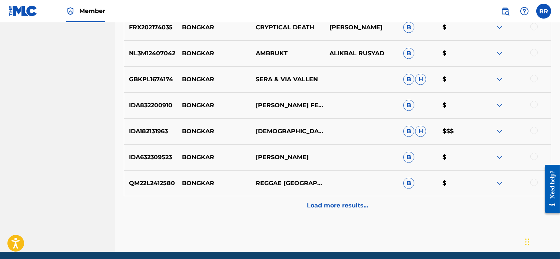
click at [501, 132] on img at bounding box center [499, 131] width 9 height 9
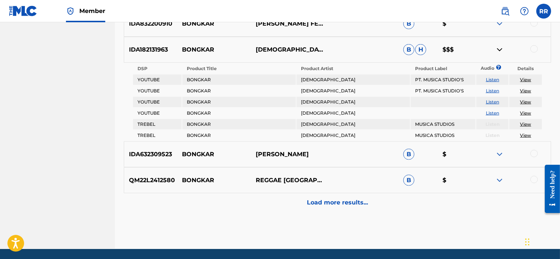
scroll to position [1749, 0]
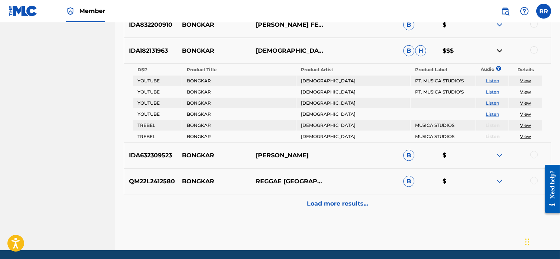
click at [340, 204] on p "Load more results..." at bounding box center [337, 203] width 61 height 9
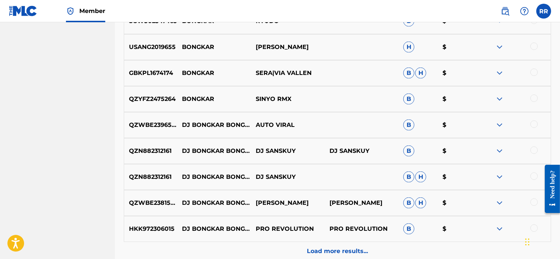
scroll to position [1881, 0]
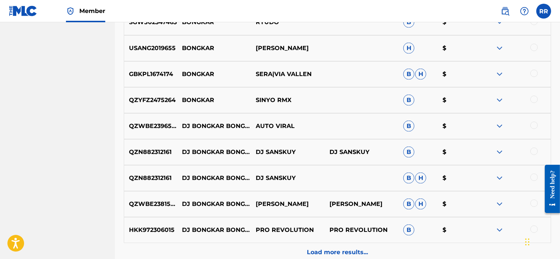
click at [501, 100] on img at bounding box center [499, 100] width 9 height 9
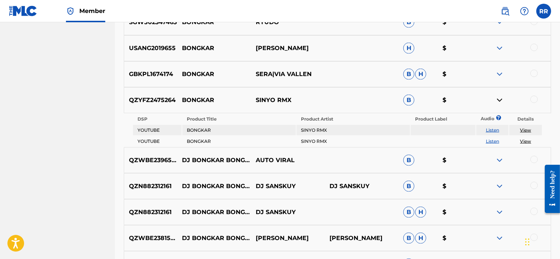
click at [501, 100] on img at bounding box center [499, 100] width 9 height 9
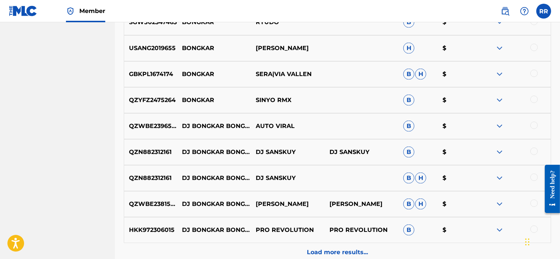
click at [499, 126] on img at bounding box center [499, 126] width 9 height 9
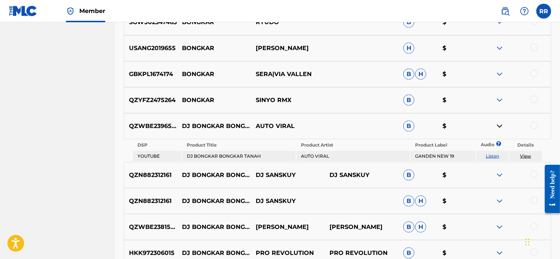
click at [499, 126] on img at bounding box center [499, 126] width 9 height 9
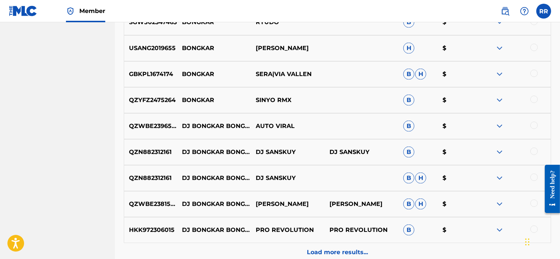
click at [500, 147] on img at bounding box center [499, 151] width 9 height 9
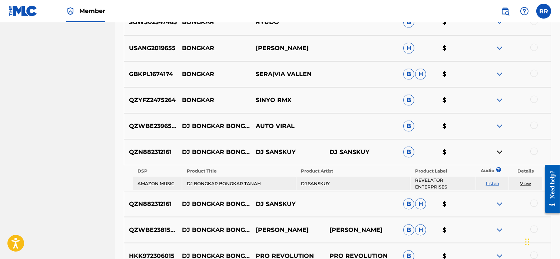
click at [500, 147] on img at bounding box center [499, 151] width 9 height 9
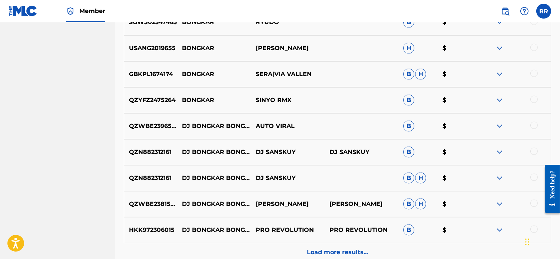
click at [493, 204] on div at bounding box center [514, 203] width 74 height 9
click at [497, 203] on img at bounding box center [499, 203] width 9 height 9
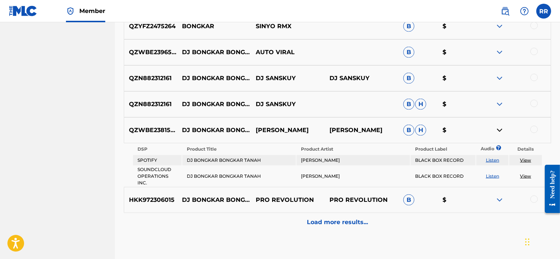
scroll to position [1954, 0]
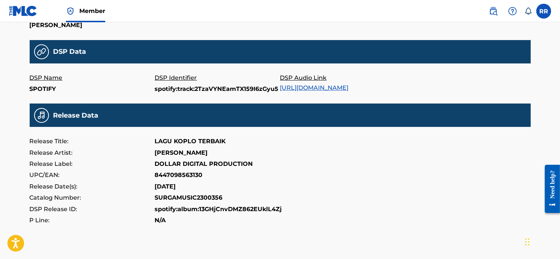
scroll to position [225, 0]
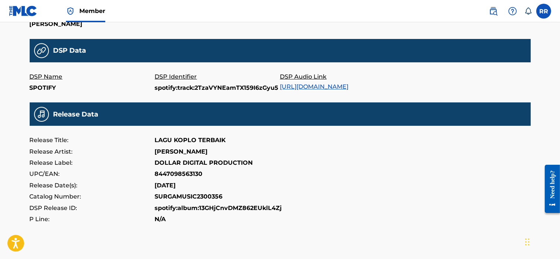
click at [318, 87] on link "https://open.spotify.com/track/2TzaVYNEamTX159I6zGyu5" at bounding box center [314, 86] width 69 height 7
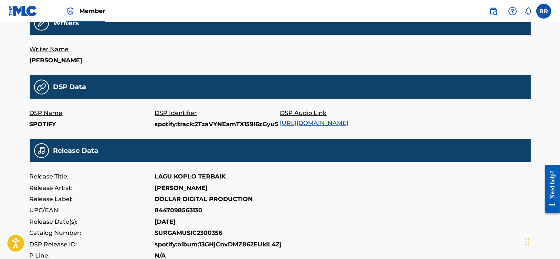
scroll to position [187, 0]
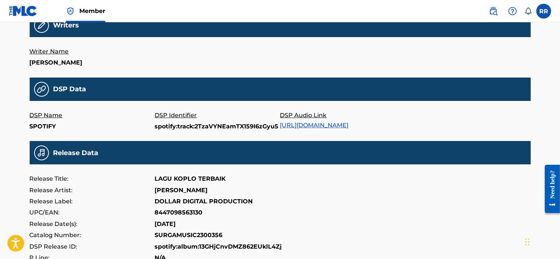
click at [321, 125] on link "https://open.spotify.com/track/2TzaVYNEamTX159I6zGyu5" at bounding box center [314, 125] width 69 height 7
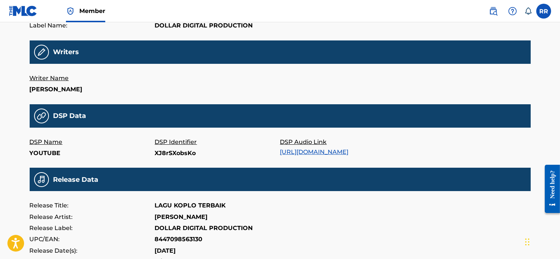
scroll to position [171, 0]
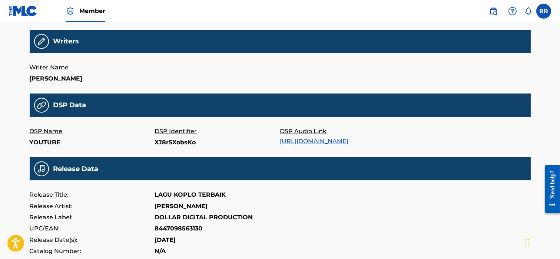
click at [331, 140] on link "https://music.youtube.com/watch?v=XJ8rSXobsKo" at bounding box center [314, 140] width 69 height 7
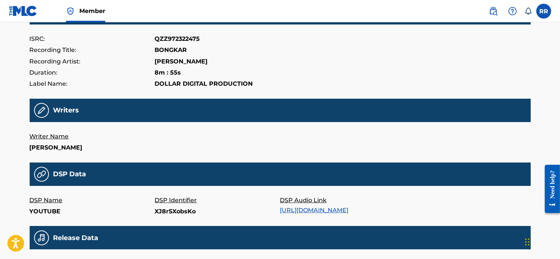
scroll to position [102, 0]
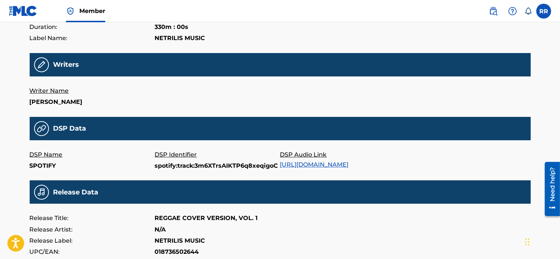
scroll to position [180, 0]
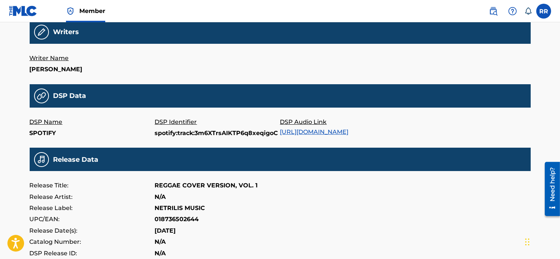
click at [349, 130] on link "[URL][DOMAIN_NAME]" at bounding box center [314, 131] width 69 height 7
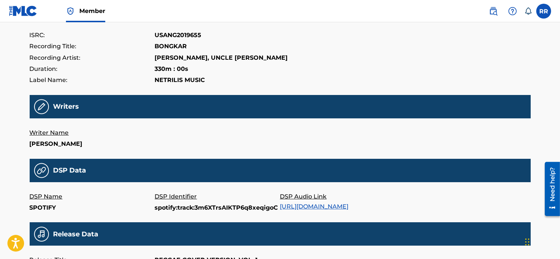
scroll to position [102, 0]
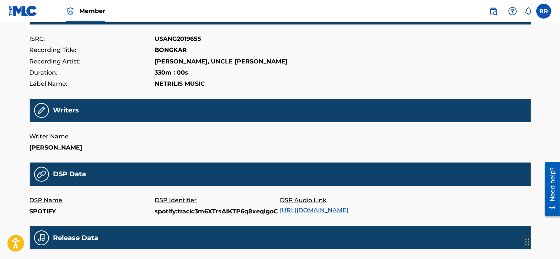
click at [179, 60] on p "[PERSON_NAME], UNCLE [PERSON_NAME]" at bounding box center [221, 61] width 133 height 11
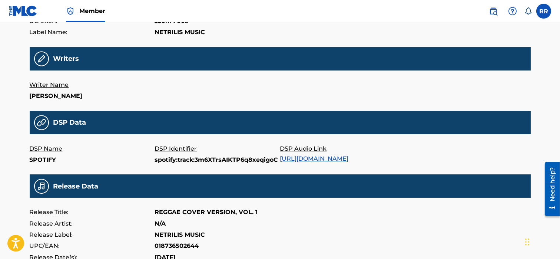
scroll to position [152, 0]
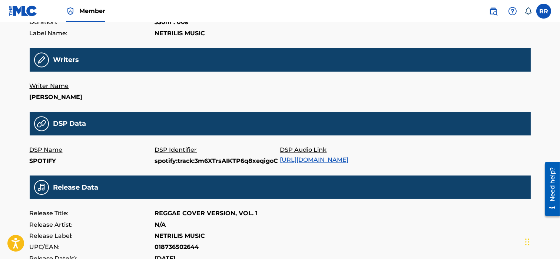
click at [316, 159] on link "[URL][DOMAIN_NAME]" at bounding box center [314, 159] width 69 height 7
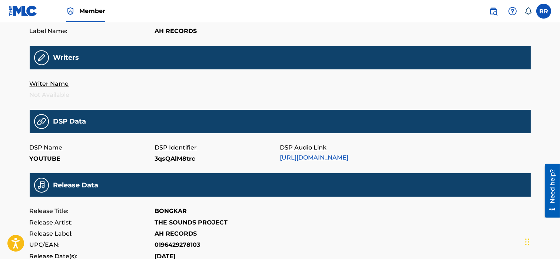
scroll to position [154, 0]
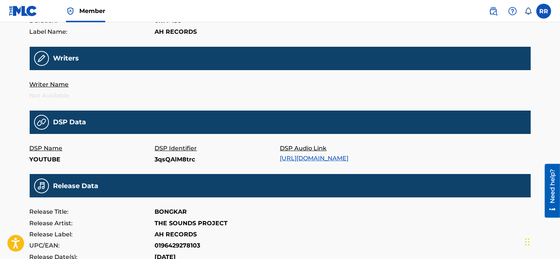
click at [318, 160] on link "https://music.youtube.com/watch?v=3qsQAlM8trc" at bounding box center [314, 158] width 69 height 7
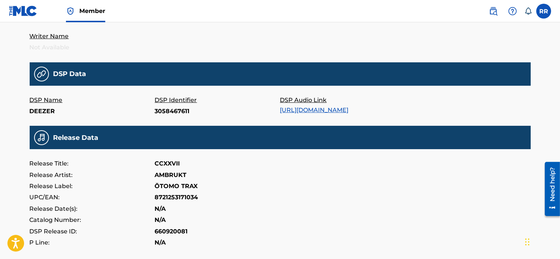
scroll to position [202, 0]
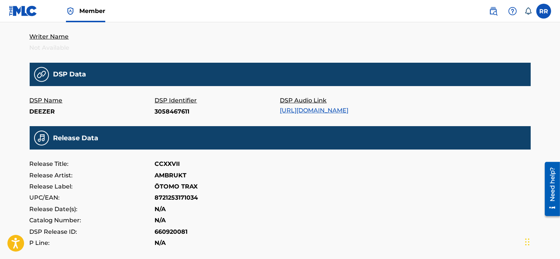
click at [319, 110] on link "[URL][DOMAIN_NAME]" at bounding box center [314, 110] width 69 height 7
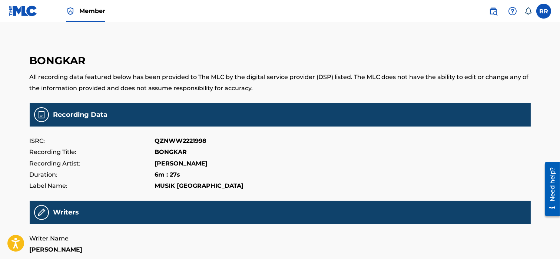
scroll to position [153, 0]
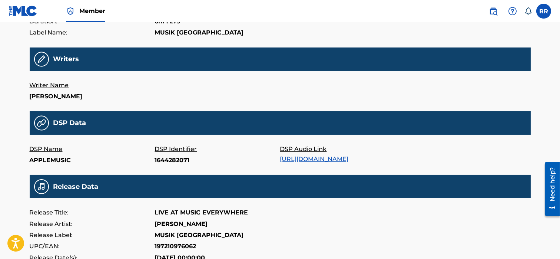
click at [319, 157] on link "[URL][DOMAIN_NAME]" at bounding box center [314, 158] width 69 height 7
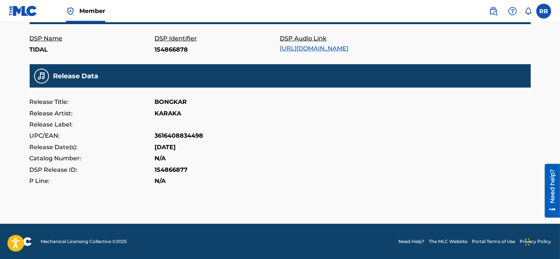
scroll to position [262, 0]
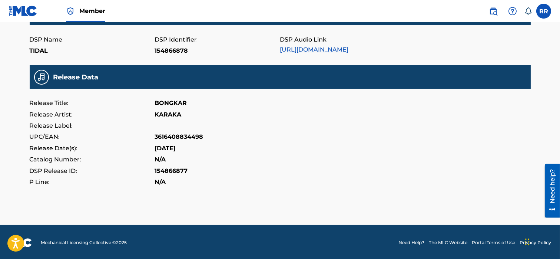
click at [323, 49] on link "https://tidal.com/browse/track/154866878" at bounding box center [314, 49] width 69 height 7
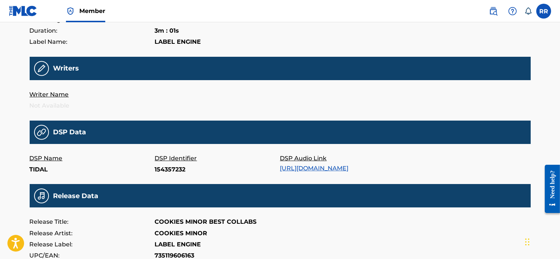
scroll to position [143, 0]
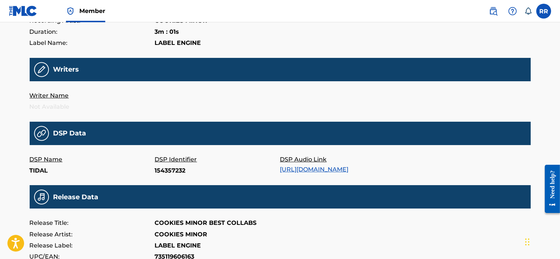
click at [349, 170] on link "[URL][DOMAIN_NAME]" at bounding box center [314, 169] width 69 height 7
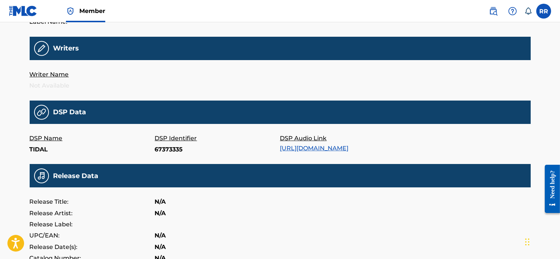
scroll to position [162, 0]
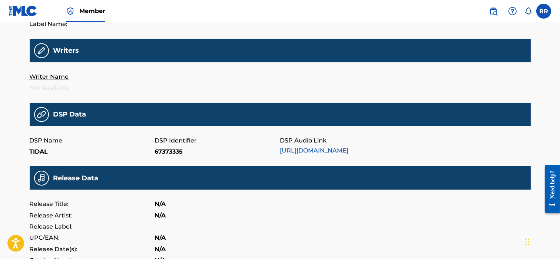
click at [331, 151] on link "[URL][DOMAIN_NAME]" at bounding box center [314, 150] width 69 height 7
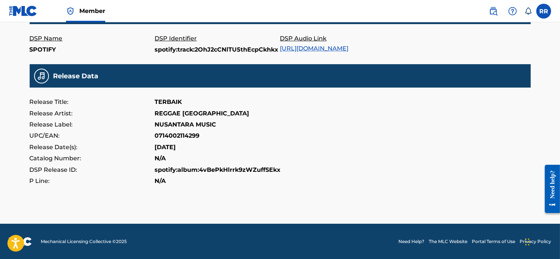
scroll to position [225, 0]
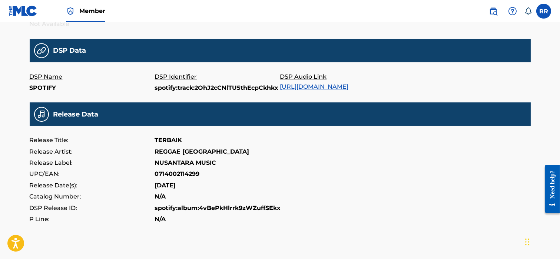
click at [309, 84] on link "[URL][DOMAIN_NAME]" at bounding box center [314, 86] width 69 height 7
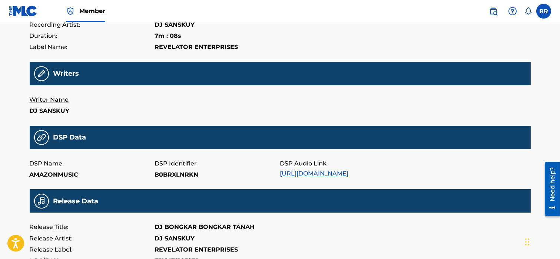
scroll to position [138, 0]
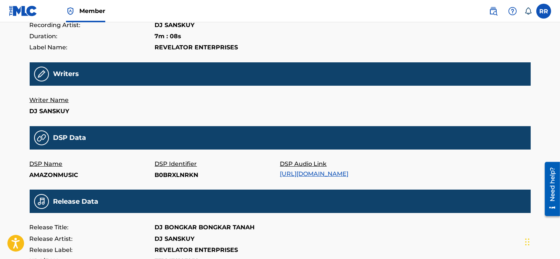
click at [349, 172] on link "[URL][DOMAIN_NAME]" at bounding box center [314, 173] width 69 height 7
click at [332, 171] on link "[URL][DOMAIN_NAME]" at bounding box center [314, 173] width 69 height 7
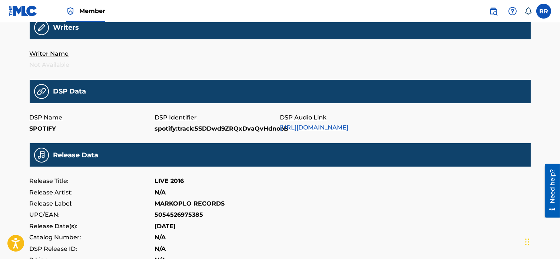
scroll to position [184, 0]
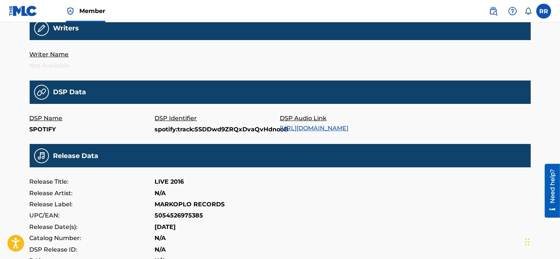
click at [329, 126] on link "[URL][DOMAIN_NAME]" at bounding box center [314, 128] width 69 height 7
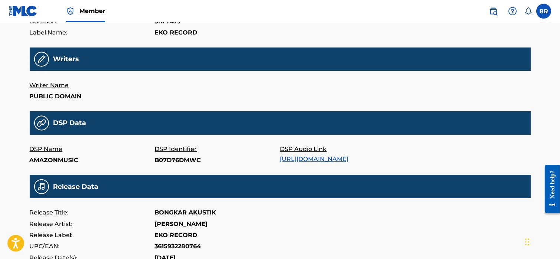
scroll to position [151, 0]
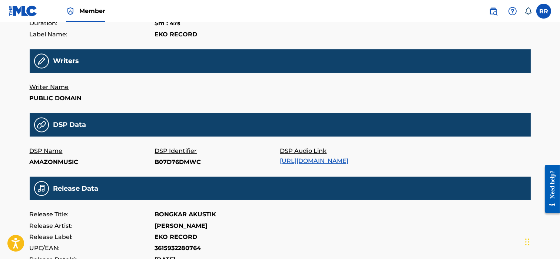
click at [349, 158] on link "https://music.amazon.com/albums/B07D775B2Q/B07D76DMWC" at bounding box center [314, 160] width 69 height 7
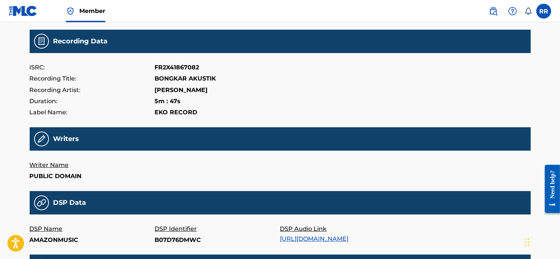
scroll to position [73, 0]
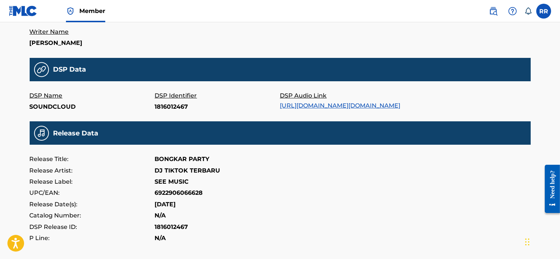
scroll to position [206, 0]
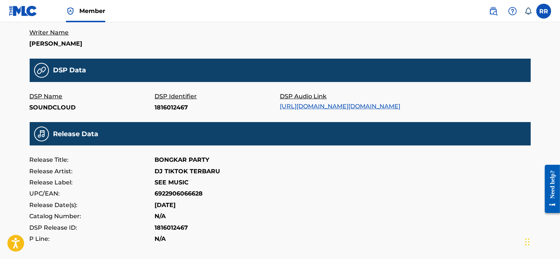
click at [329, 106] on link "[URL][DOMAIN_NAME][DOMAIN_NAME]" at bounding box center [340, 106] width 120 height 7
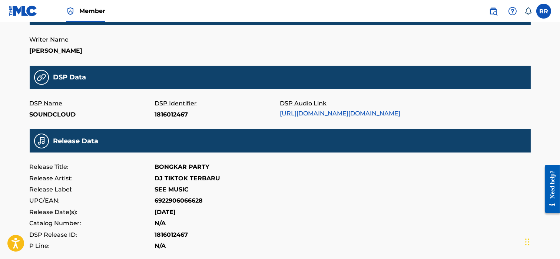
scroll to position [198, 0]
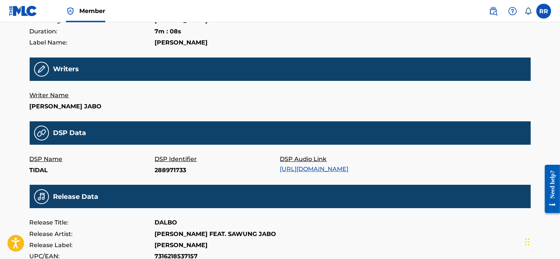
scroll to position [174, 0]
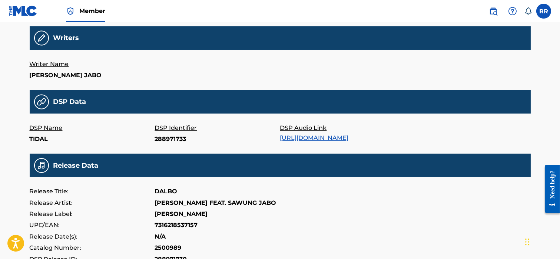
click at [303, 137] on link "[URL][DOMAIN_NAME]" at bounding box center [314, 137] width 69 height 7
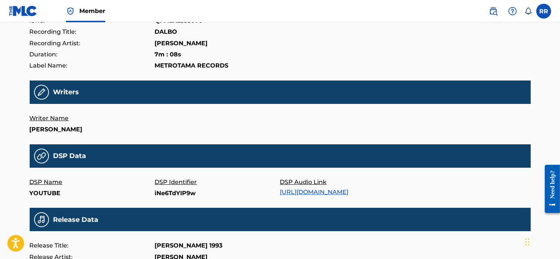
scroll to position [143, 0]
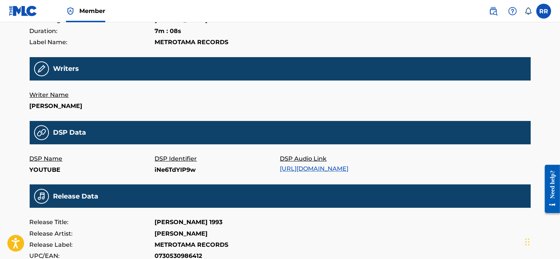
click at [349, 168] on link "[URL][DOMAIN_NAME]" at bounding box center [314, 168] width 69 height 7
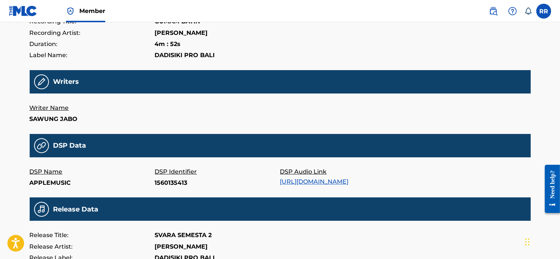
scroll to position [159, 0]
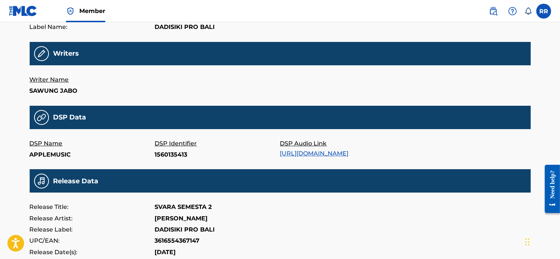
click at [300, 157] on link "[URL][DOMAIN_NAME]" at bounding box center [314, 153] width 69 height 7
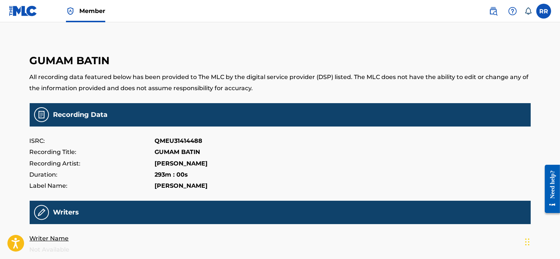
scroll to position [155, 0]
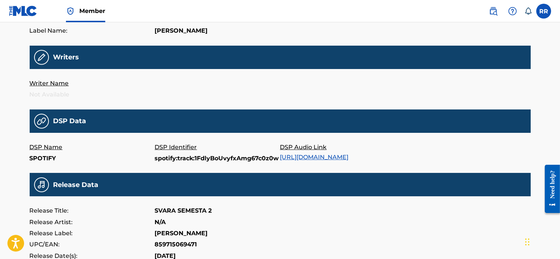
click at [309, 156] on link "[URL][DOMAIN_NAME]" at bounding box center [314, 156] width 69 height 7
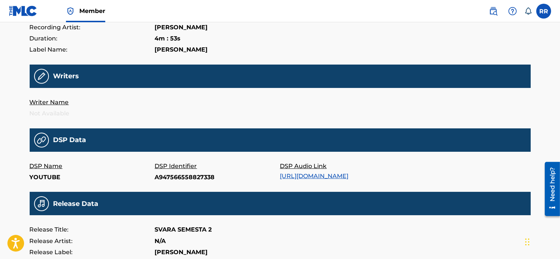
scroll to position [159, 0]
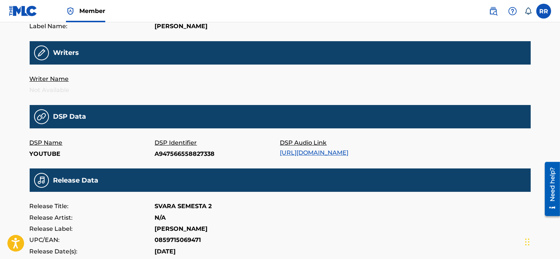
click at [286, 154] on link "[URL][DOMAIN_NAME]" at bounding box center [314, 152] width 69 height 7
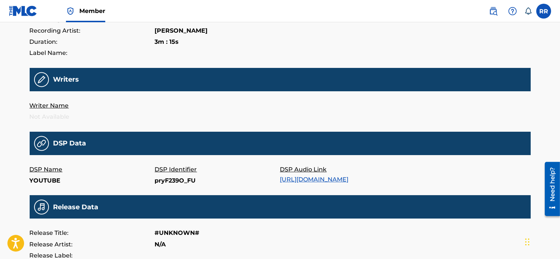
scroll to position [133, 0]
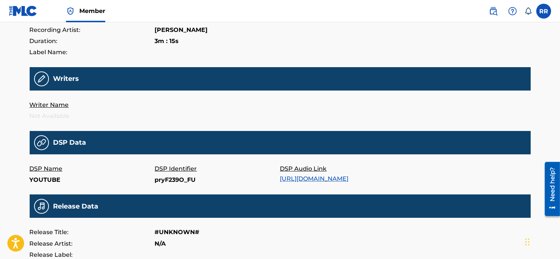
click at [315, 179] on link "[URL][DOMAIN_NAME]" at bounding box center [314, 178] width 69 height 7
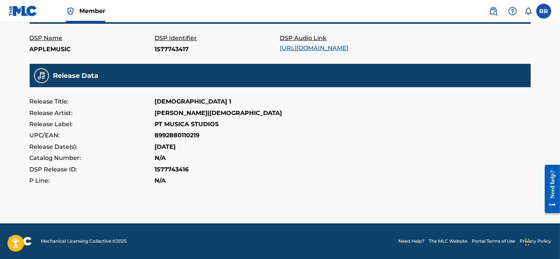
scroll to position [269, 0]
click at [171, 124] on p "PT MUSICA STUDIOS" at bounding box center [187, 124] width 64 height 11
click at [169, 145] on p "[DATE]" at bounding box center [165, 146] width 21 height 11
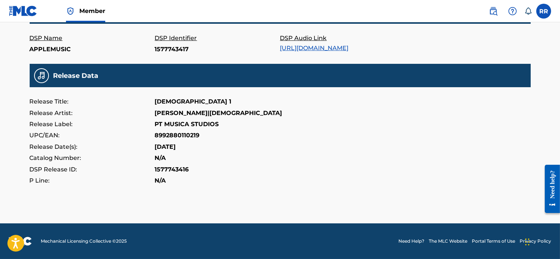
click at [169, 145] on p "[DATE]" at bounding box center [165, 146] width 21 height 11
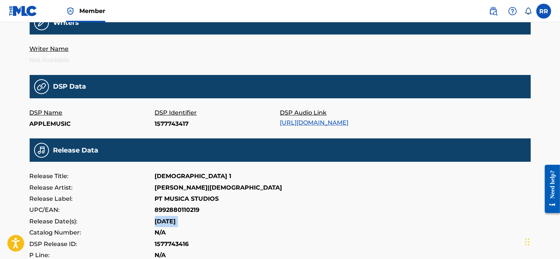
scroll to position [167, 0]
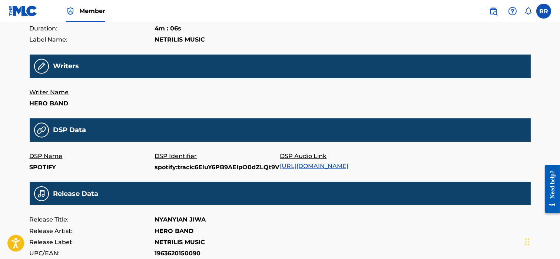
scroll to position [151, 0]
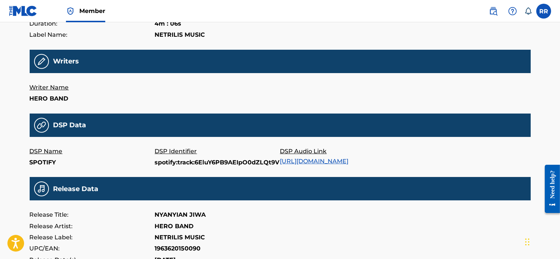
click at [349, 160] on link "[URL][DOMAIN_NAME]" at bounding box center [314, 160] width 69 height 7
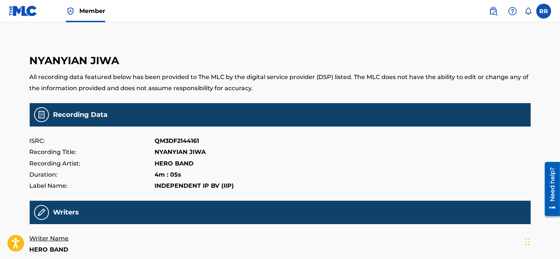
scroll to position [163, 0]
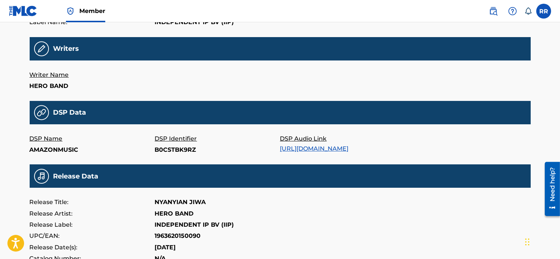
click at [325, 149] on link "[URL][DOMAIN_NAME]" at bounding box center [314, 148] width 69 height 7
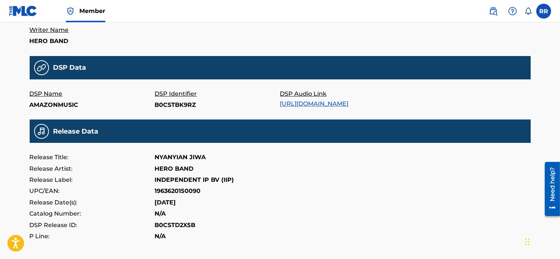
scroll to position [204, 0]
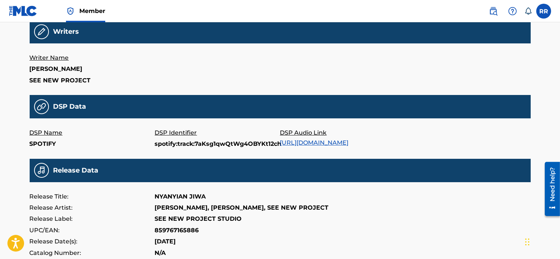
scroll to position [186, 0]
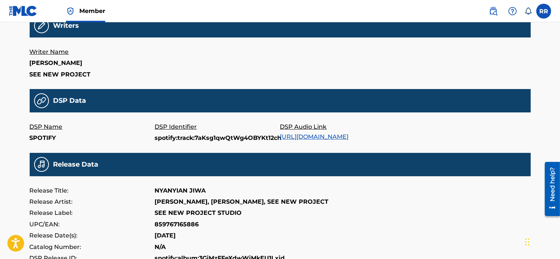
click at [307, 136] on link "[URL][DOMAIN_NAME]" at bounding box center [314, 136] width 69 height 7
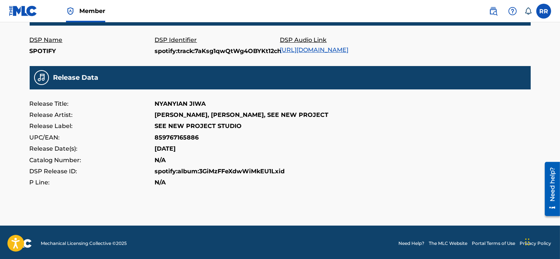
scroll to position [272, 0]
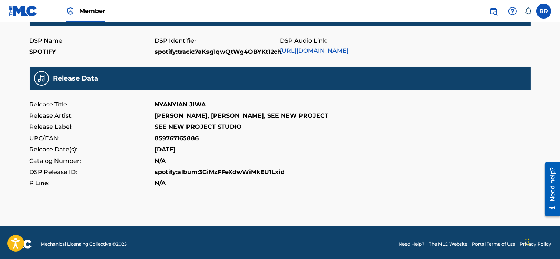
click at [191, 113] on p "[PERSON_NAME], [PERSON_NAME], SEE NEW PROJECT" at bounding box center [242, 115] width 174 height 11
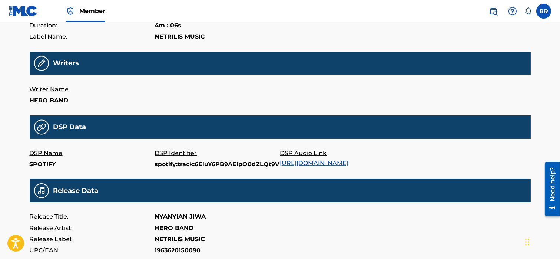
scroll to position [149, 0]
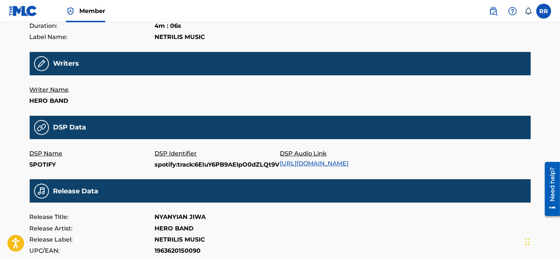
click at [347, 162] on link "[URL][DOMAIN_NAME]" at bounding box center [314, 163] width 69 height 7
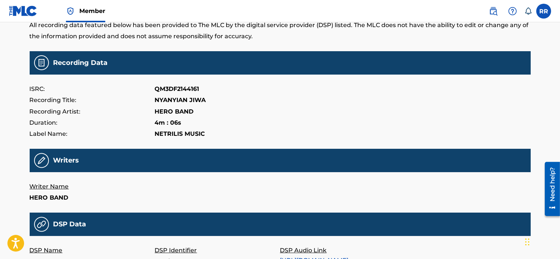
scroll to position [0, 0]
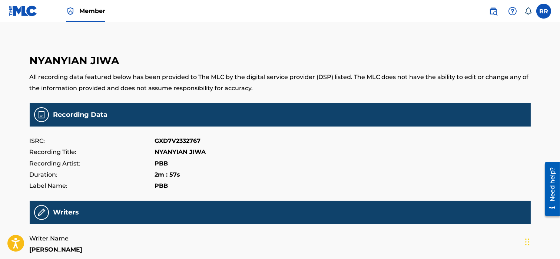
scroll to position [175, 0]
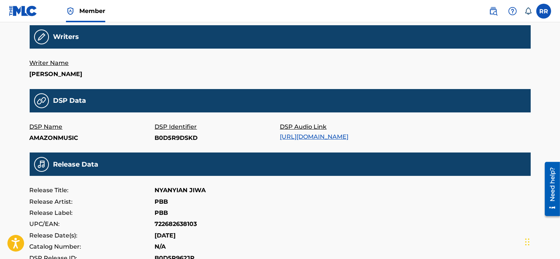
click at [327, 136] on link "[URL][DOMAIN_NAME]" at bounding box center [314, 136] width 69 height 7
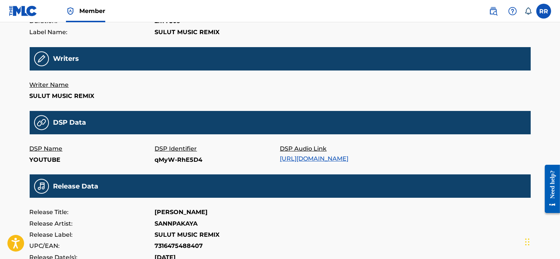
scroll to position [153, 0]
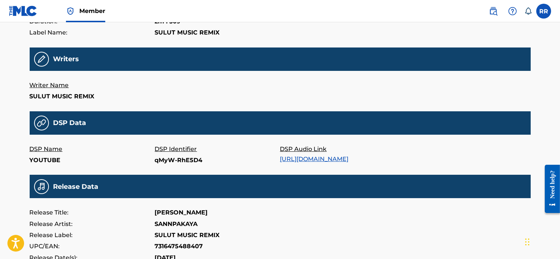
click at [299, 160] on link "[URL][DOMAIN_NAME]" at bounding box center [314, 158] width 69 height 7
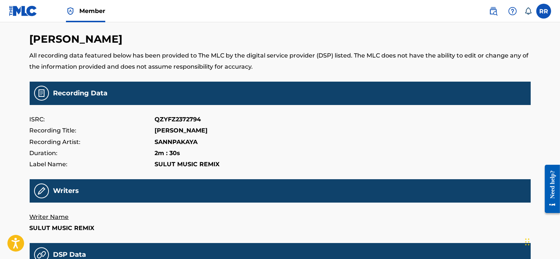
scroll to position [0, 0]
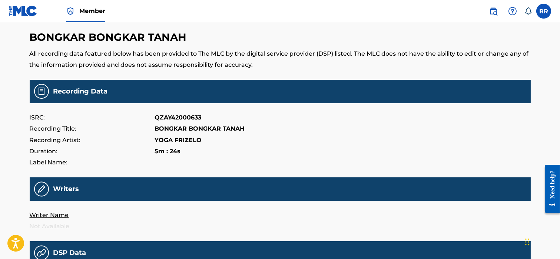
scroll to position [18, 0]
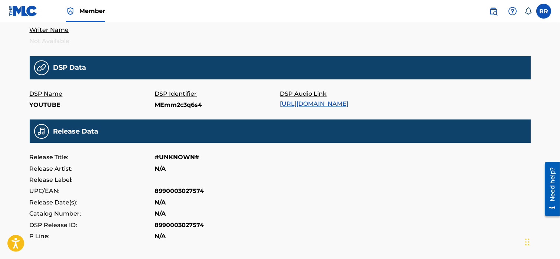
scroll to position [209, 0]
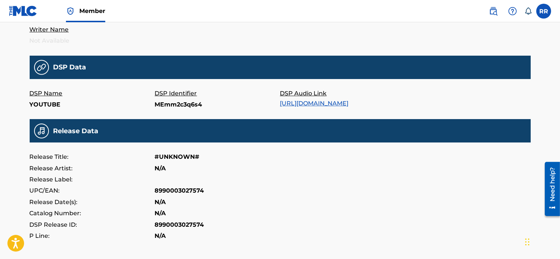
click at [313, 107] on link "[URL][DOMAIN_NAME]" at bounding box center [314, 103] width 69 height 7
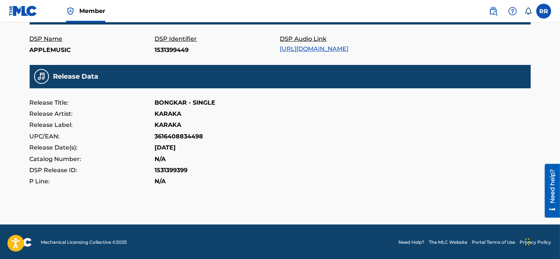
scroll to position [276, 0]
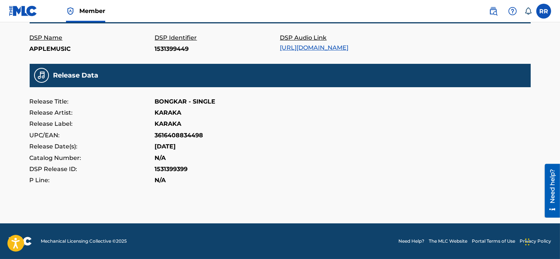
click at [289, 44] on link "[URL][DOMAIN_NAME]" at bounding box center [314, 47] width 69 height 7
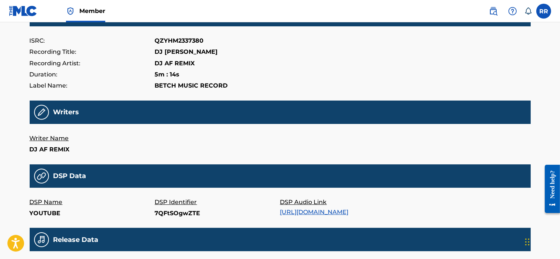
scroll to position [113, 0]
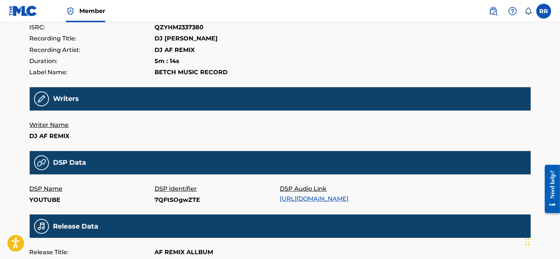
click at [330, 199] on link "[URL][DOMAIN_NAME]" at bounding box center [314, 198] width 69 height 7
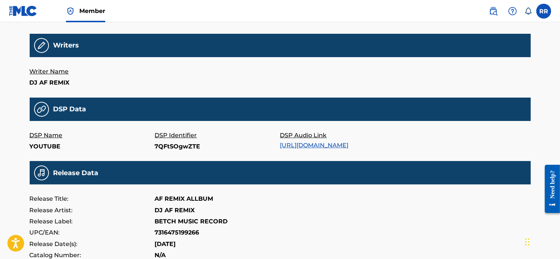
scroll to position [167, 0]
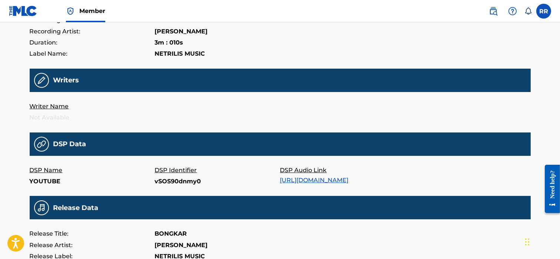
scroll to position [132, 0]
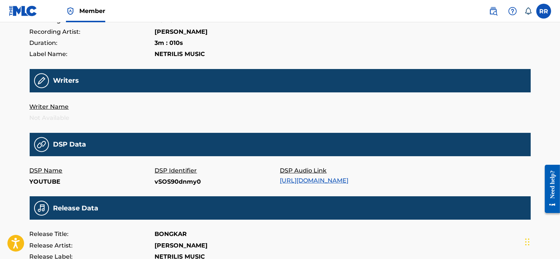
click at [312, 178] on link "[URL][DOMAIN_NAME]" at bounding box center [314, 180] width 69 height 7
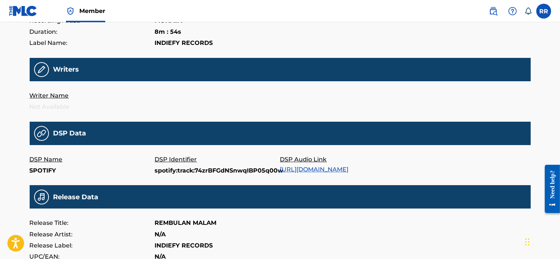
scroll to position [179, 0]
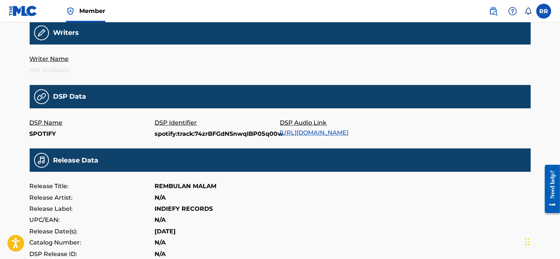
click at [349, 129] on link "https://open.spotify.com/track/74zrBFGdNSnwqIBP05q00w" at bounding box center [314, 132] width 69 height 7
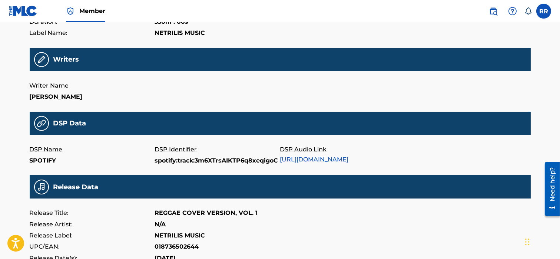
scroll to position [150, 0]
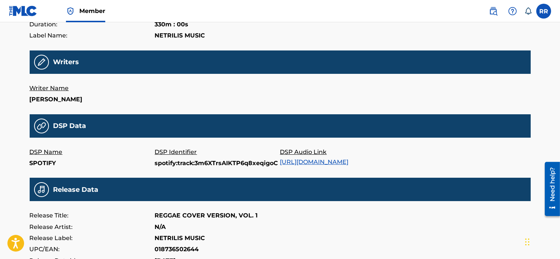
click at [338, 161] on link "https://open.spotify.com/track/3m6XTrsAIKTP6q8xeqigoC" at bounding box center [314, 161] width 69 height 7
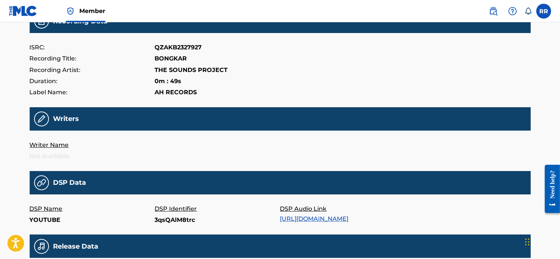
scroll to position [98, 0]
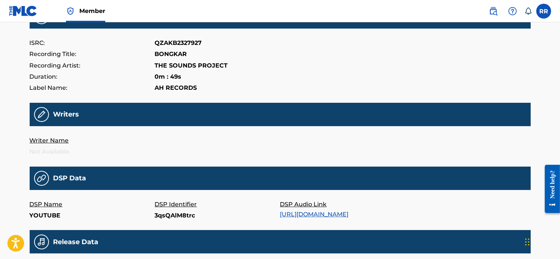
click at [309, 214] on link "[URL][DOMAIN_NAME]" at bounding box center [314, 213] width 69 height 7
